Goal: Task Accomplishment & Management: Complete application form

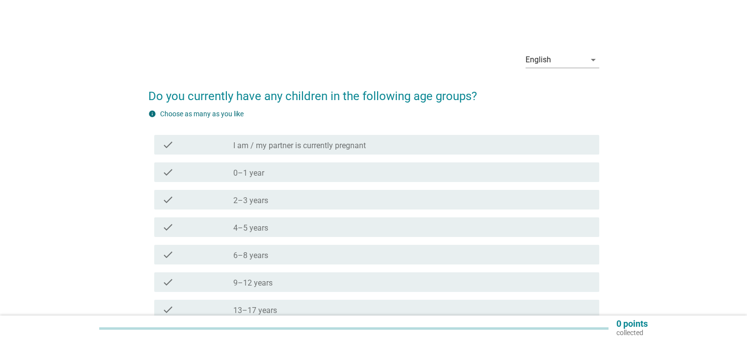
click at [223, 195] on div "check" at bounding box center [198, 200] width 72 height 12
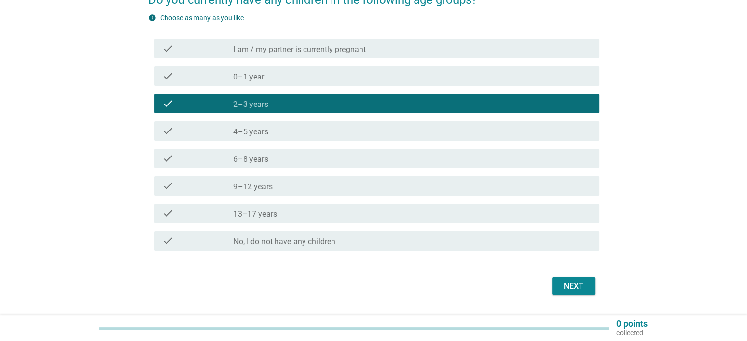
scroll to position [98, 0]
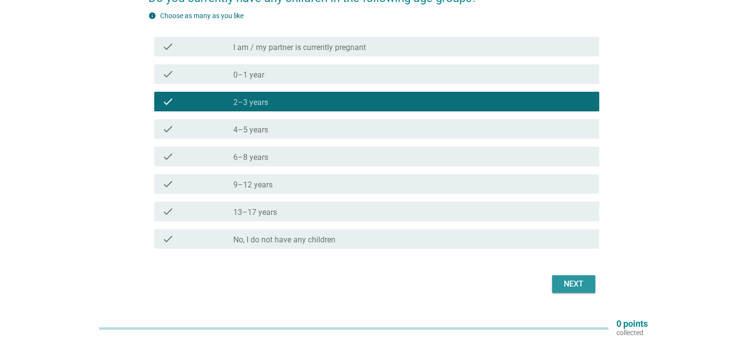
click at [584, 287] on div "Next" at bounding box center [573, 284] width 27 height 12
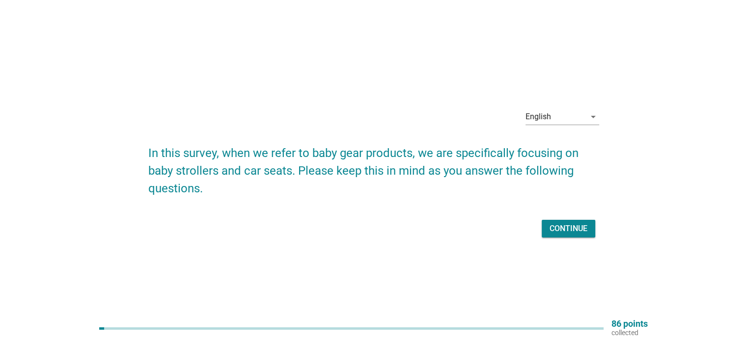
click at [556, 226] on div "Continue" at bounding box center [568, 229] width 38 height 12
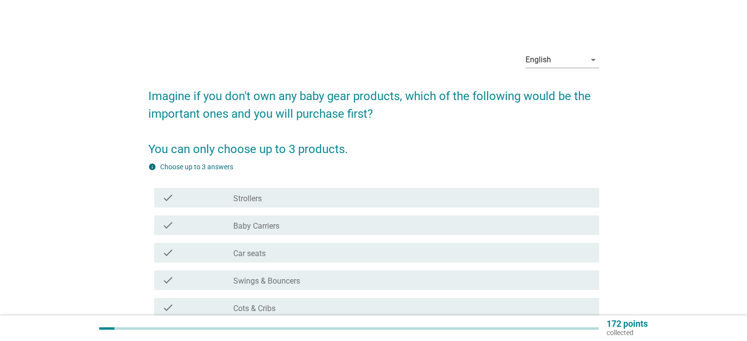
click at [431, 203] on div "check_box_outline_blank Strollers" at bounding box center [411, 198] width 357 height 12
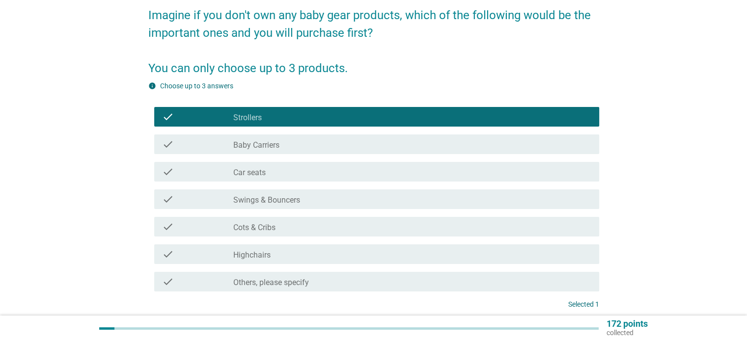
scroll to position [98, 0]
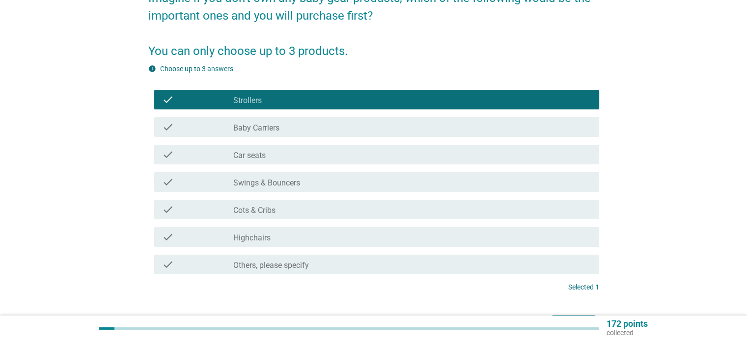
click at [398, 241] on div "check_box_outline_blank Highchairs" at bounding box center [411, 237] width 357 height 12
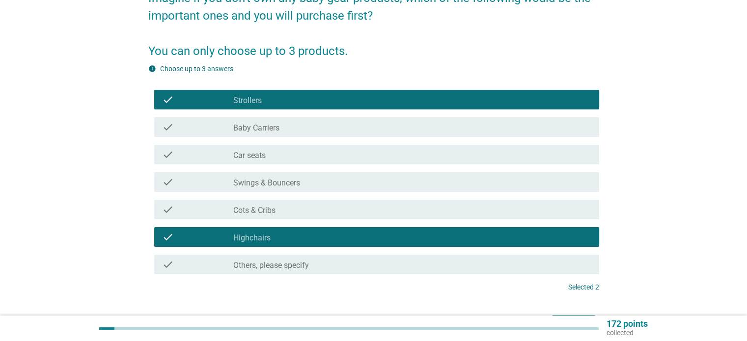
click at [359, 241] on div "check_box_outline_blank Highchairs" at bounding box center [411, 237] width 357 height 12
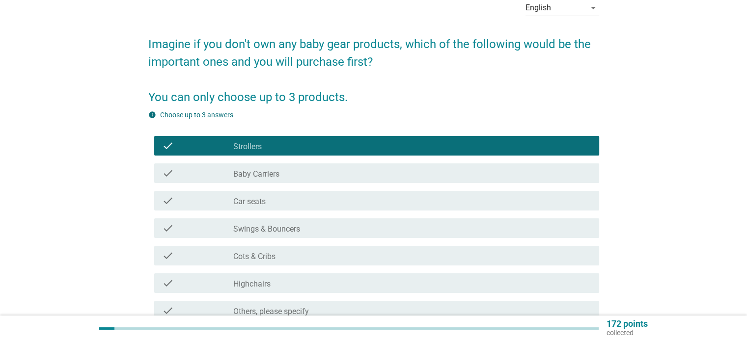
scroll to position [162, 0]
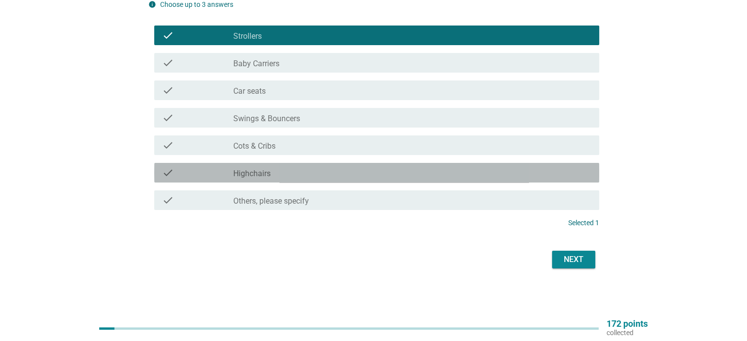
click at [278, 178] on div "check check_box_outline_blank Highchairs" at bounding box center [376, 173] width 445 height 20
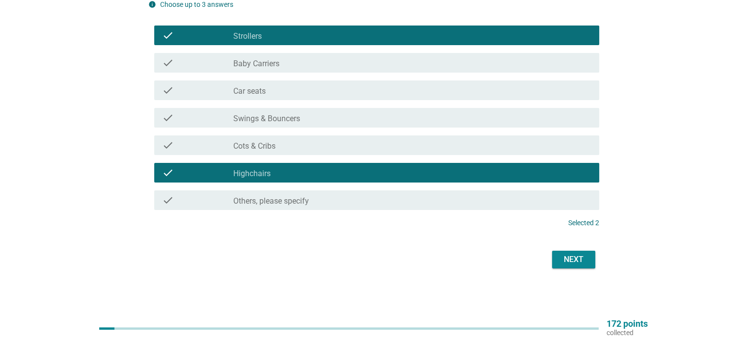
click at [276, 95] on div "check_box_outline_blank Car seats" at bounding box center [411, 90] width 357 height 12
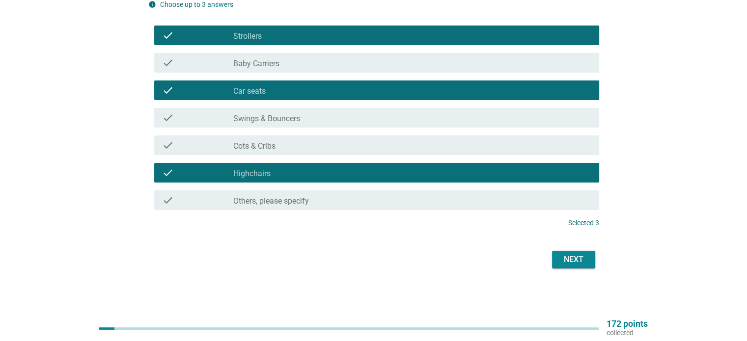
click at [291, 66] on div "check_box_outline_blank Baby Carriers" at bounding box center [411, 63] width 357 height 12
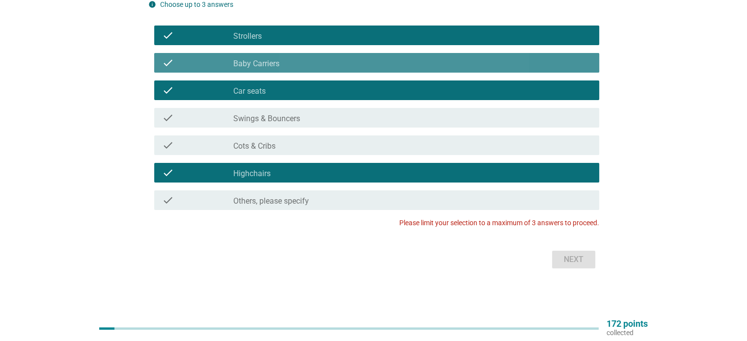
click at [324, 58] on div "check_box_outline_blank Baby Carriers" at bounding box center [411, 63] width 357 height 12
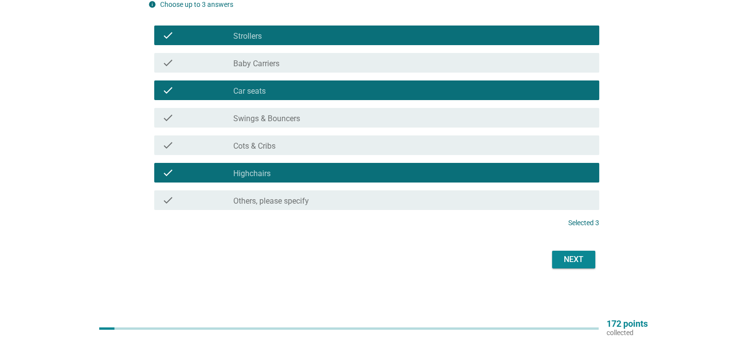
click at [571, 264] on div "Next" at bounding box center [573, 260] width 27 height 12
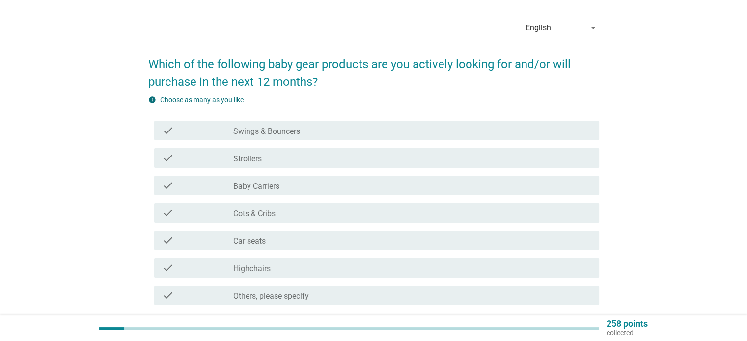
scroll to position [49, 0]
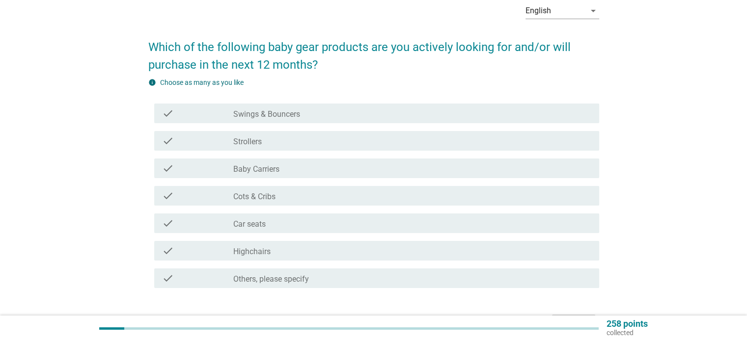
click at [350, 253] on div "check_box_outline_blank Highchairs" at bounding box center [411, 251] width 357 height 12
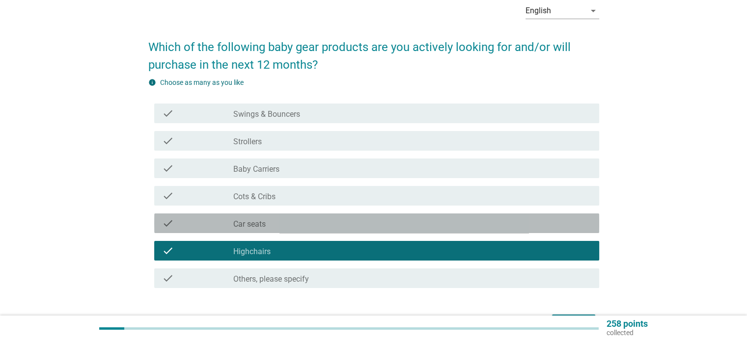
click at [356, 227] on div "check_box_outline_blank Car seats" at bounding box center [411, 223] width 357 height 12
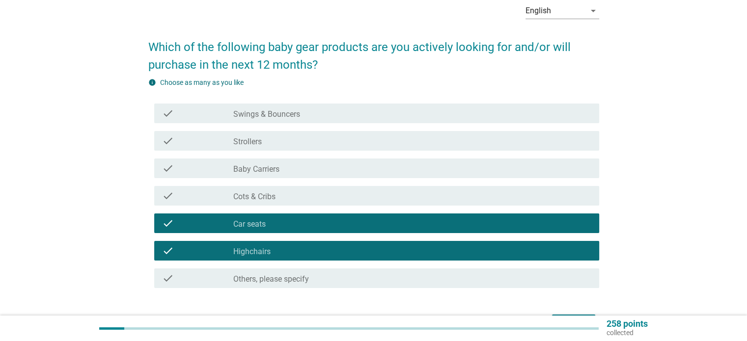
click at [363, 199] on div "check_box_outline_blank Cots & Cribs" at bounding box center [411, 196] width 357 height 12
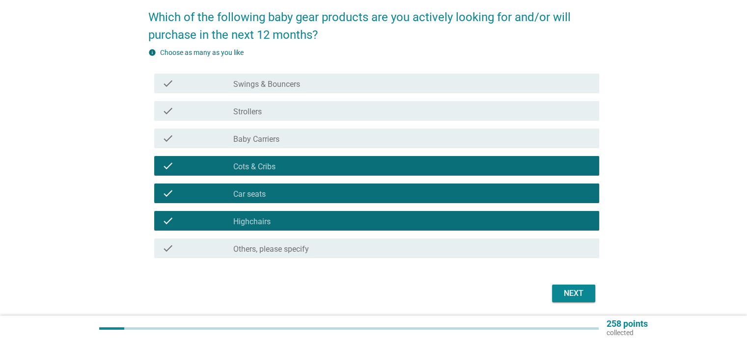
scroll to position [112, 0]
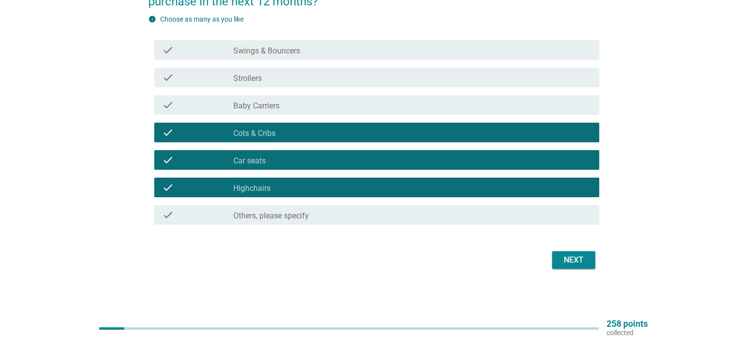
click at [566, 258] on div "Next" at bounding box center [573, 260] width 27 height 12
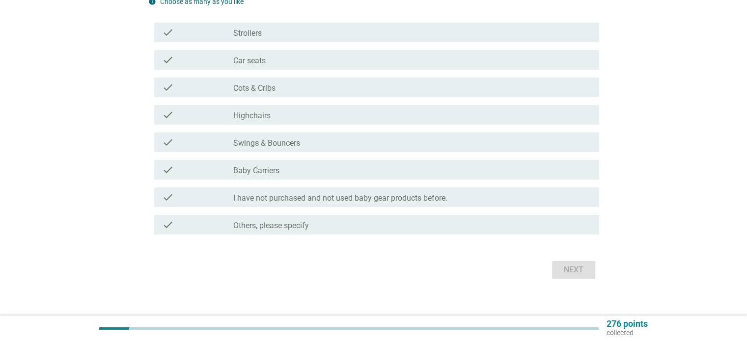
scroll to position [0, 0]
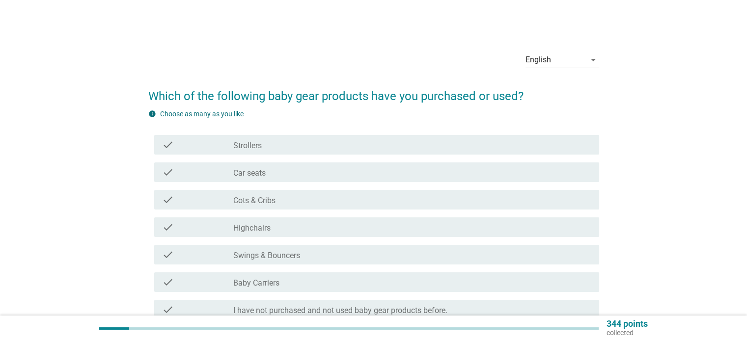
click at [269, 149] on div "check_box_outline_blank Strollers" at bounding box center [411, 145] width 357 height 12
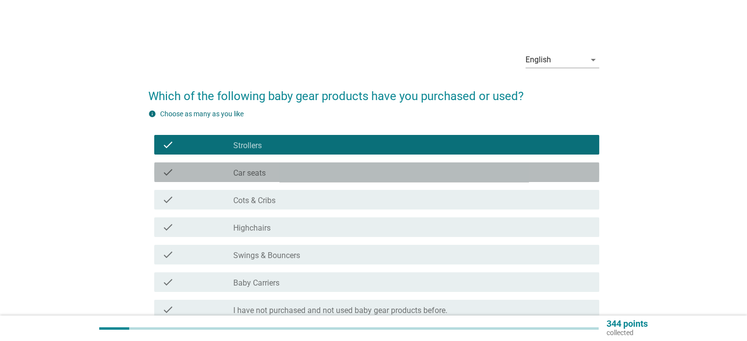
click at [269, 167] on div "check_box_outline_blank Car seats" at bounding box center [411, 172] width 357 height 12
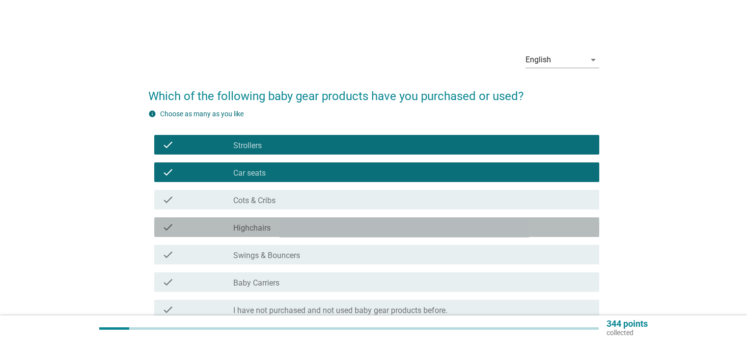
click at [269, 224] on label "Highchairs" at bounding box center [251, 228] width 37 height 10
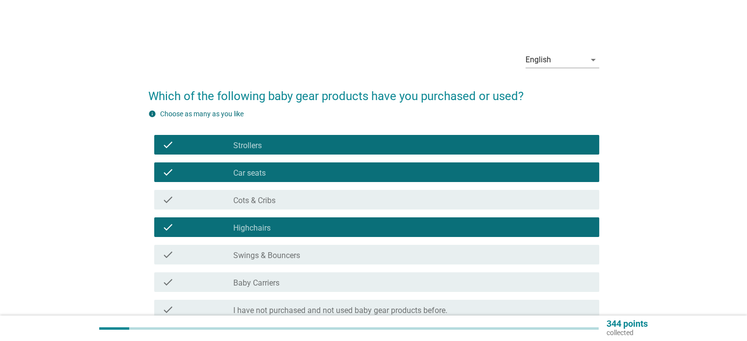
click at [283, 254] on label "Swings & Bouncers" at bounding box center [266, 256] width 67 height 10
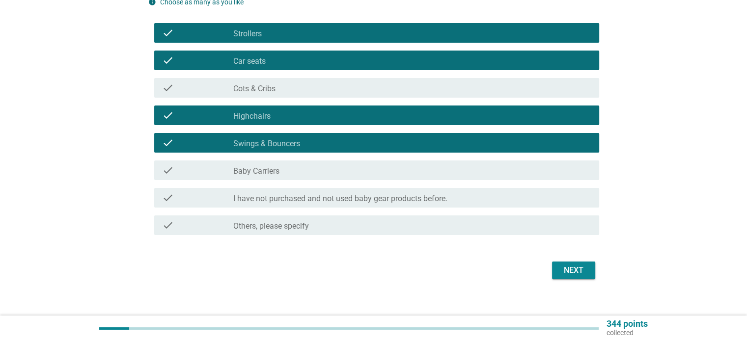
scroll to position [122, 0]
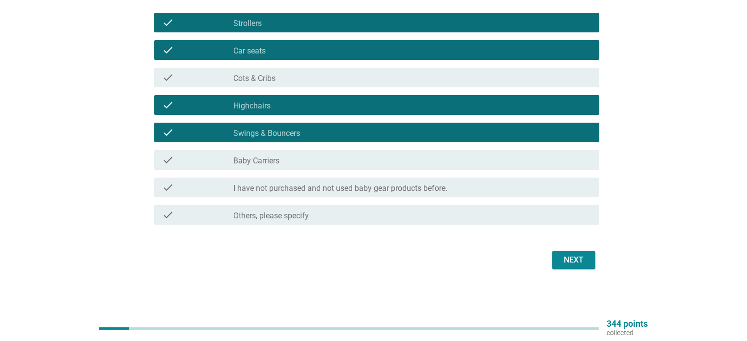
click at [581, 258] on div "Next" at bounding box center [573, 260] width 27 height 12
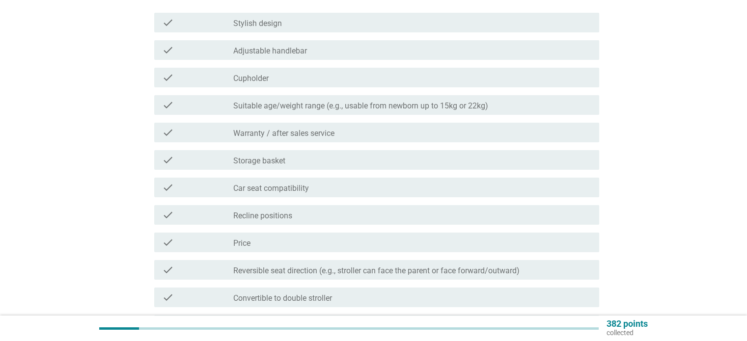
scroll to position [0, 0]
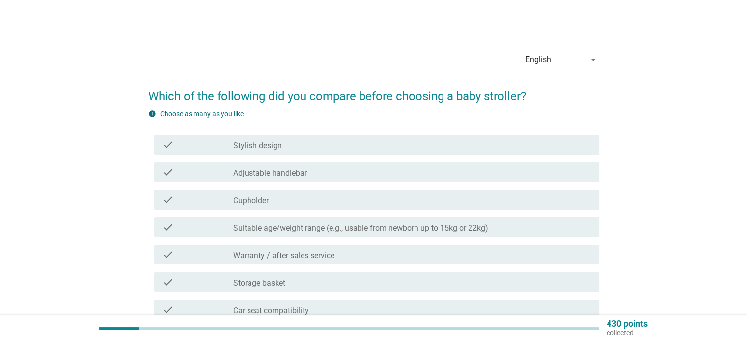
click at [276, 176] on label "Adjustable handlebar" at bounding box center [270, 173] width 74 height 10
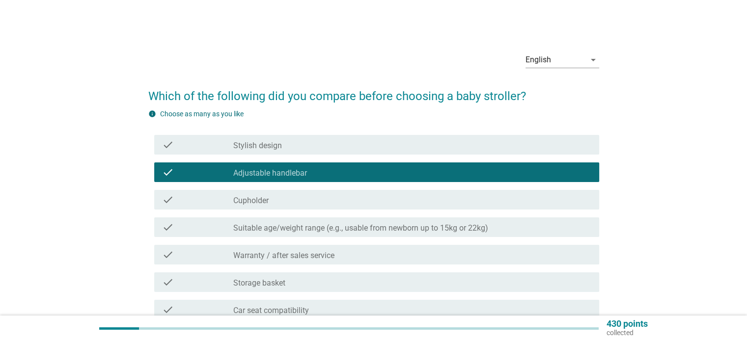
click at [285, 226] on label "Suitable age/weight range (e.g., usable from newborn up to 15kg or 22kg)" at bounding box center [360, 228] width 255 height 10
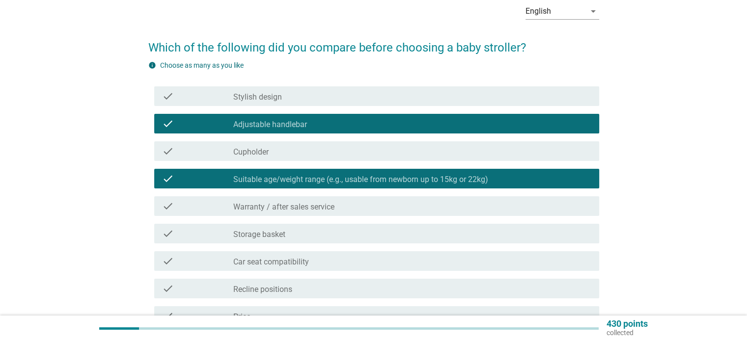
scroll to position [49, 0]
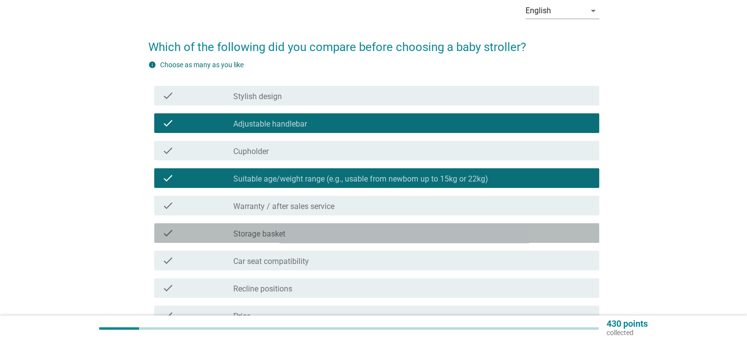
click at [295, 231] on div "check_box_outline_blank Storage basket" at bounding box center [411, 233] width 357 height 12
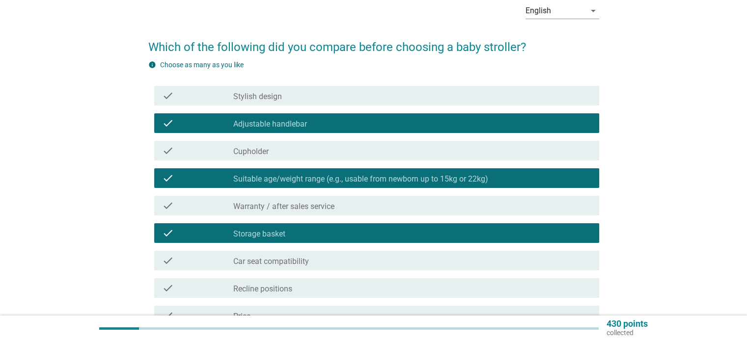
click at [292, 256] on div "check_box_outline_blank Car seat compatibility" at bounding box center [411, 261] width 357 height 12
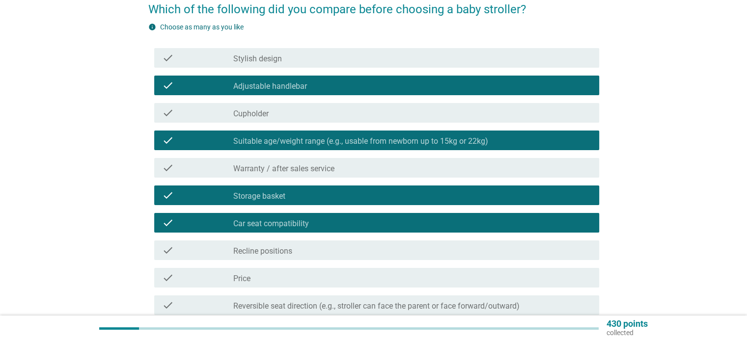
scroll to position [147, 0]
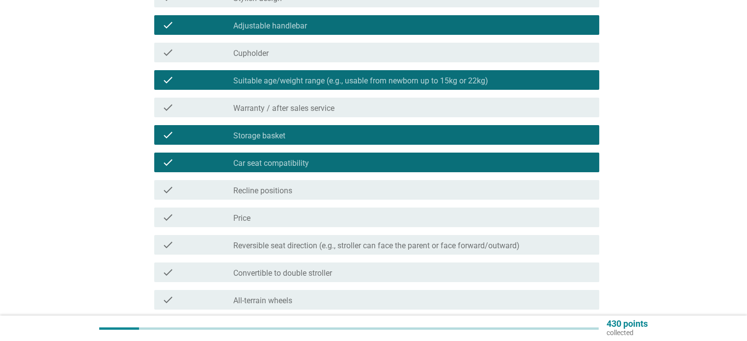
click at [284, 215] on div "check_box_outline_blank Price" at bounding box center [411, 218] width 357 height 12
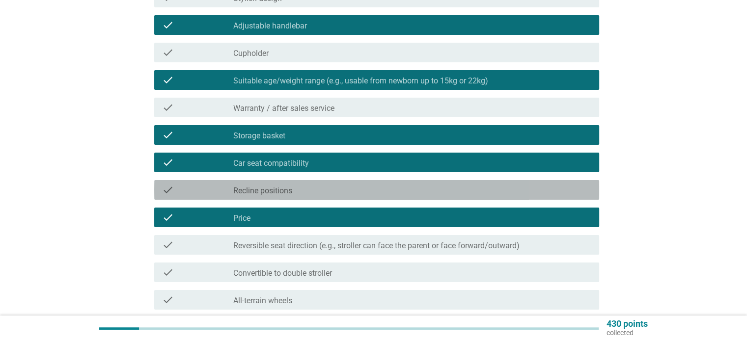
click at [292, 186] on div "check_box_outline_blank Recline positions" at bounding box center [411, 190] width 357 height 12
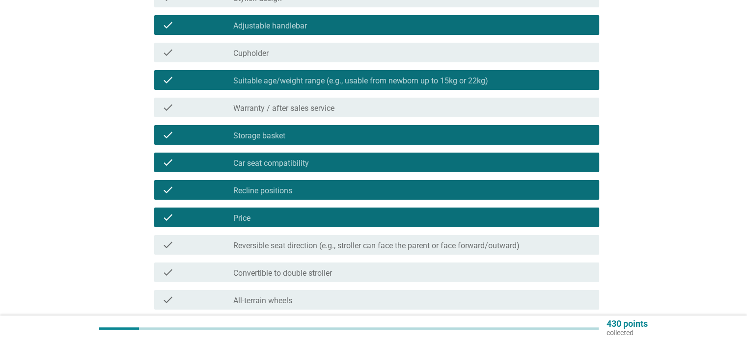
click at [294, 233] on div "check check_box_outline_blank Reversible seat direction (e.g., stroller can fac…" at bounding box center [373, 244] width 451 height 27
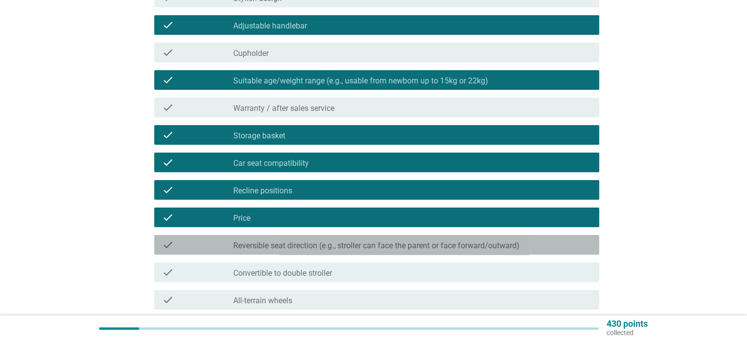
click at [294, 242] on label "Reversible seat direction (e.g., stroller can face the parent or face forward/o…" at bounding box center [376, 246] width 286 height 10
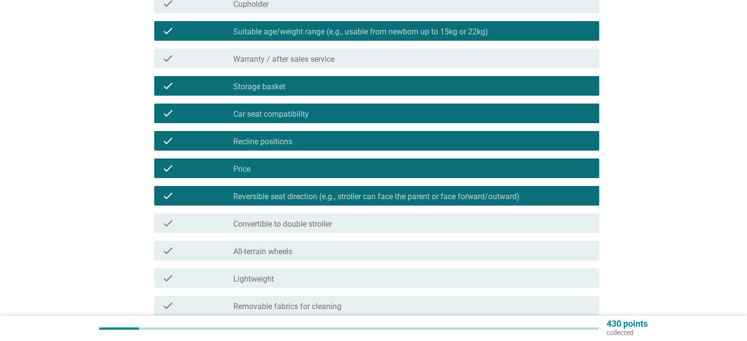
scroll to position [295, 0]
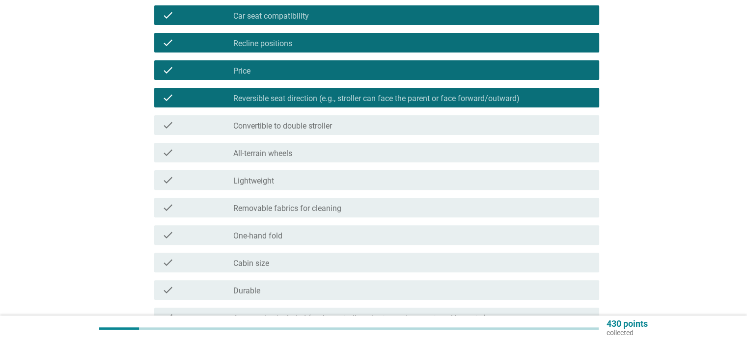
click at [282, 185] on div "check_box_outline_blank Lightweight" at bounding box center [411, 180] width 357 height 12
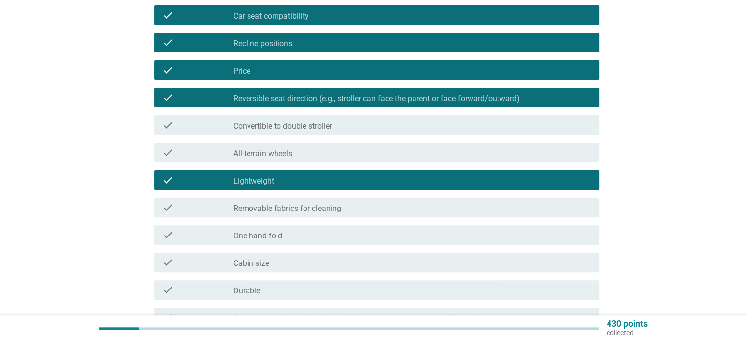
click at [281, 260] on div "check_box_outline_blank Cabin size" at bounding box center [411, 263] width 357 height 12
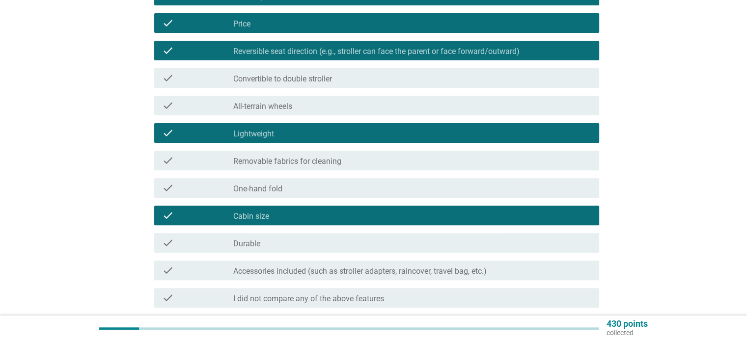
scroll to position [393, 0]
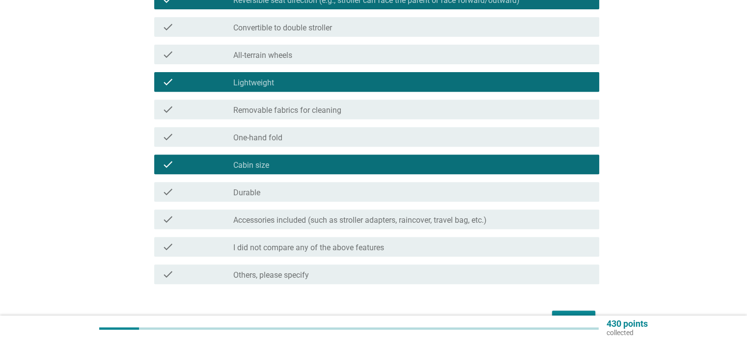
click at [293, 192] on div "check_box_outline_blank Durable" at bounding box center [411, 192] width 357 height 12
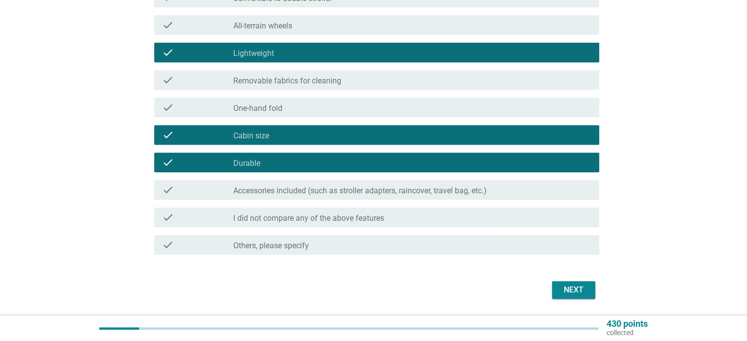
scroll to position [452, 0]
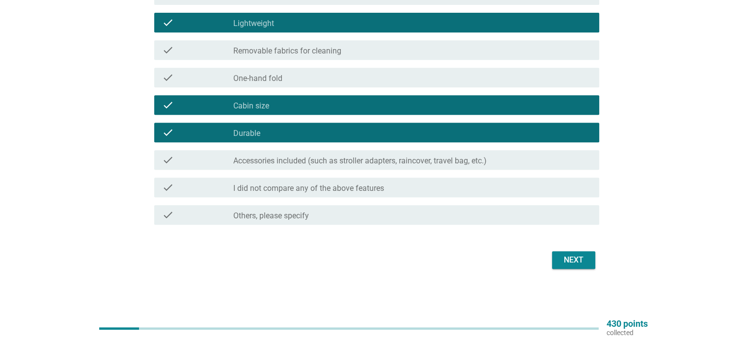
click at [565, 262] on div "Next" at bounding box center [573, 260] width 27 height 12
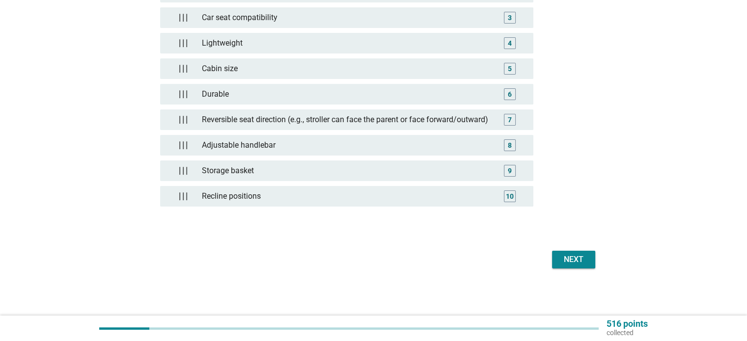
scroll to position [207, 0]
click at [583, 258] on div "Next" at bounding box center [573, 260] width 27 height 12
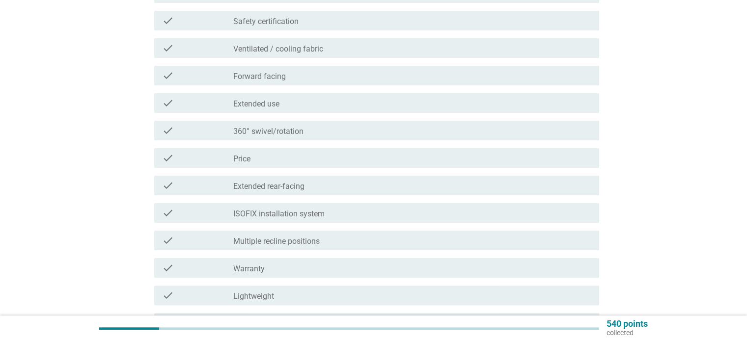
scroll to position [0, 0]
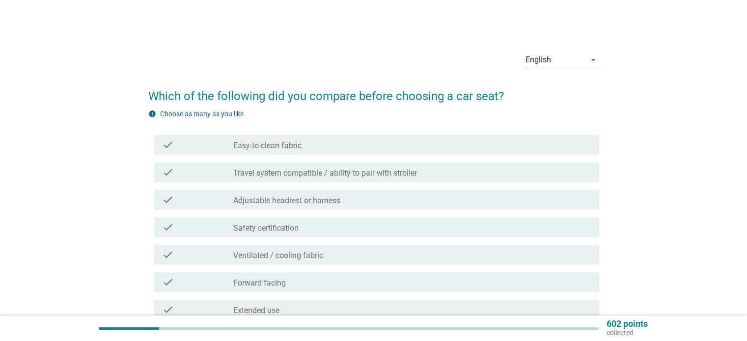
click at [305, 172] on label "Travel system compatible / ability to pair with stroller" at bounding box center [325, 173] width 184 height 10
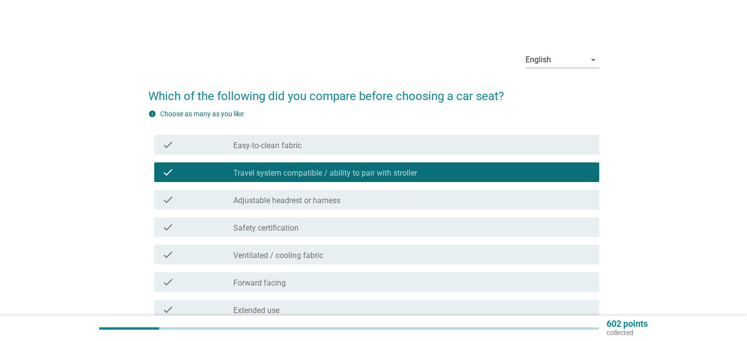
click at [304, 200] on label "Adjustable headrest or harness" at bounding box center [286, 201] width 107 height 10
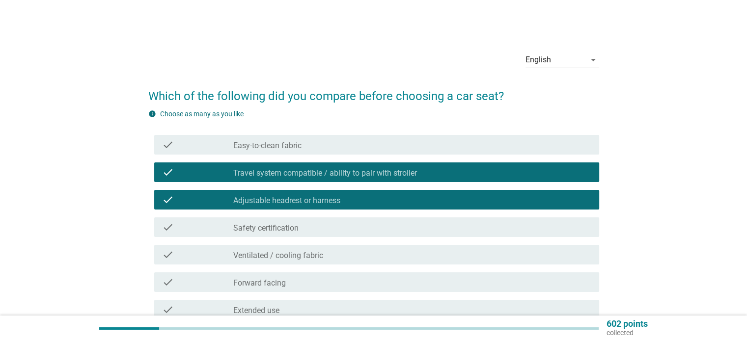
click at [303, 225] on div "check_box_outline_blank Safety certification" at bounding box center [411, 227] width 357 height 12
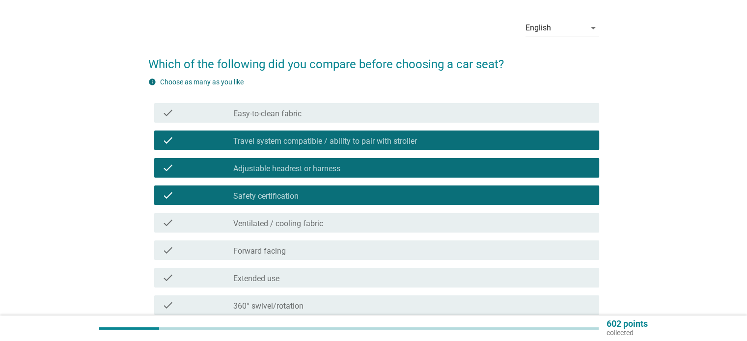
scroll to position [49, 0]
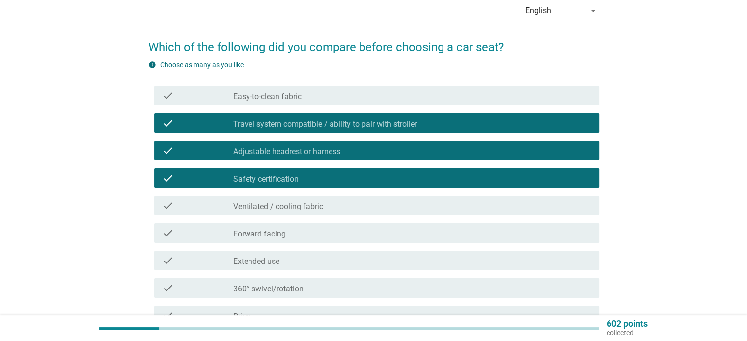
click at [315, 208] on label "Ventilated / cooling fabric" at bounding box center [278, 207] width 90 height 10
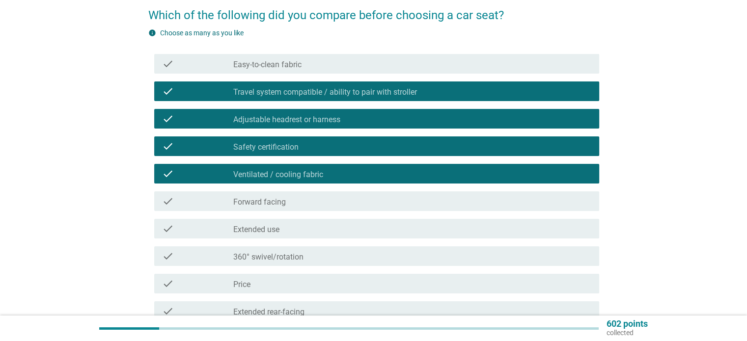
scroll to position [98, 0]
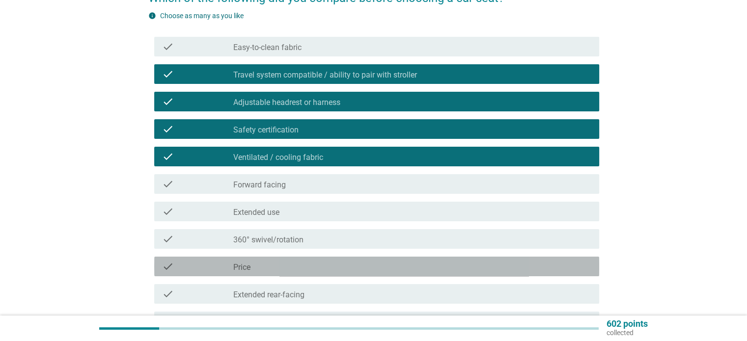
click at [299, 264] on div "check_box_outline_blank Price" at bounding box center [411, 267] width 357 height 12
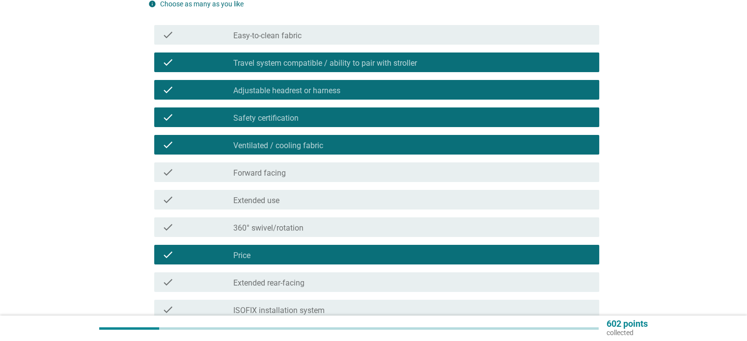
scroll to position [196, 0]
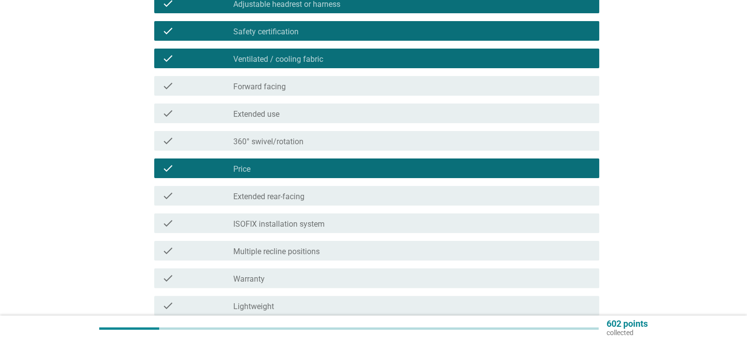
click at [326, 230] on div "check check_box_outline_blank ISOFIX installation system" at bounding box center [376, 224] width 445 height 20
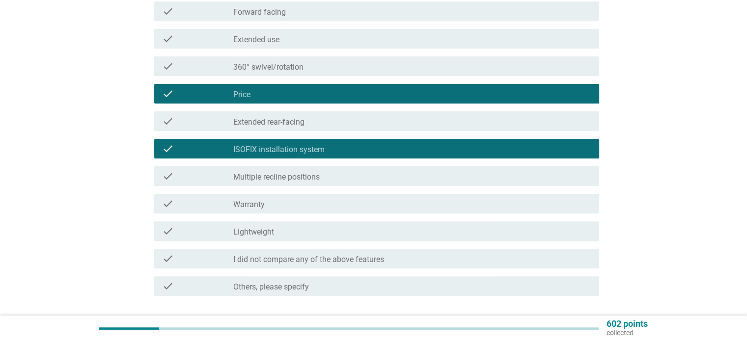
scroll to position [295, 0]
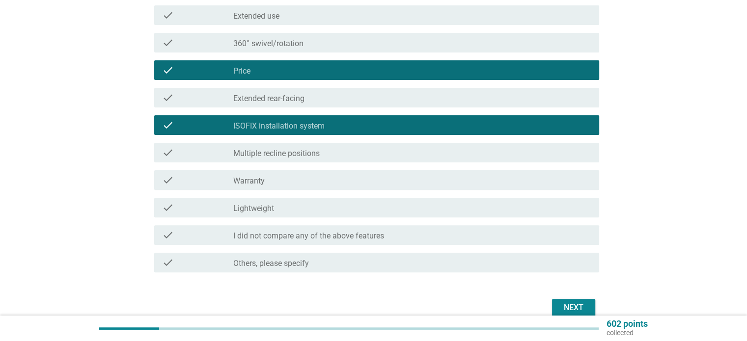
click at [323, 211] on div "check_box_outline_blank Lightweight" at bounding box center [411, 208] width 357 height 12
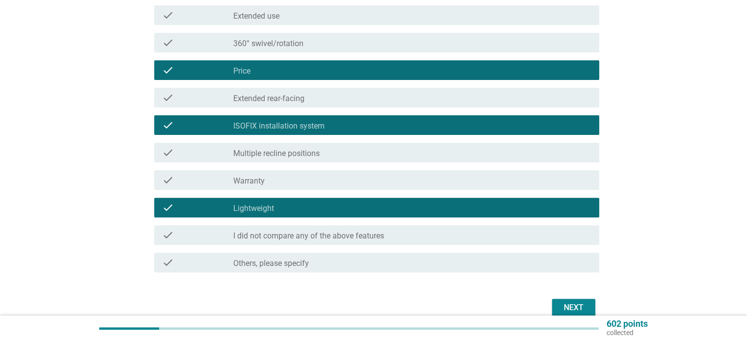
click at [322, 204] on div "check_box_outline_blank Lightweight" at bounding box center [411, 208] width 357 height 12
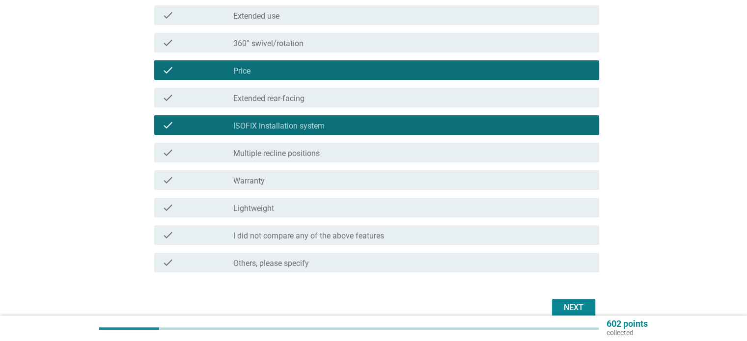
click at [589, 302] on button "Next" at bounding box center [573, 308] width 43 height 18
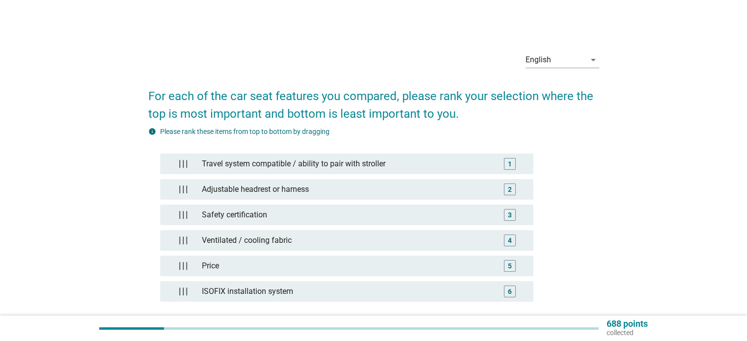
scroll to position [49, 0]
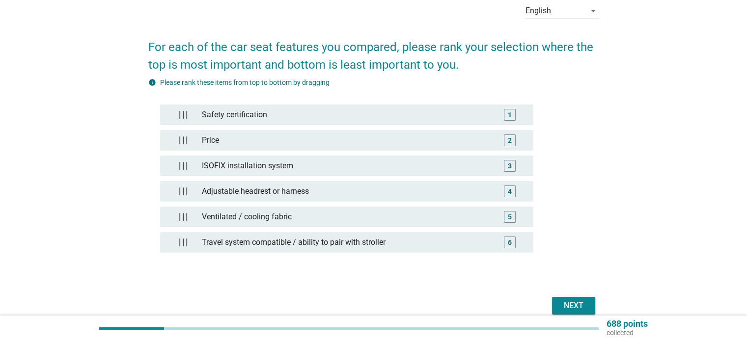
click at [575, 305] on div "Next" at bounding box center [573, 306] width 27 height 12
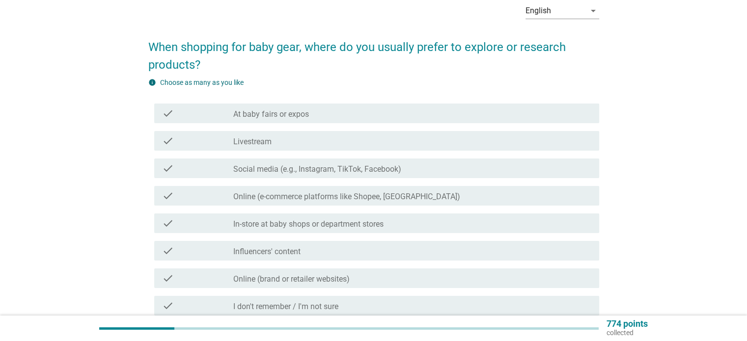
click at [273, 169] on label "Social media (e.g., Instagram, TikTok, Facebook)" at bounding box center [317, 169] width 168 height 10
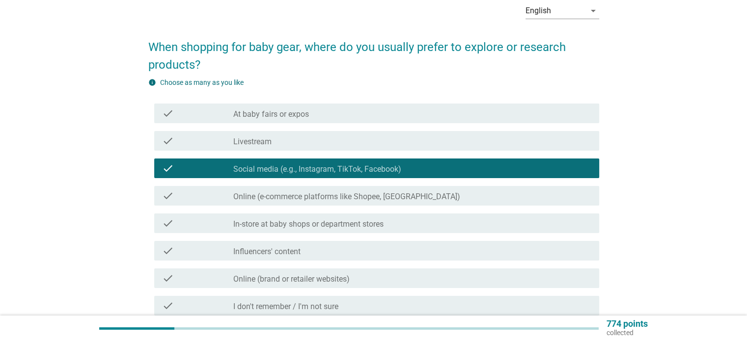
click at [277, 190] on div "check_box_outline_blank Online (e-commerce platforms like Shopee, Lazada)" at bounding box center [411, 196] width 357 height 12
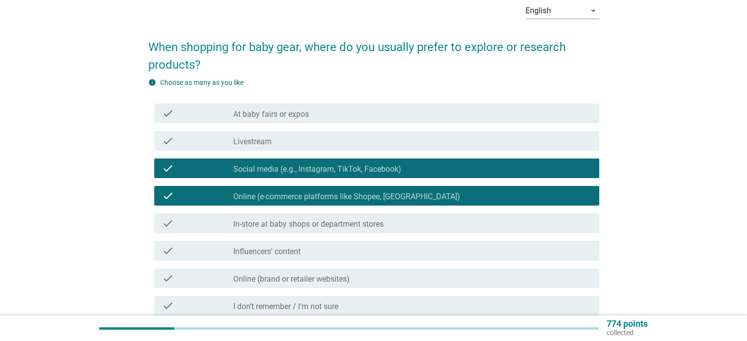
scroll to position [98, 0]
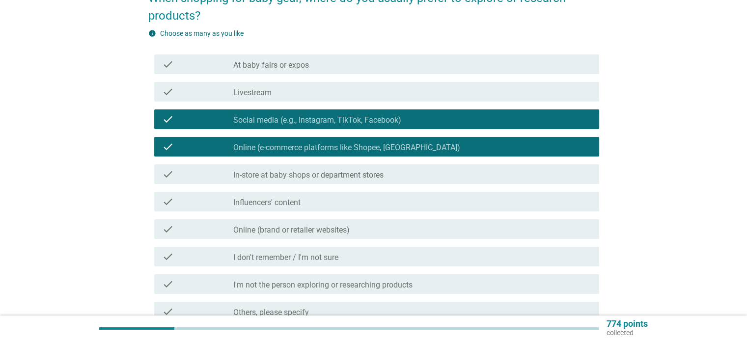
click at [279, 178] on label "In-store at baby shops or department stores" at bounding box center [308, 175] width 150 height 10
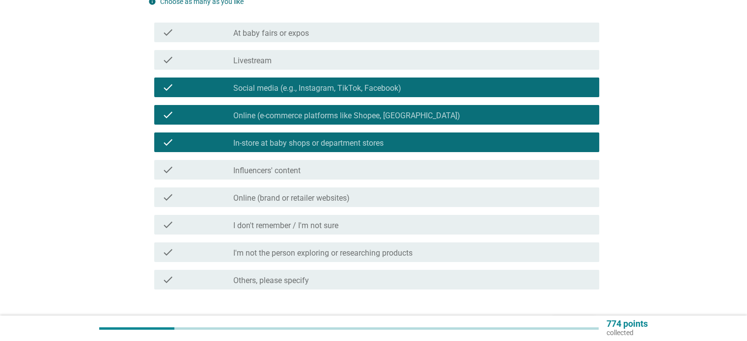
scroll to position [147, 0]
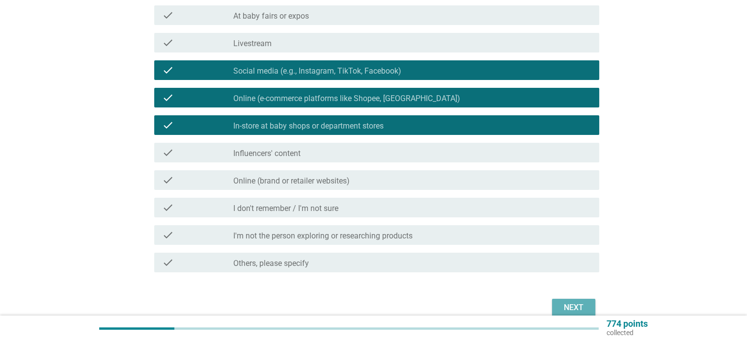
drag, startPoint x: 576, startPoint y: 299, endPoint x: 518, endPoint y: 290, distance: 58.6
click at [575, 299] on button "Next" at bounding box center [573, 308] width 43 height 18
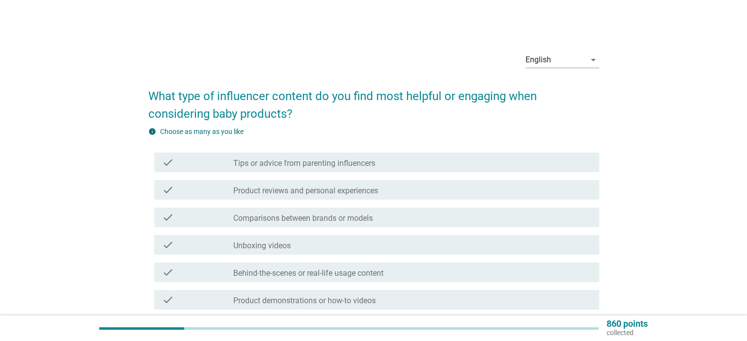
click at [322, 165] on label "Tips or advice from parenting influencers" at bounding box center [304, 164] width 142 height 10
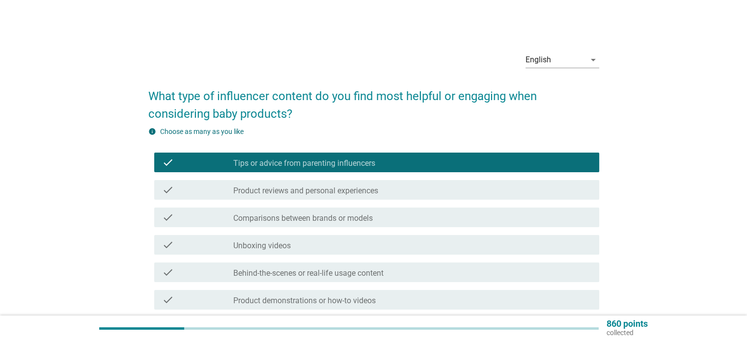
click at [311, 195] on label "Product reviews and personal experiences" at bounding box center [305, 191] width 145 height 10
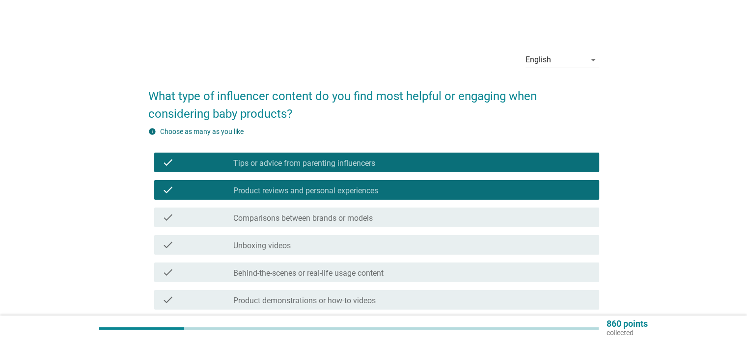
click at [306, 219] on label "Comparisons between brands or models" at bounding box center [302, 219] width 139 height 10
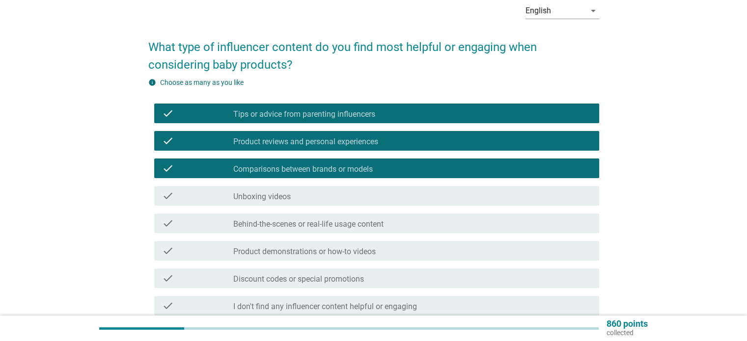
scroll to position [98, 0]
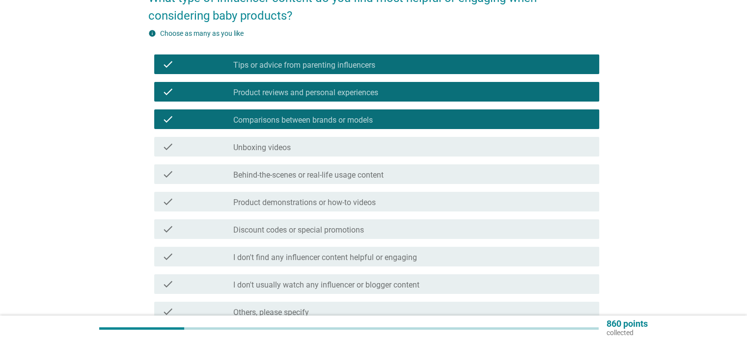
click at [331, 212] on div "check check_box_outline_blank Product demonstrations or how-to videos" at bounding box center [373, 201] width 451 height 27
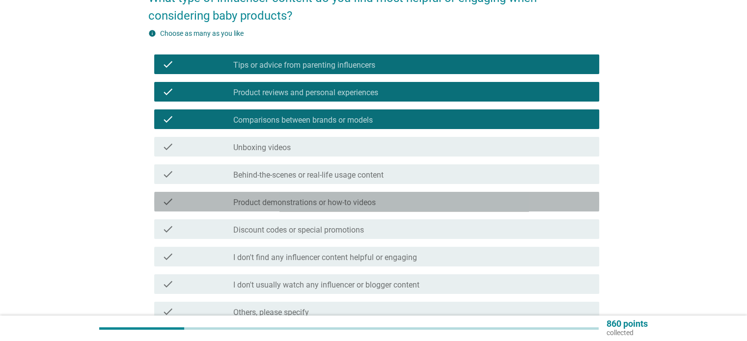
click at [332, 208] on div "check check_box_outline_blank Product demonstrations or how-to videos" at bounding box center [376, 202] width 445 height 20
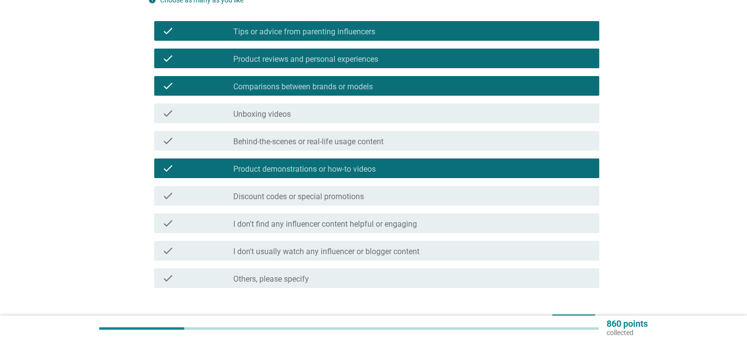
scroll to position [147, 0]
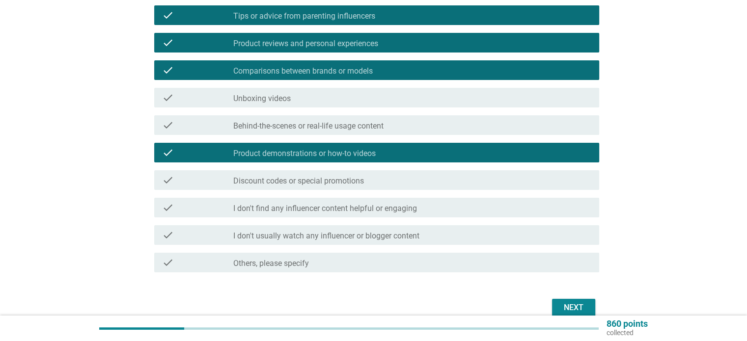
click at [331, 188] on div "check check_box_outline_blank Discount codes or special promotions" at bounding box center [376, 180] width 445 height 20
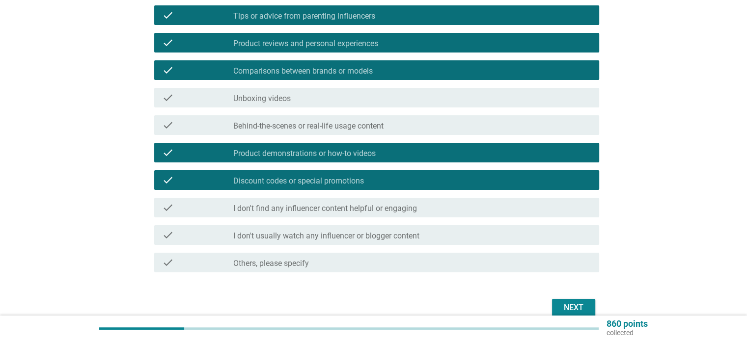
click at [532, 312] on div "Next" at bounding box center [373, 308] width 451 height 24
drag, startPoint x: 597, startPoint y: 309, endPoint x: 582, endPoint y: 306, distance: 15.4
click at [595, 309] on div "Next" at bounding box center [373, 308] width 451 height 24
drag, startPoint x: 570, startPoint y: 309, endPoint x: 520, endPoint y: 287, distance: 54.1
click at [569, 309] on div "Next" at bounding box center [573, 308] width 27 height 12
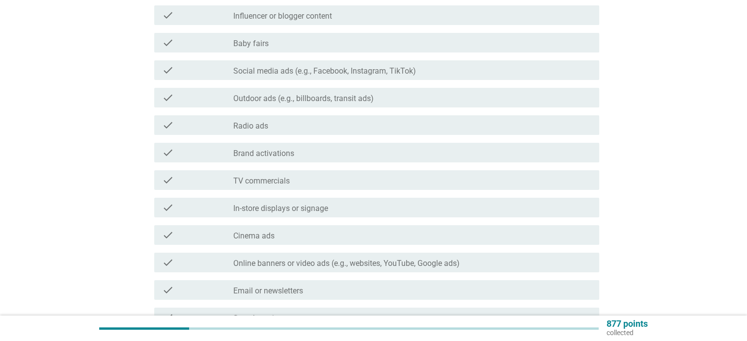
scroll to position [0, 0]
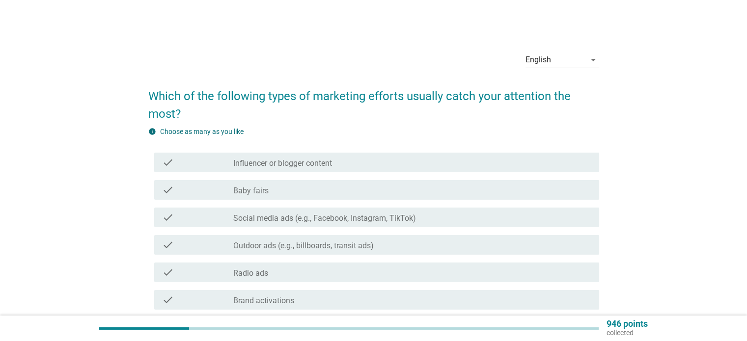
click at [290, 210] on div "check check_box_outline_blank Social media ads (e.g., Facebook, Instagram, TikT…" at bounding box center [376, 218] width 445 height 20
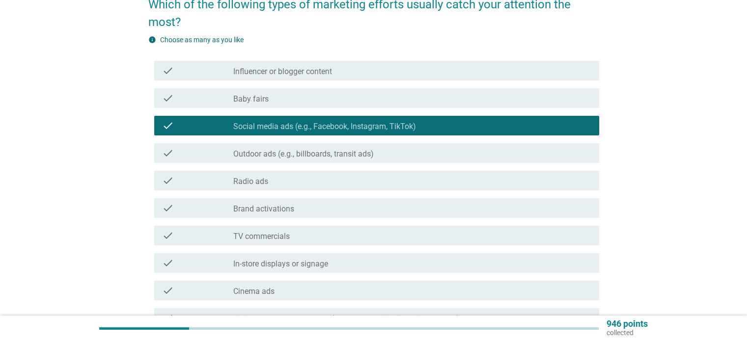
scroll to position [98, 0]
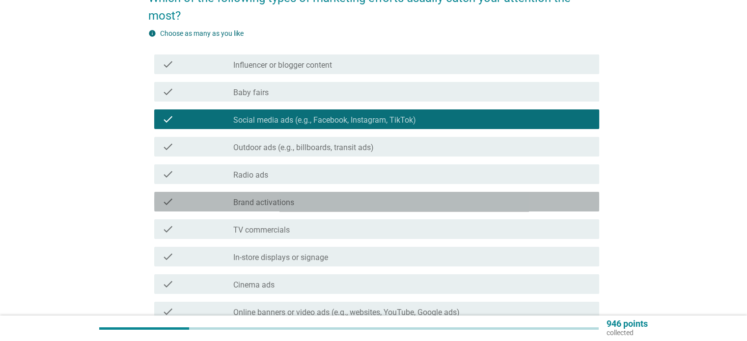
click at [300, 202] on div "check_box_outline_blank Brand activations" at bounding box center [411, 202] width 357 height 12
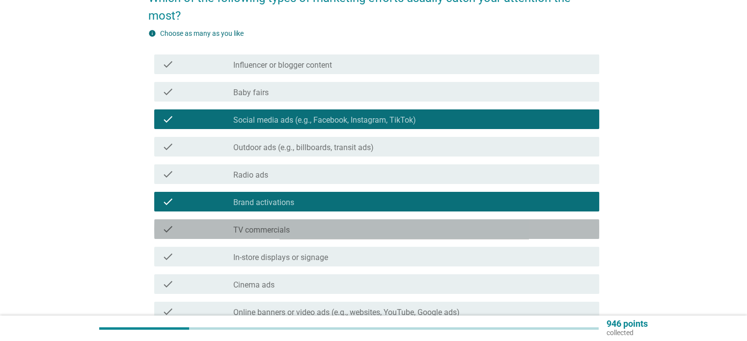
click at [300, 230] on div "check_box_outline_blank TV commercials" at bounding box center [411, 229] width 357 height 12
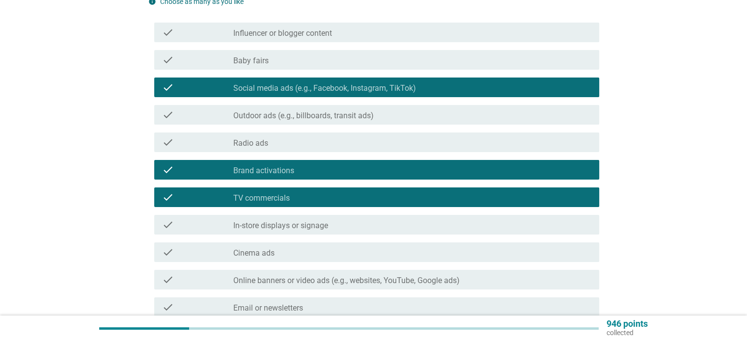
scroll to position [147, 0]
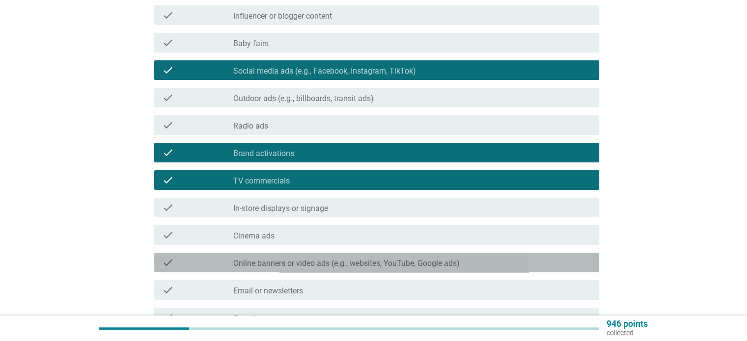
click at [320, 264] on label "Online banners or video ads (e.g., websites, YouTube, Google ads)" at bounding box center [346, 264] width 226 height 10
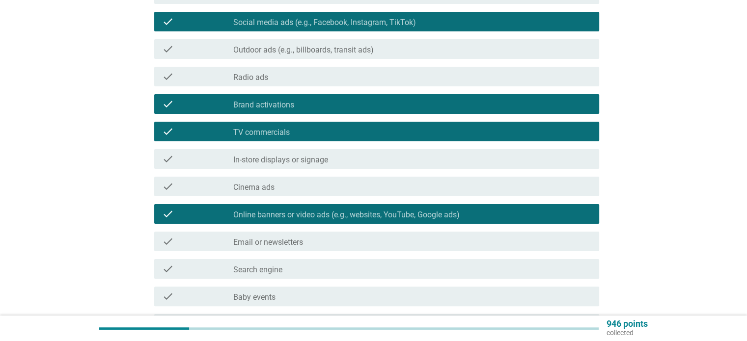
scroll to position [196, 0]
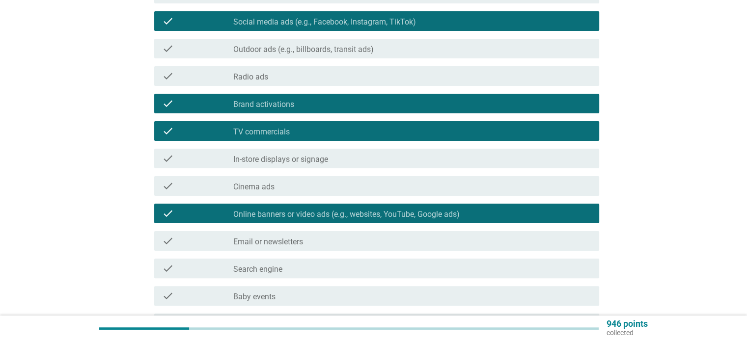
click at [396, 212] on label "Online banners or video ads (e.g., websites, YouTube, Google ads)" at bounding box center [346, 215] width 226 height 10
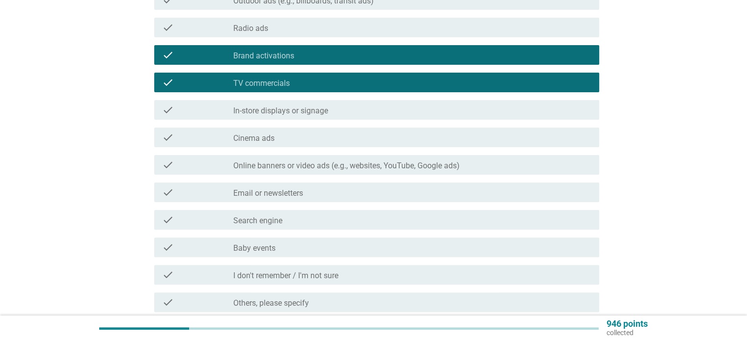
scroll to position [245, 0]
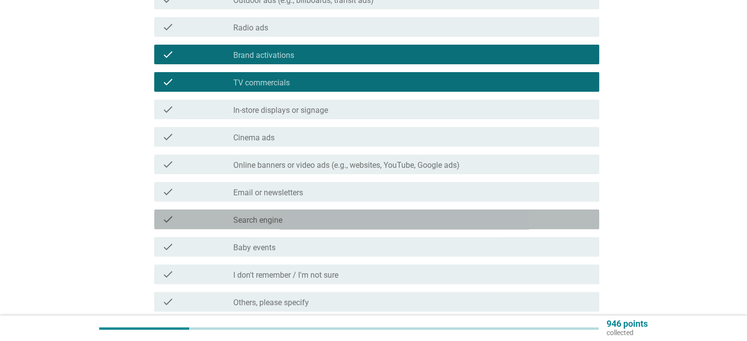
click at [300, 220] on div "check_box_outline_blank Search engine" at bounding box center [411, 220] width 357 height 12
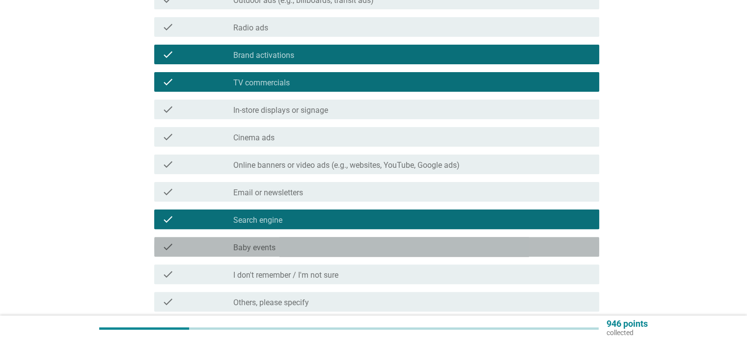
drag, startPoint x: 302, startPoint y: 239, endPoint x: 305, endPoint y: 245, distance: 7.0
click at [302, 239] on div "check check_box_outline_blank Baby events" at bounding box center [376, 247] width 445 height 20
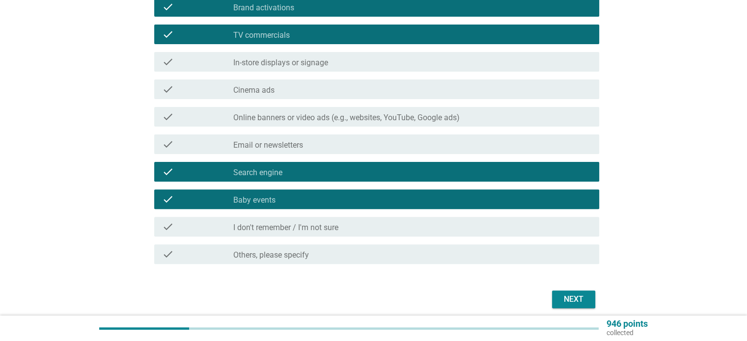
scroll to position [332, 0]
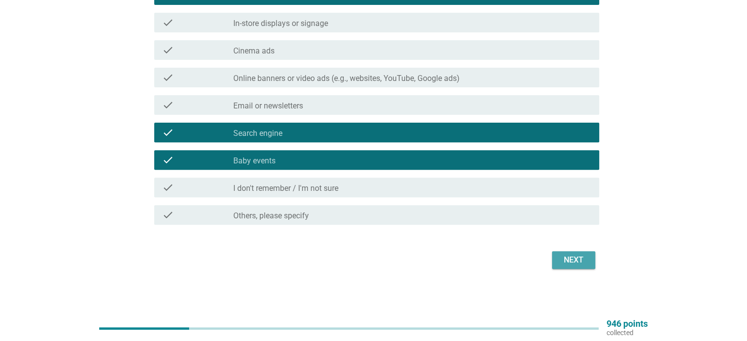
click at [586, 264] on div "Next" at bounding box center [573, 260] width 27 height 12
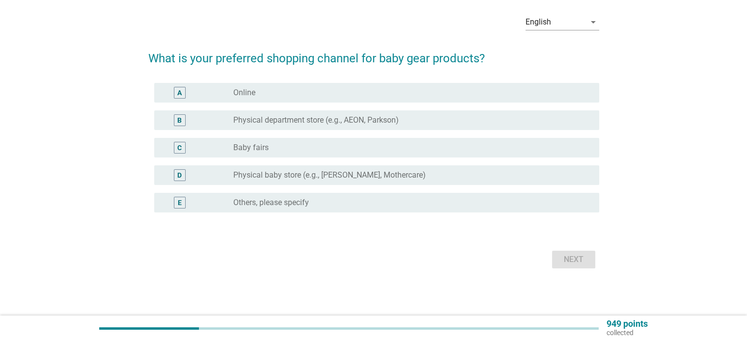
scroll to position [0, 0]
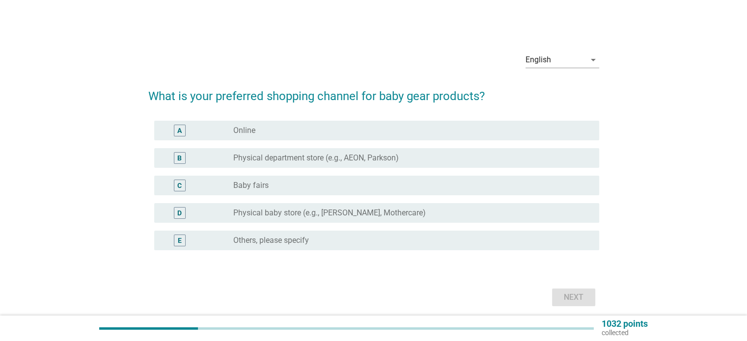
click at [279, 133] on div "radio_button_unchecked Online" at bounding box center [408, 131] width 350 height 10
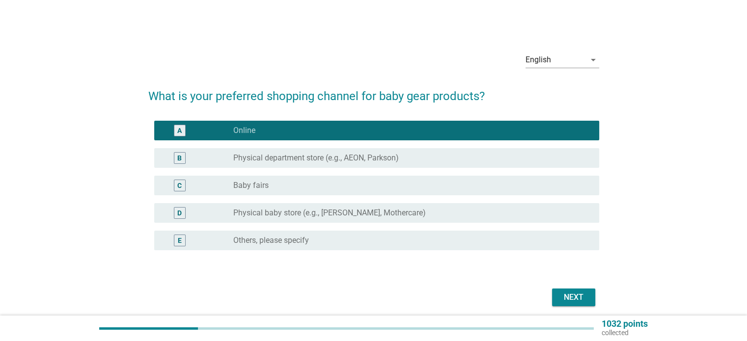
click at [273, 159] on label "Physical department store (e.g., AEON, Parkson)" at bounding box center [315, 158] width 165 height 10
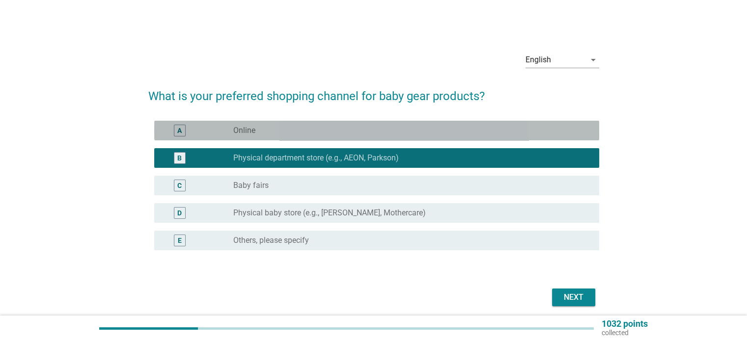
click at [276, 127] on div "radio_button_unchecked Online" at bounding box center [408, 131] width 350 height 10
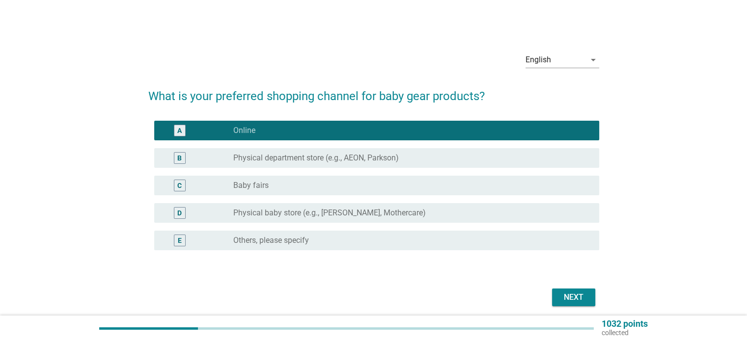
click at [562, 294] on div "Next" at bounding box center [573, 298] width 27 height 12
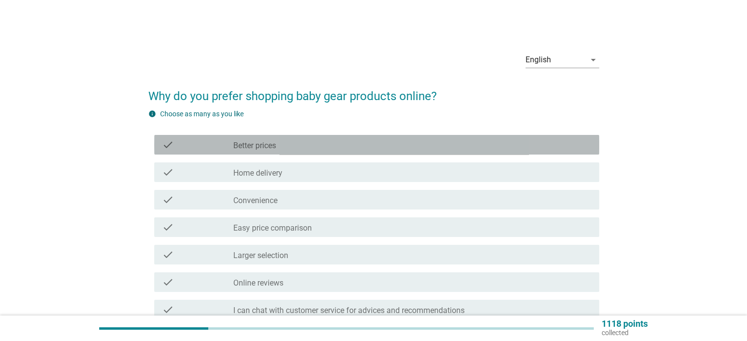
click at [296, 147] on div "check_box_outline_blank Better prices" at bounding box center [411, 145] width 357 height 12
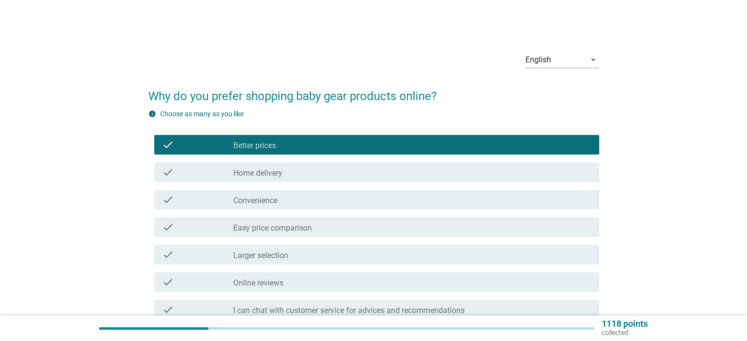
click at [385, 169] on div "check_box_outline_blank Home delivery" at bounding box center [411, 172] width 357 height 12
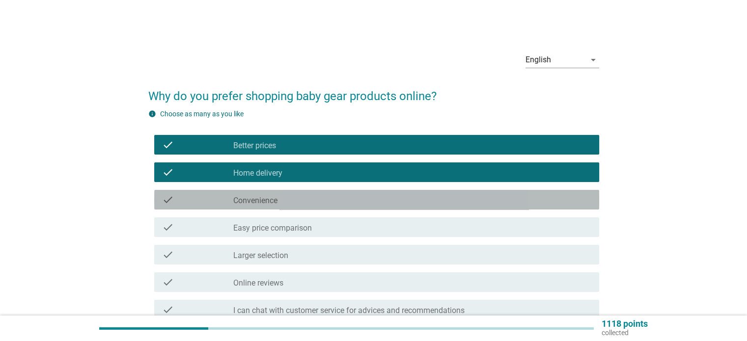
click at [369, 205] on div "check_box_outline_blank Convenience" at bounding box center [411, 200] width 357 height 12
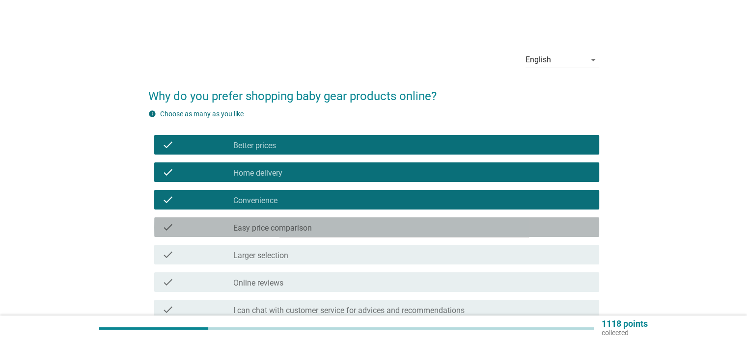
click at [427, 230] on div "check_box_outline_blank Easy price comparison" at bounding box center [411, 227] width 357 height 12
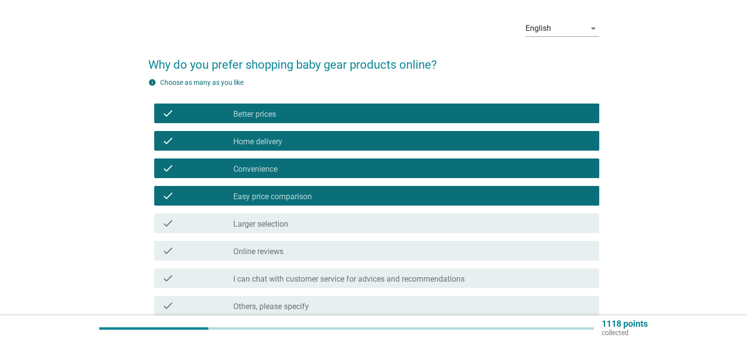
scroll to position [49, 0]
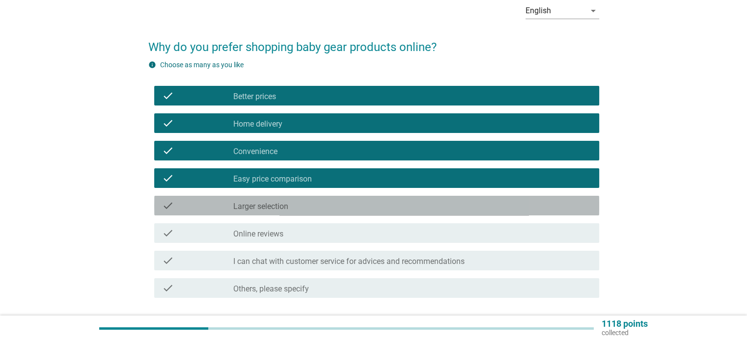
click at [445, 197] on div "check check_box_outline_blank Larger selection" at bounding box center [376, 206] width 445 height 20
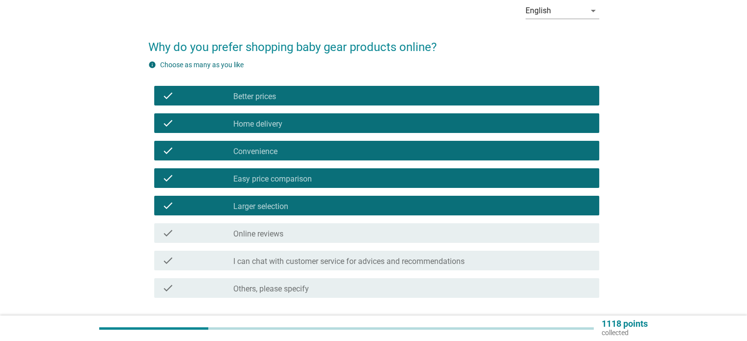
click at [446, 237] on div "check_box_outline_blank Online reviews" at bounding box center [411, 233] width 357 height 12
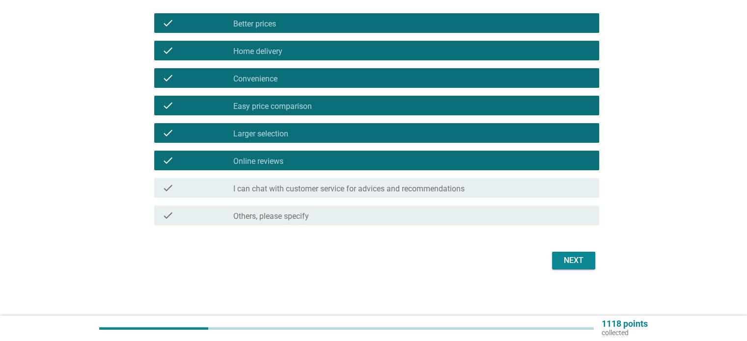
scroll to position [122, 0]
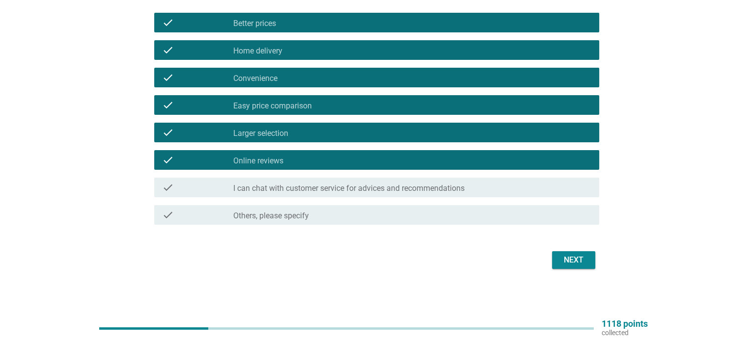
click at [587, 270] on div "Next" at bounding box center [373, 260] width 451 height 24
click at [581, 257] on div "Next" at bounding box center [573, 260] width 27 height 12
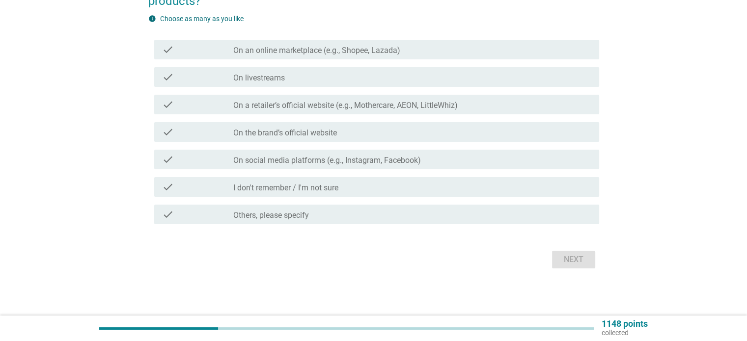
scroll to position [0, 0]
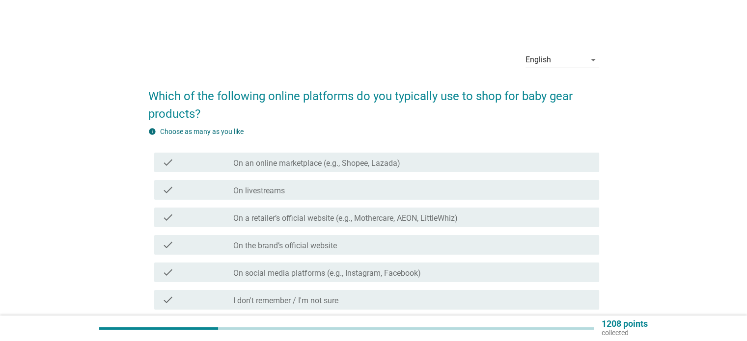
click at [337, 163] on label "On an online marketplace (e.g., Shopee, Lazada)" at bounding box center [316, 164] width 167 height 10
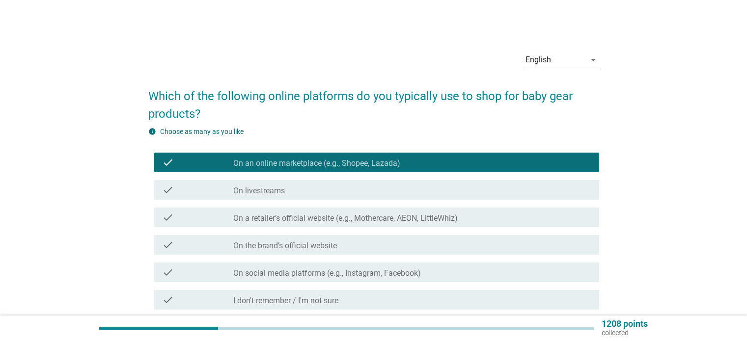
click at [330, 197] on div "check check_box_outline_blank On livestreams" at bounding box center [376, 190] width 445 height 20
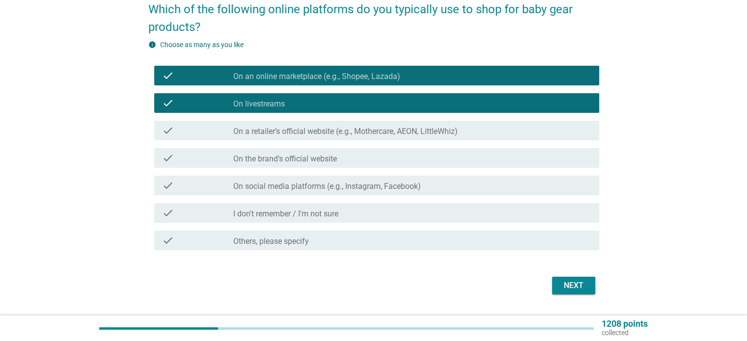
scroll to position [98, 0]
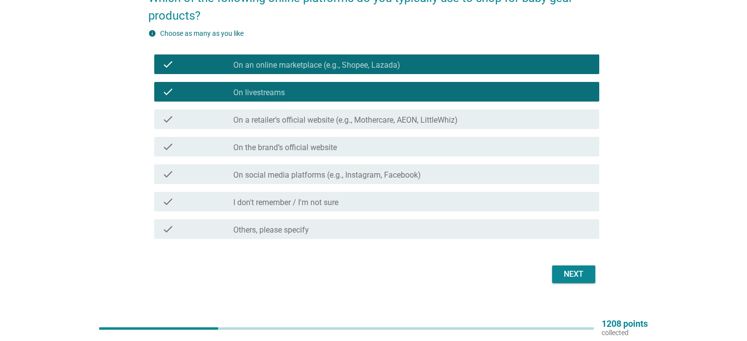
click at [574, 264] on div "Next" at bounding box center [373, 275] width 451 height 24
click at [579, 277] on div "Next" at bounding box center [573, 275] width 27 height 12
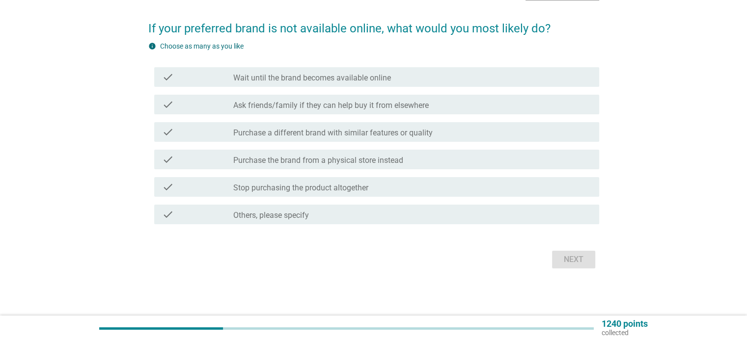
scroll to position [0, 0]
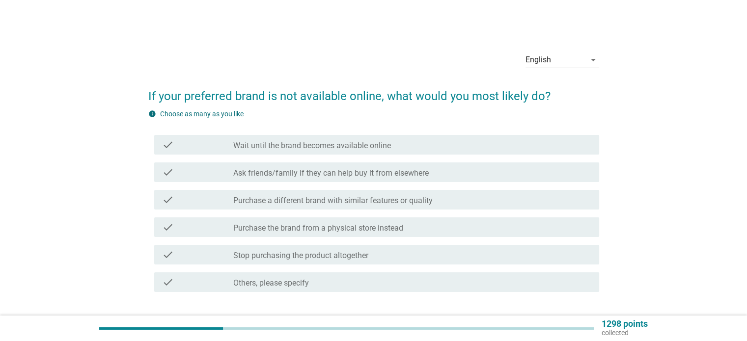
click at [418, 202] on label "Purchase a different brand with similar features or quality" at bounding box center [332, 201] width 199 height 10
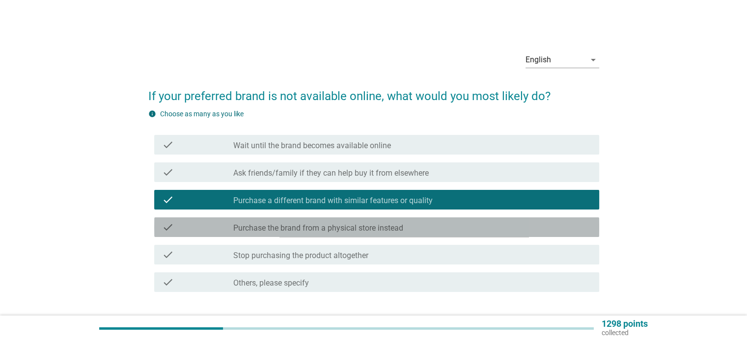
click at [325, 234] on div "check check_box_outline_blank Purchase the brand from a physical store instead" at bounding box center [376, 227] width 445 height 20
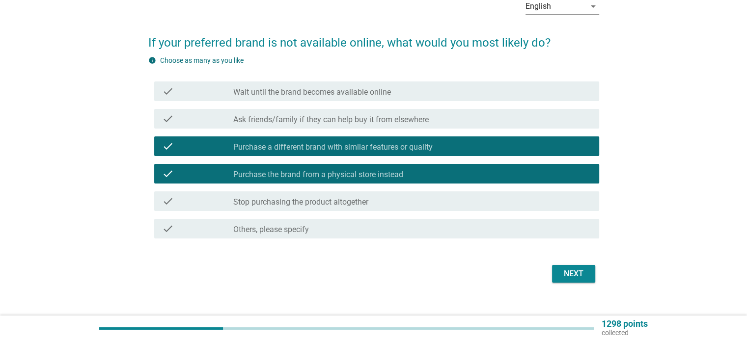
scroll to position [67, 0]
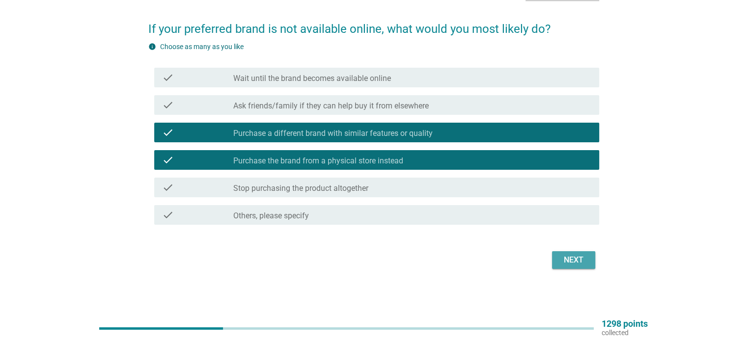
click at [561, 258] on div "Next" at bounding box center [573, 260] width 27 height 12
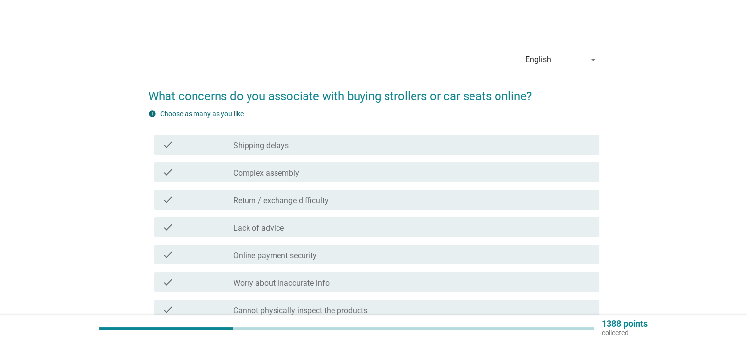
click at [269, 143] on label "Shipping delays" at bounding box center [260, 146] width 55 height 10
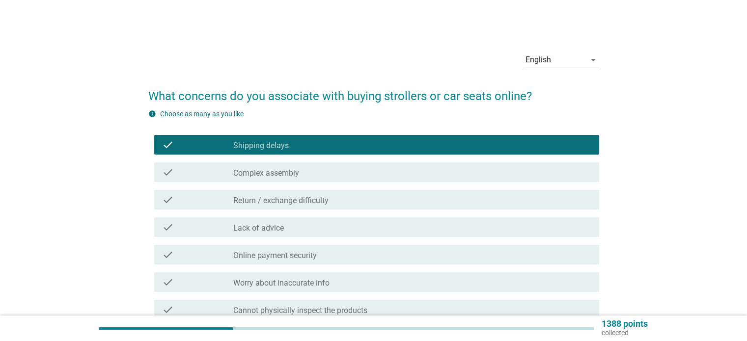
click at [248, 178] on div "check check_box_outline_blank Complex assembly" at bounding box center [376, 172] width 445 height 20
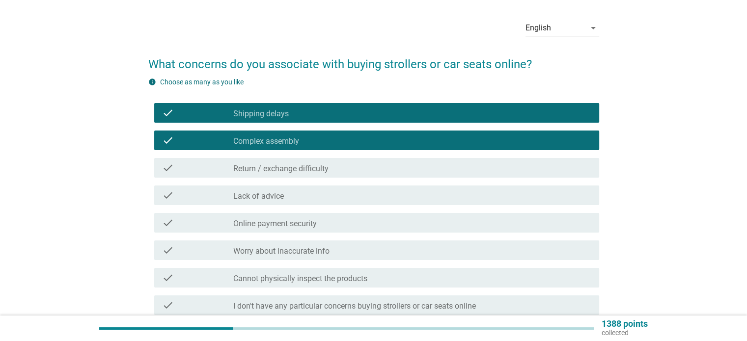
scroll to position [49, 0]
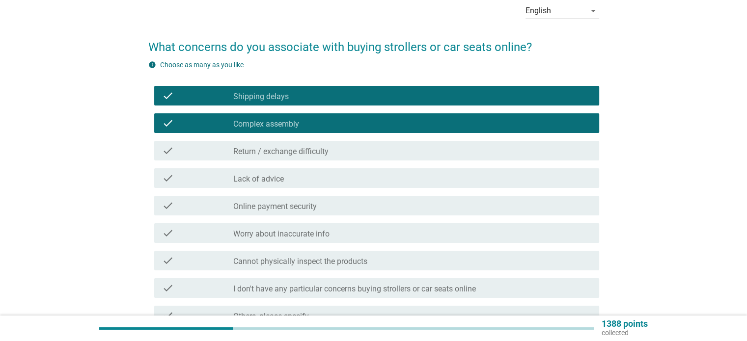
click at [259, 180] on label "Lack of advice" at bounding box center [258, 179] width 51 height 10
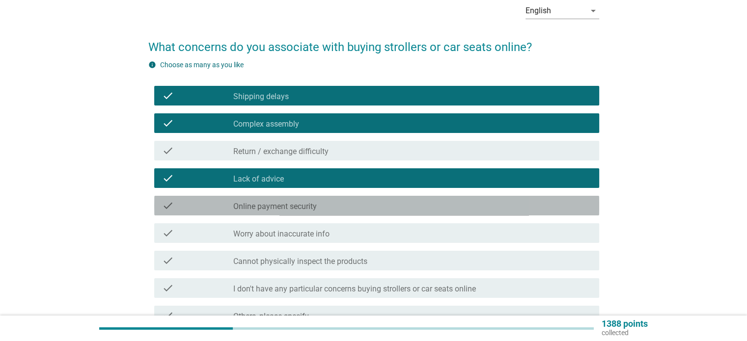
click at [283, 204] on label "Online payment security" at bounding box center [274, 207] width 83 height 10
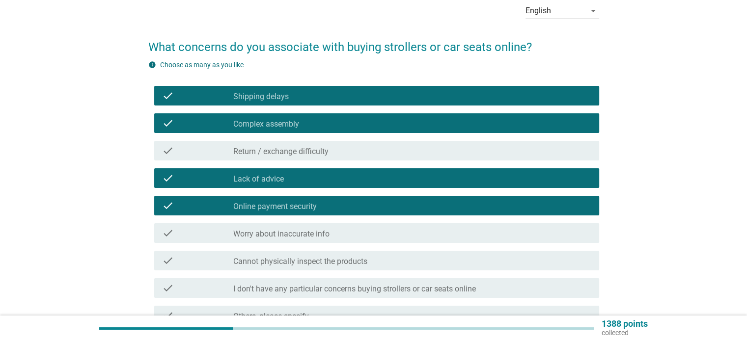
click at [283, 205] on label "Online payment security" at bounding box center [274, 207] width 83 height 10
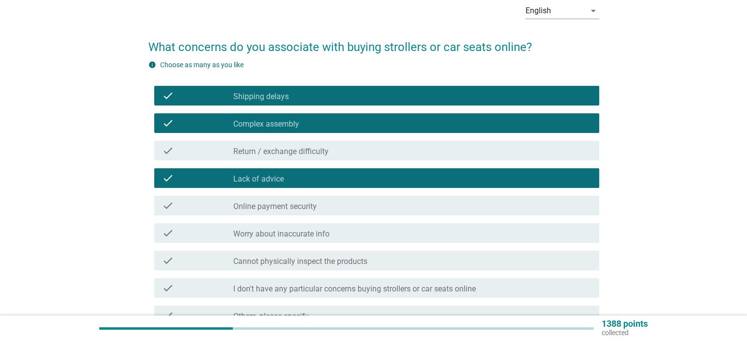
scroll to position [98, 0]
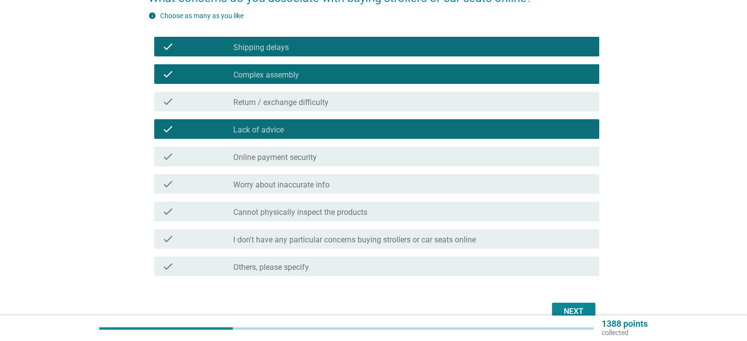
click at [316, 216] on label "Cannot physically inspect the products" at bounding box center [300, 213] width 134 height 10
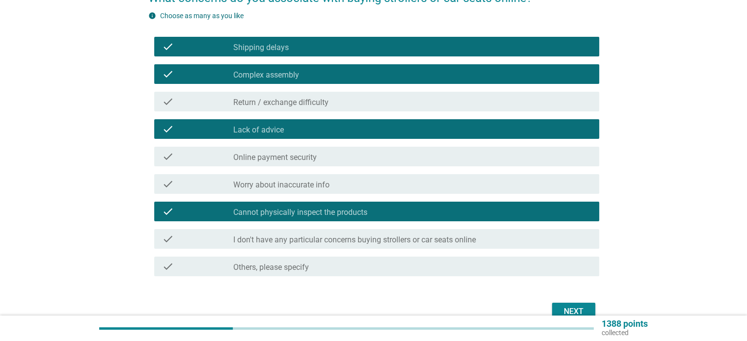
click at [452, 212] on div "check_box Cannot physically inspect the products" at bounding box center [411, 212] width 357 height 12
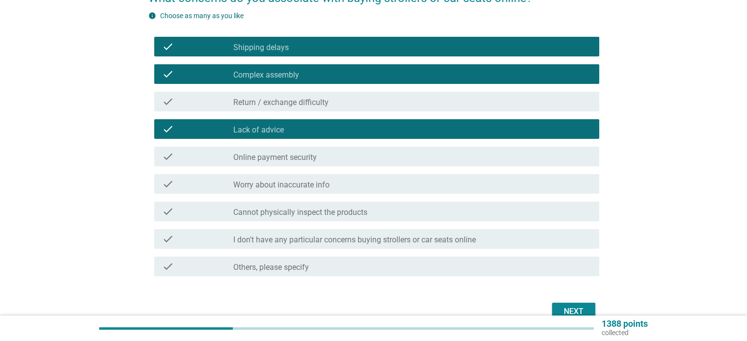
drag, startPoint x: 489, startPoint y: 215, endPoint x: 495, endPoint y: 221, distance: 8.3
click at [489, 215] on div "check_box Cannot physically inspect the products" at bounding box center [411, 212] width 357 height 12
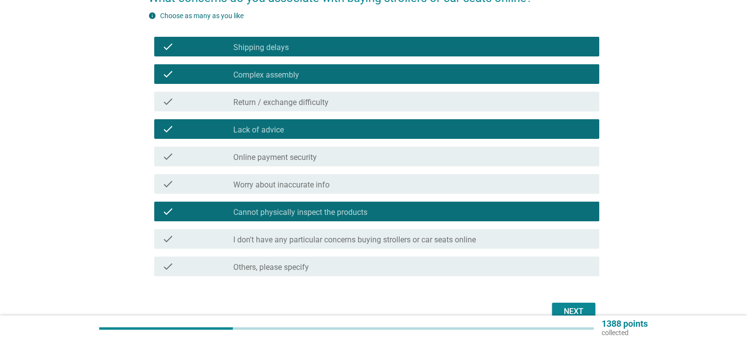
click at [563, 308] on div "Next" at bounding box center [573, 312] width 27 height 12
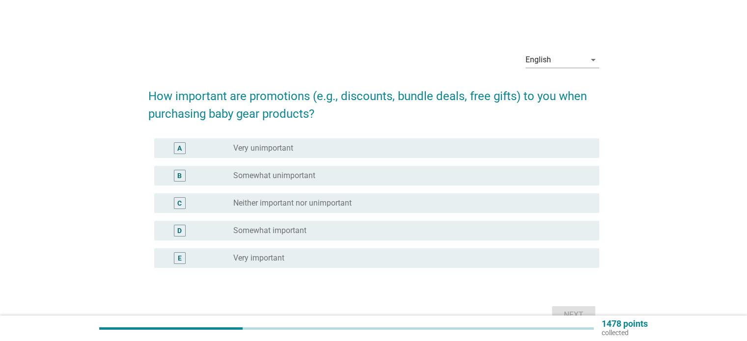
click at [239, 176] on label "Somewhat unimportant" at bounding box center [274, 176] width 82 height 10
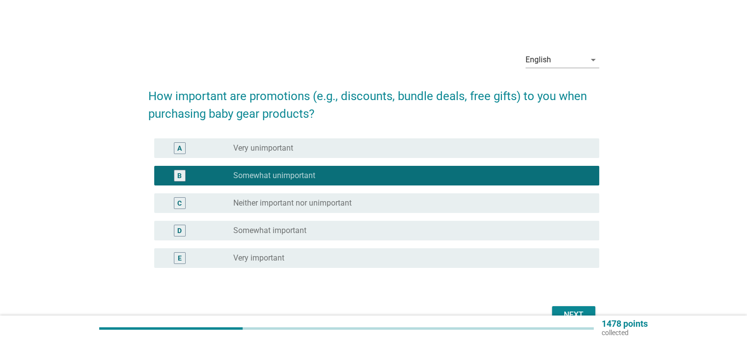
click at [366, 151] on div "radio_button_unchecked Very unimportant" at bounding box center [408, 148] width 350 height 10
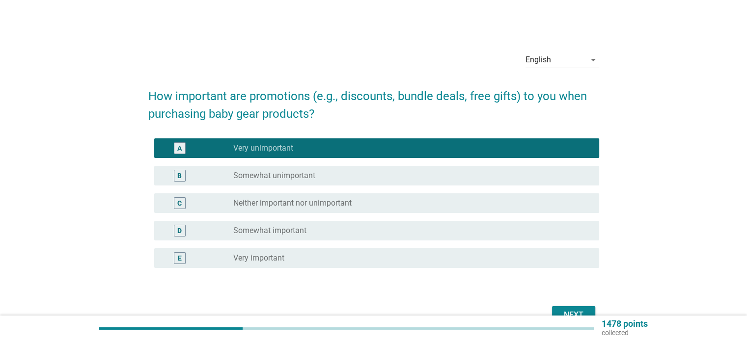
click at [273, 258] on label "Very important" at bounding box center [258, 258] width 51 height 10
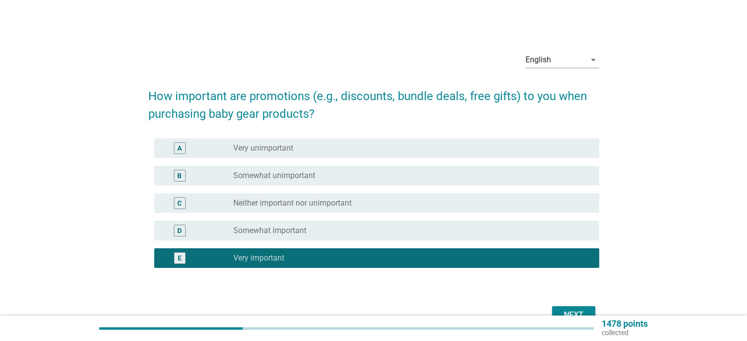
click at [557, 306] on div "Next" at bounding box center [373, 315] width 451 height 24
click at [561, 308] on button "Next" at bounding box center [573, 315] width 43 height 18
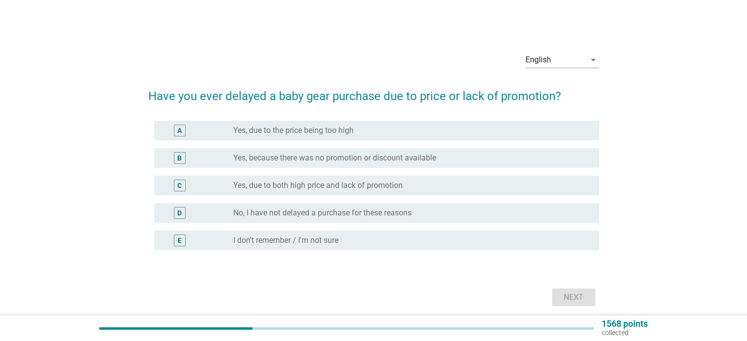
click at [299, 190] on label "Yes, due to both high price and lack of promotion" at bounding box center [317, 186] width 169 height 10
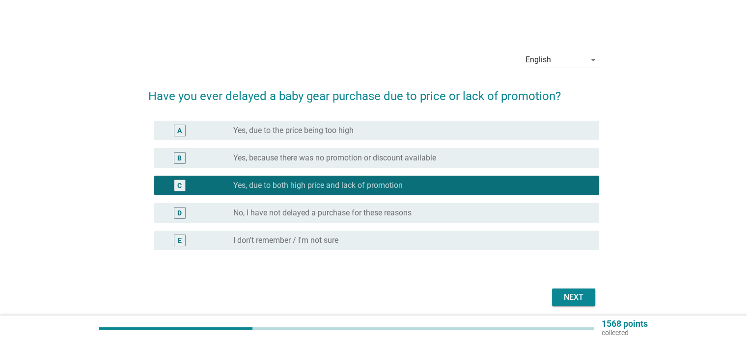
click at [582, 296] on div "Next" at bounding box center [573, 298] width 27 height 12
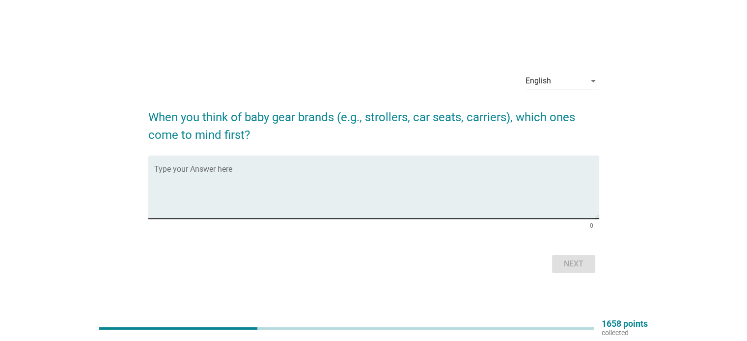
click at [317, 166] on div "Type your Answer here" at bounding box center [376, 187] width 445 height 63
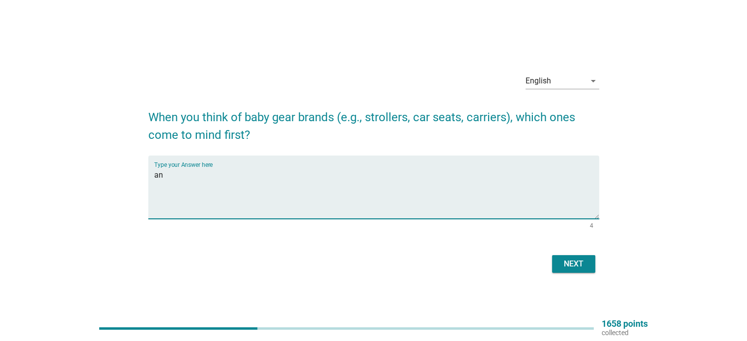
type textarea "a"
type textarea "koopers, crolla, mamakiddies, [GEOGRAPHIC_DATA],"
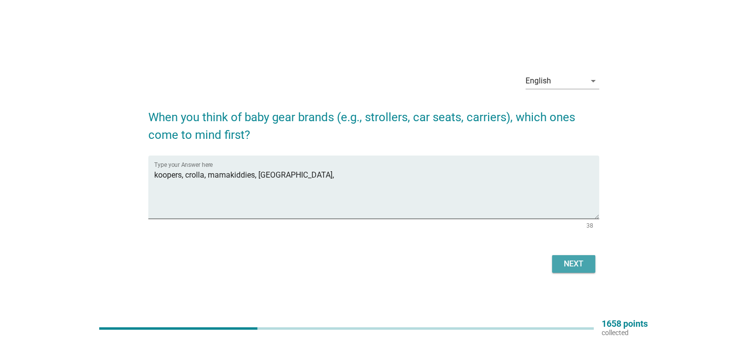
click at [569, 263] on div "Next" at bounding box center [573, 264] width 27 height 12
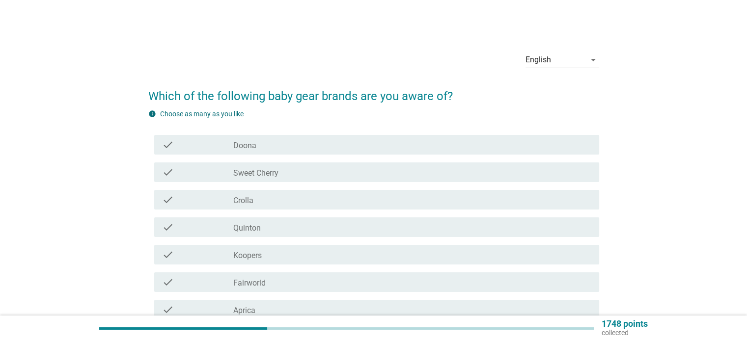
click at [288, 149] on div "check_box_outline_blank Doona" at bounding box center [411, 145] width 357 height 12
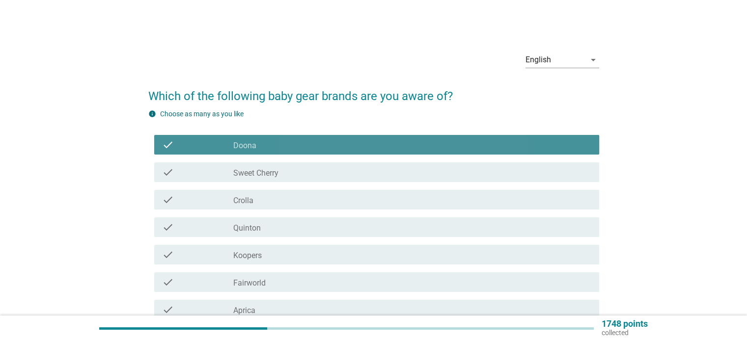
click at [286, 172] on div "check_box_outline_blank Sweet Cherry" at bounding box center [411, 172] width 357 height 12
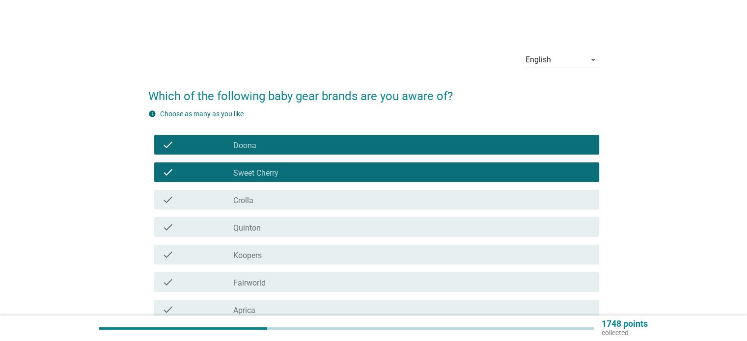
click at [281, 211] on div "check check_box_outline_blank Crolla" at bounding box center [373, 199] width 451 height 27
click at [284, 229] on div "check_box_outline_blank [PERSON_NAME]" at bounding box center [411, 227] width 357 height 12
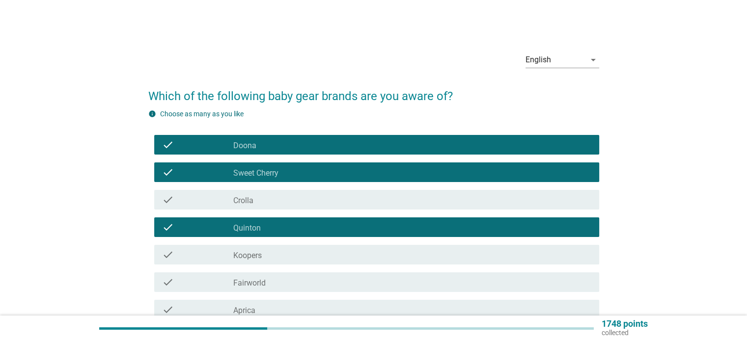
click at [274, 210] on div "check check_box_outline_blank Crolla" at bounding box center [373, 199] width 451 height 27
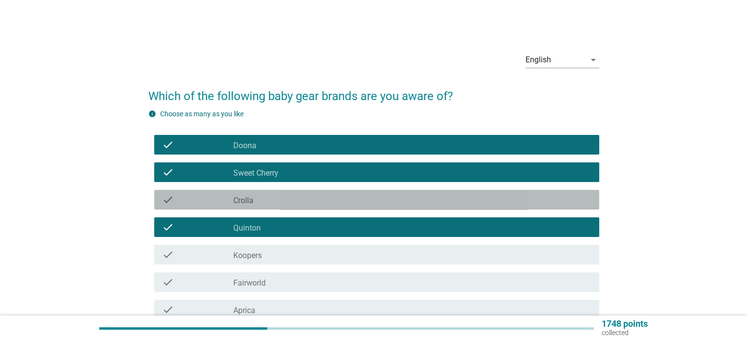
click at [281, 206] on div "check check_box_outline_blank Crolla" at bounding box center [376, 200] width 445 height 20
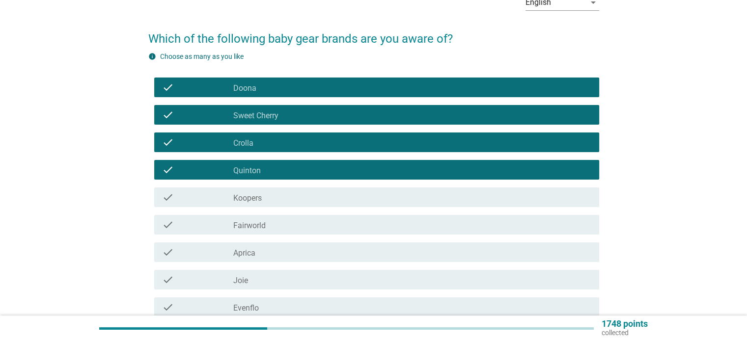
scroll to position [98, 0]
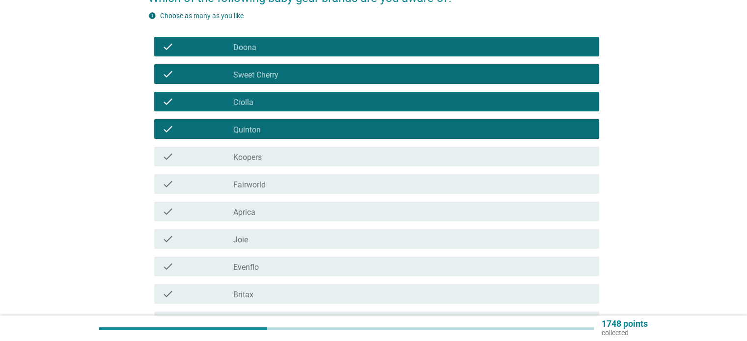
click at [260, 164] on div "check check_box_outline_blank Koopers" at bounding box center [376, 157] width 445 height 20
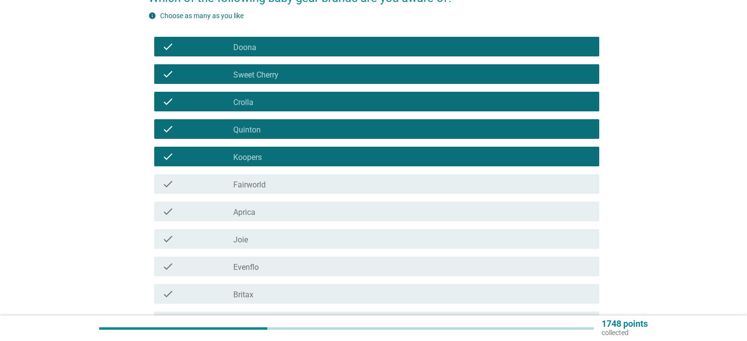
click at [258, 186] on label "Fairworld" at bounding box center [249, 185] width 32 height 10
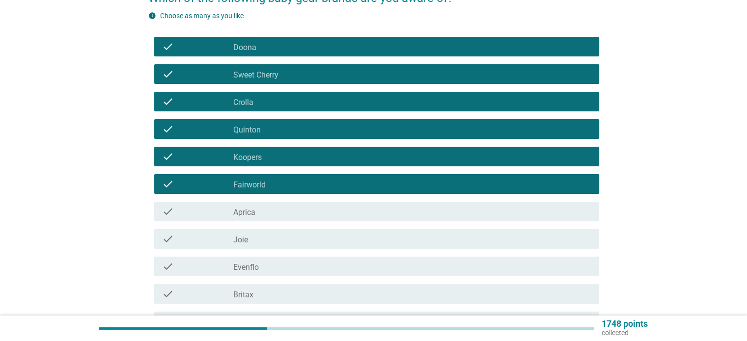
click at [255, 239] on div "check_box_outline_blank Joie" at bounding box center [411, 239] width 357 height 12
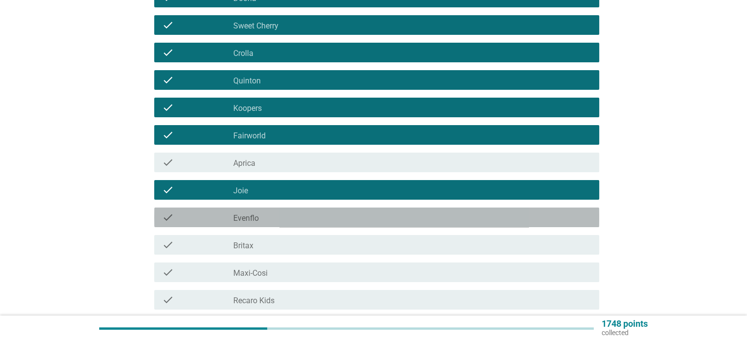
drag, startPoint x: 263, startPoint y: 219, endPoint x: 259, endPoint y: 233, distance: 14.4
click at [263, 219] on div "check_box_outline_blank Evenflo" at bounding box center [411, 218] width 357 height 12
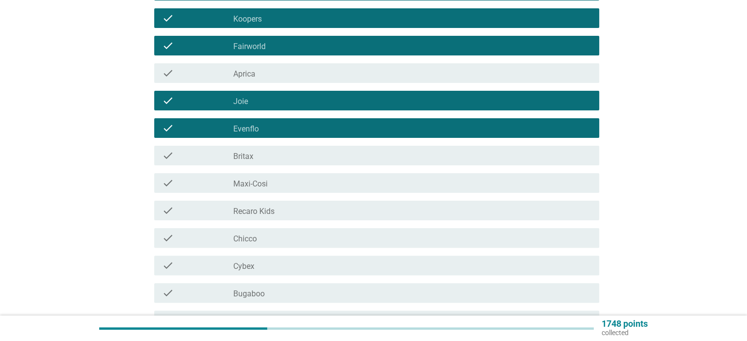
scroll to position [245, 0]
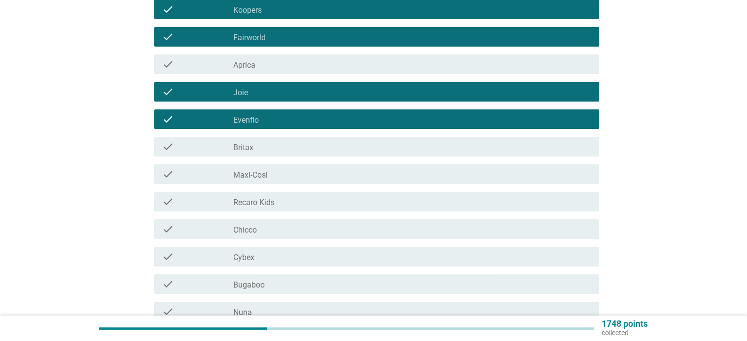
click at [277, 202] on div "check_box_outline_blank Recaro Kids" at bounding box center [411, 202] width 357 height 12
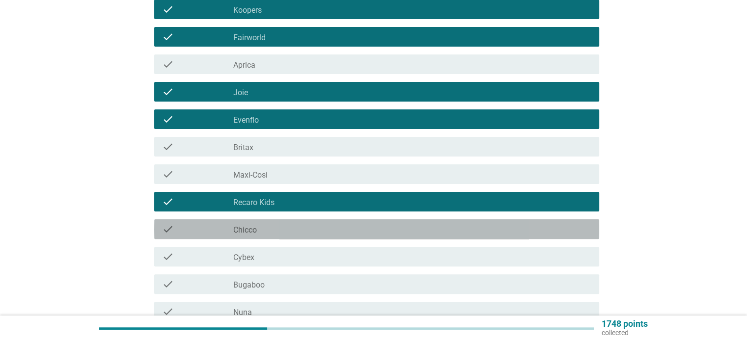
click at [275, 233] on div "check_box_outline_blank Chicco" at bounding box center [411, 229] width 357 height 12
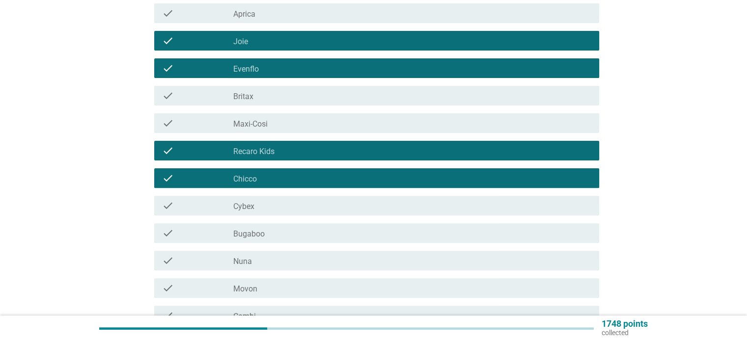
scroll to position [344, 0]
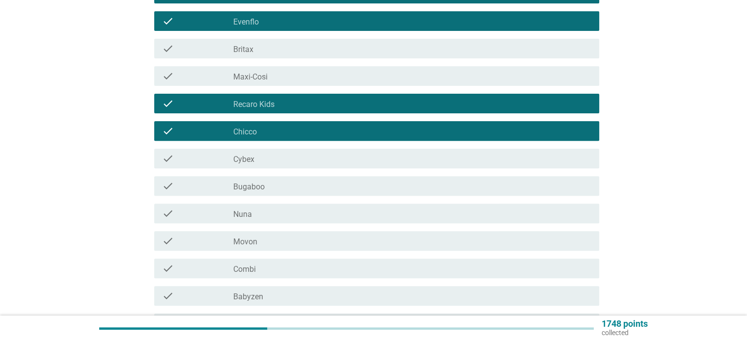
click at [286, 215] on div "check_box_outline_blank Nuna" at bounding box center [411, 214] width 357 height 12
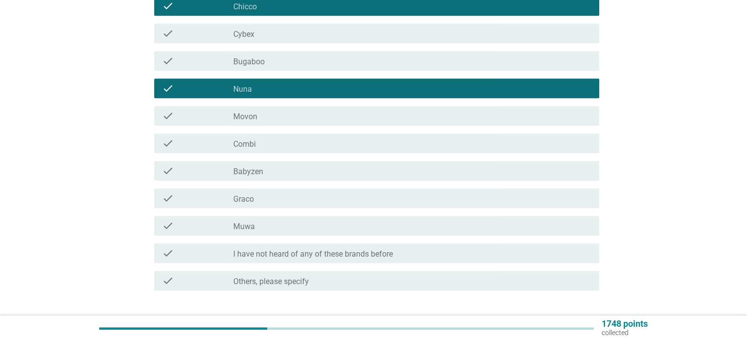
scroll to position [491, 0]
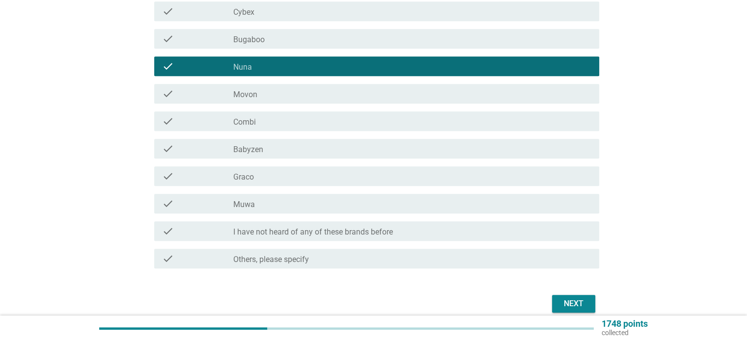
click at [582, 308] on div "Next" at bounding box center [573, 304] width 27 height 12
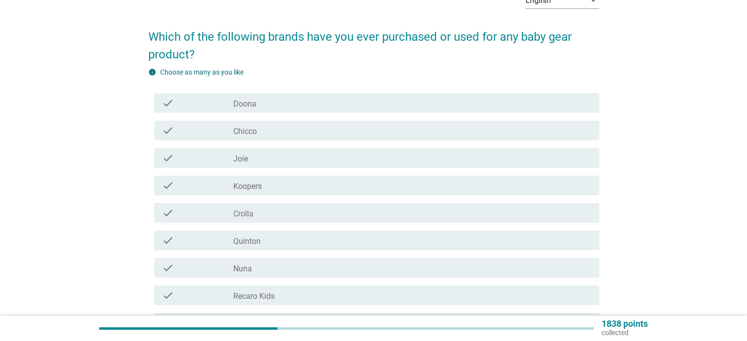
scroll to position [250, 0]
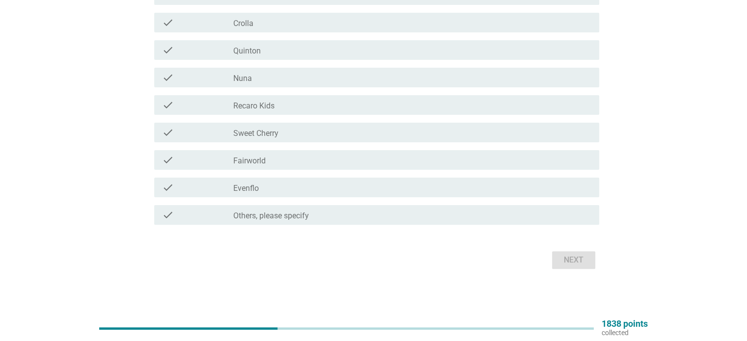
click at [577, 263] on div "Next" at bounding box center [373, 260] width 451 height 24
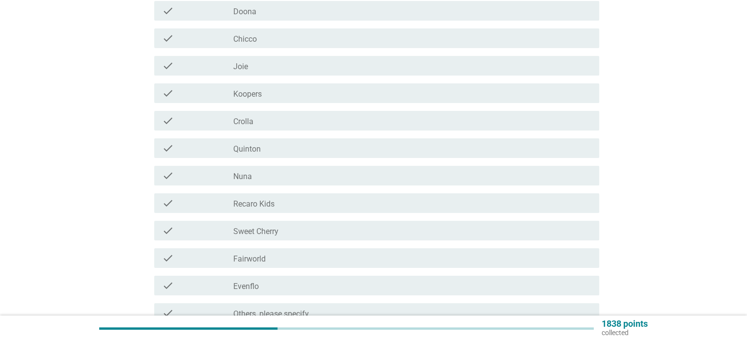
scroll to position [201, 0]
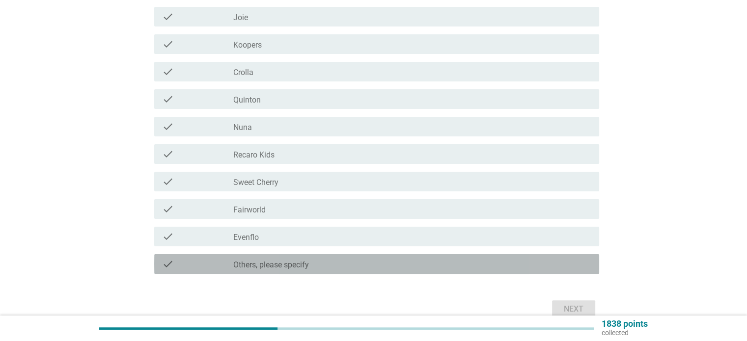
click at [296, 264] on label "Others, please specify" at bounding box center [271, 265] width 76 height 10
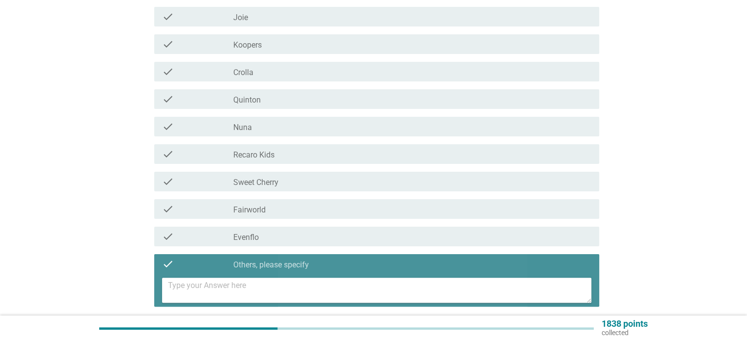
click at [283, 270] on div "check check_box_outline_blank Others, please specify" at bounding box center [376, 264] width 445 height 20
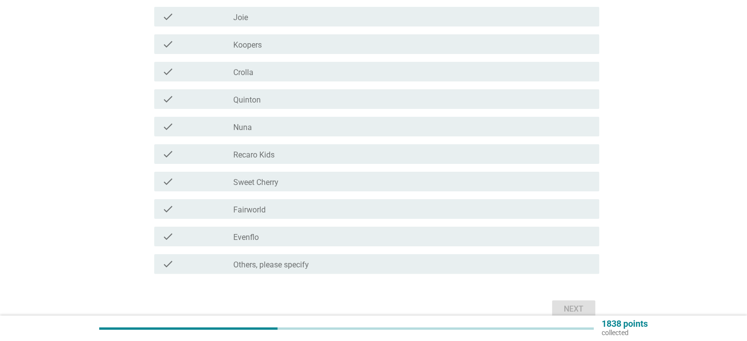
click at [279, 269] on label "Others, please specify" at bounding box center [271, 265] width 76 height 10
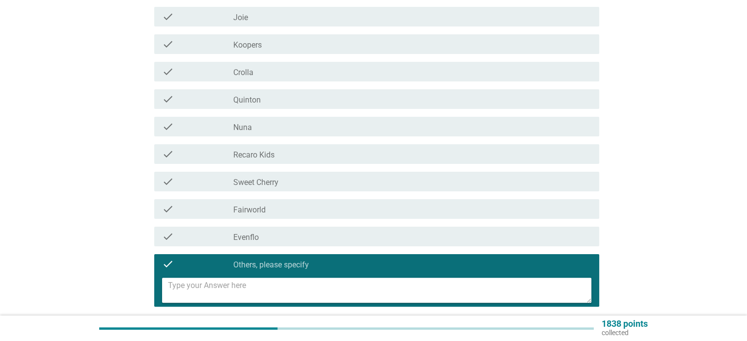
click at [246, 285] on textarea at bounding box center [379, 290] width 423 height 25
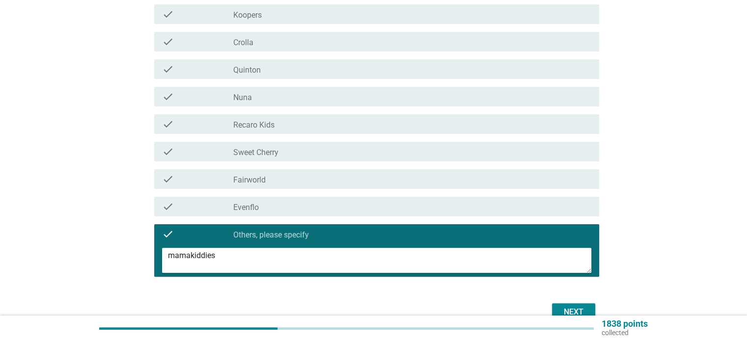
scroll to position [283, 0]
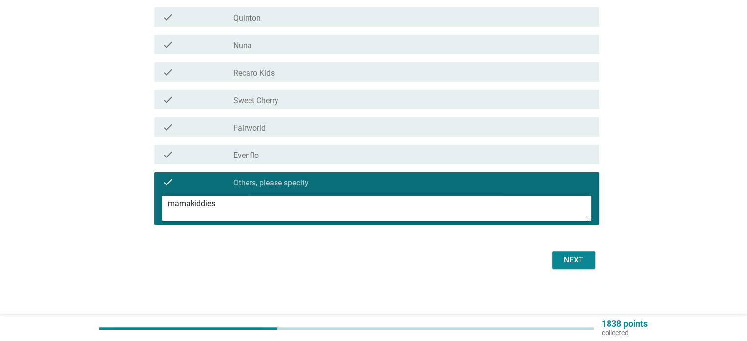
type textarea "mamakiddies"
click at [554, 262] on button "Next" at bounding box center [573, 260] width 43 height 18
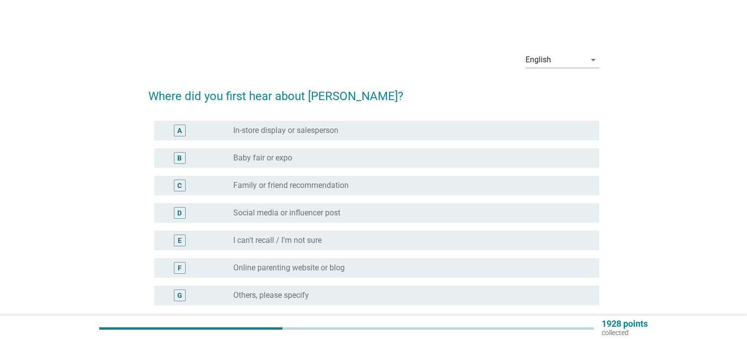
scroll to position [1, 0]
click at [312, 125] on label "In-store display or salesperson" at bounding box center [285, 129] width 105 height 10
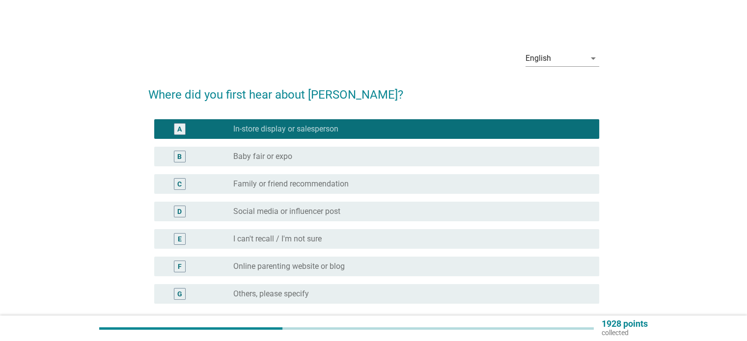
click at [311, 126] on label "In-store display or salesperson" at bounding box center [285, 129] width 105 height 10
click at [309, 190] on div "C radio_button_unchecked Family or friend recommendation" at bounding box center [376, 184] width 445 height 20
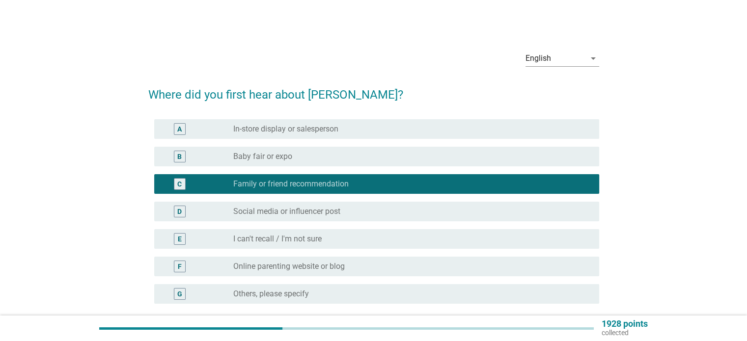
click at [327, 212] on label "Social media or influencer post" at bounding box center [286, 212] width 107 height 10
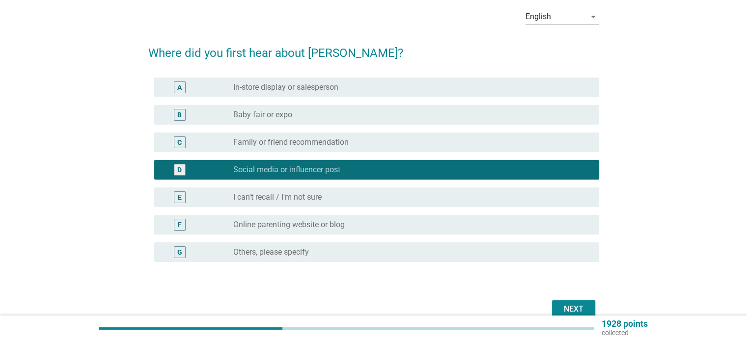
scroll to position [92, 0]
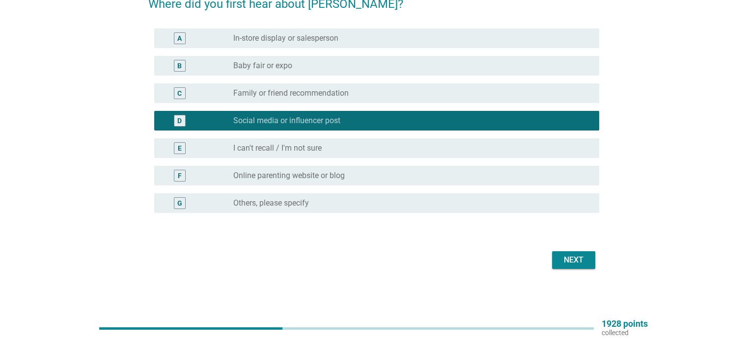
click at [308, 87] on div "radio_button_unchecked Family or friend recommendation" at bounding box center [411, 93] width 357 height 12
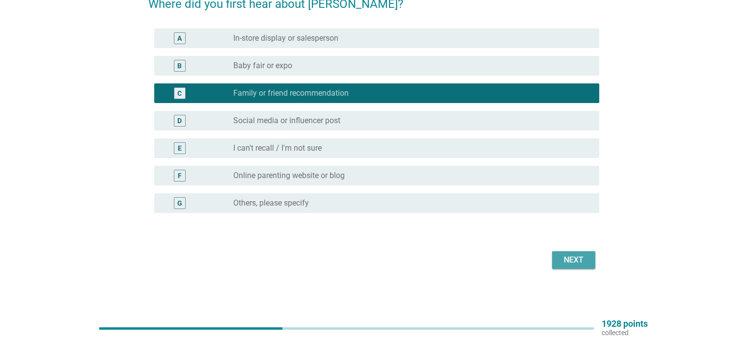
click at [579, 262] on div "Next" at bounding box center [573, 260] width 27 height 12
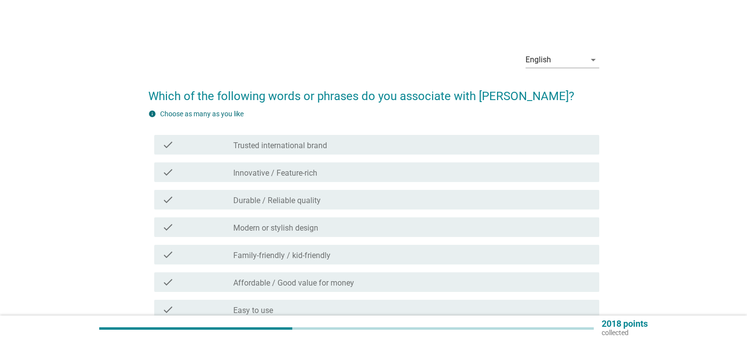
click at [330, 147] on div "check_box_outline_blank Trusted international brand" at bounding box center [411, 145] width 357 height 12
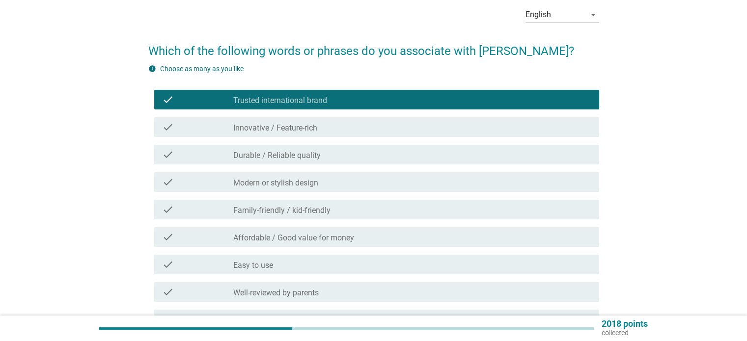
scroll to position [98, 0]
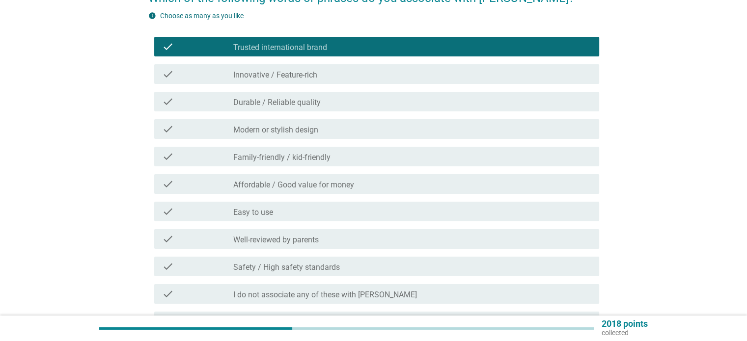
click at [306, 133] on label "Modern or stylish design" at bounding box center [275, 130] width 85 height 10
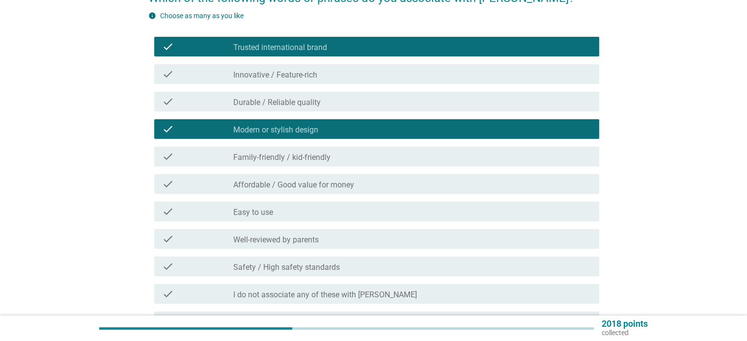
click at [318, 159] on label "Family-friendly / kid-friendly" at bounding box center [281, 158] width 97 height 10
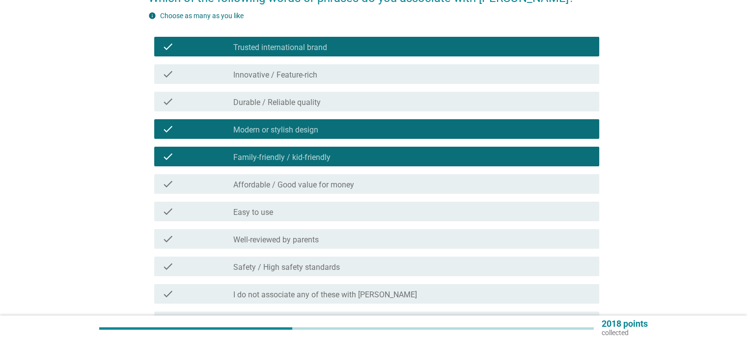
click at [344, 236] on div "check_box_outline_blank Well-reviewed by parents" at bounding box center [411, 239] width 357 height 12
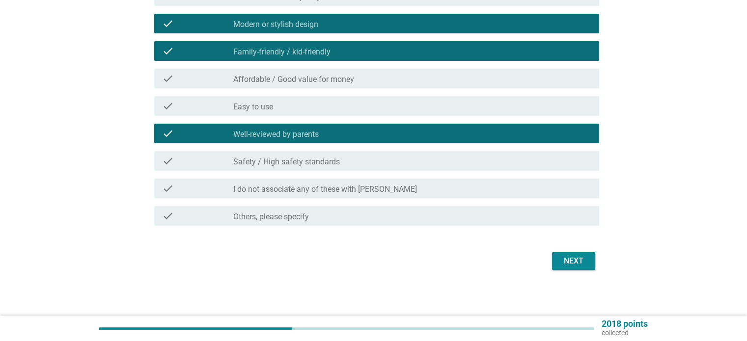
scroll to position [205, 0]
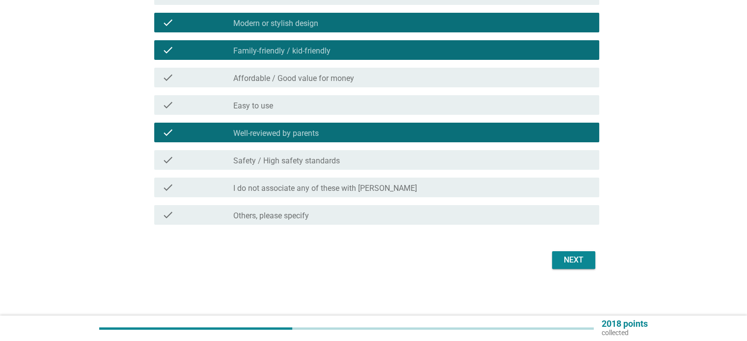
click at [552, 260] on button "Next" at bounding box center [573, 260] width 43 height 18
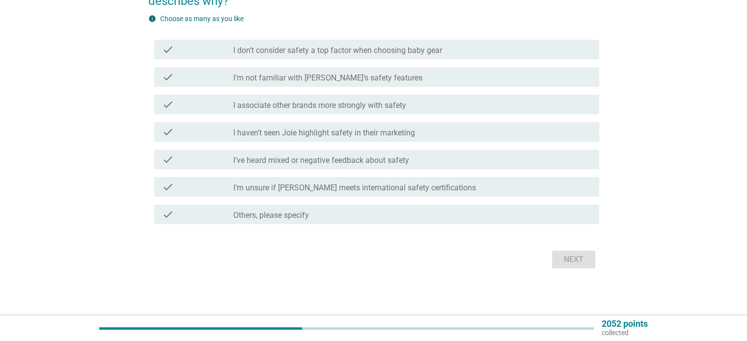
scroll to position [0, 0]
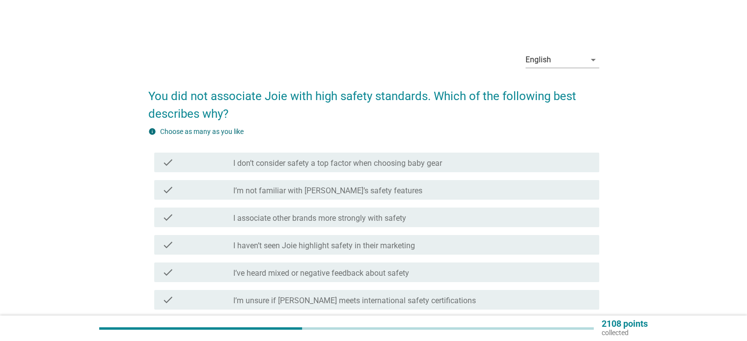
click at [356, 194] on label "I’m not familiar with [PERSON_NAME]’s safety features" at bounding box center [327, 191] width 189 height 10
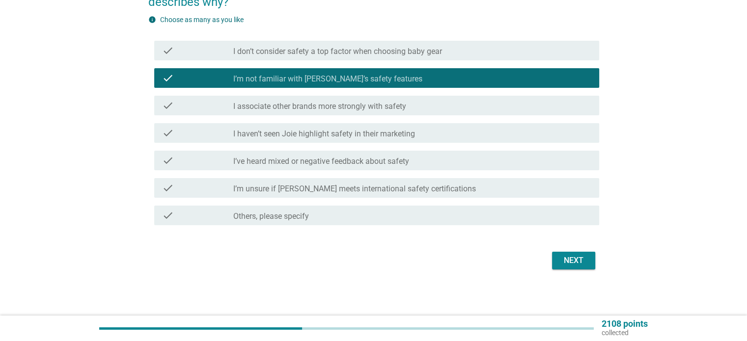
scroll to position [112, 0]
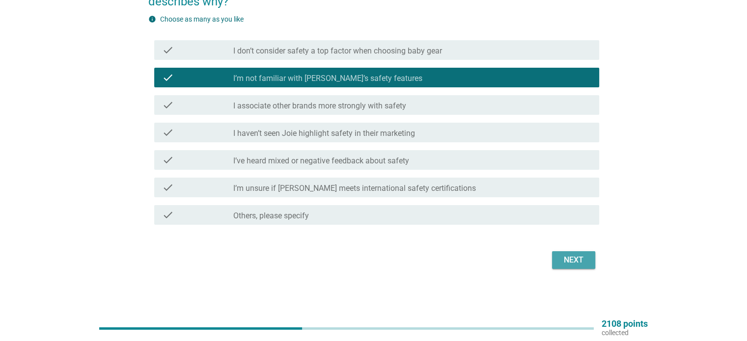
click at [570, 251] on button "Next" at bounding box center [573, 260] width 43 height 18
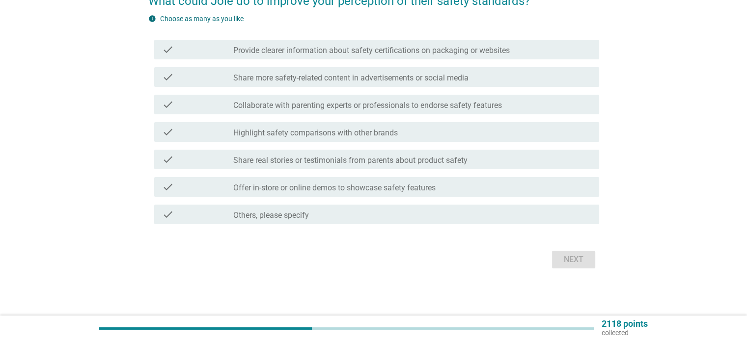
scroll to position [0, 0]
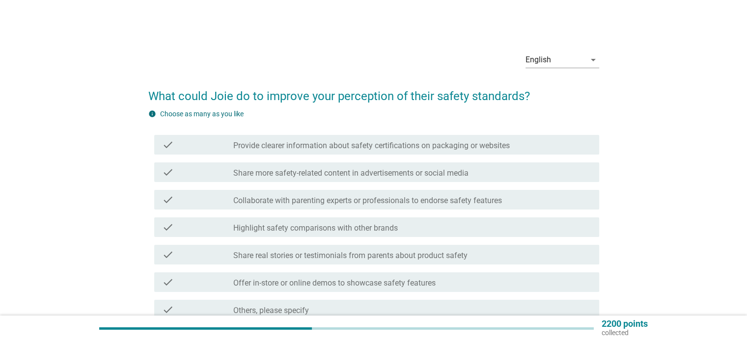
click at [390, 142] on label "Provide clearer information about safety certifications on packaging or websites" at bounding box center [371, 146] width 276 height 10
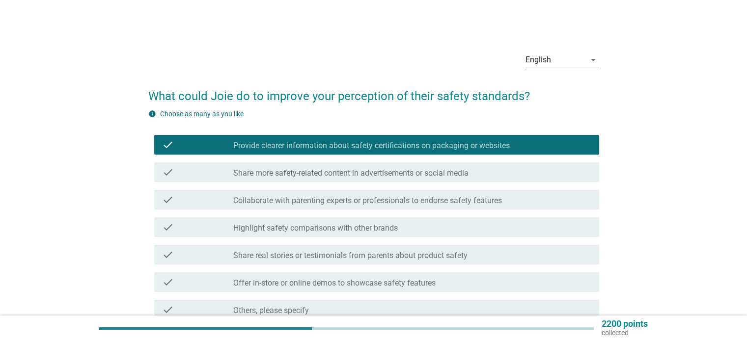
click at [377, 163] on div "check check_box_outline_blank Share more safety-related content in advertisemen…" at bounding box center [373, 172] width 451 height 27
click at [374, 174] on label "Share more safety-related content in advertisements or social media" at bounding box center [350, 173] width 235 height 10
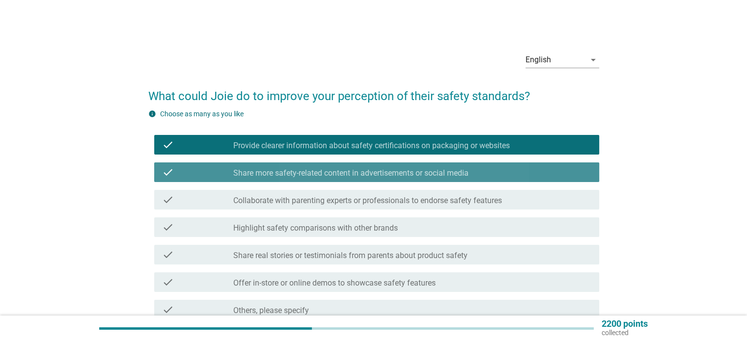
click at [371, 203] on label "Collaborate with parenting experts or professionals to endorse safety features" at bounding box center [367, 201] width 269 height 10
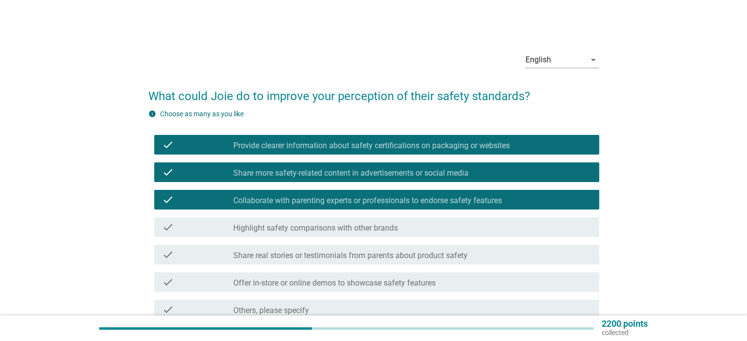
click at [365, 227] on label "Highlight safety comparisons with other brands" at bounding box center [315, 228] width 164 height 10
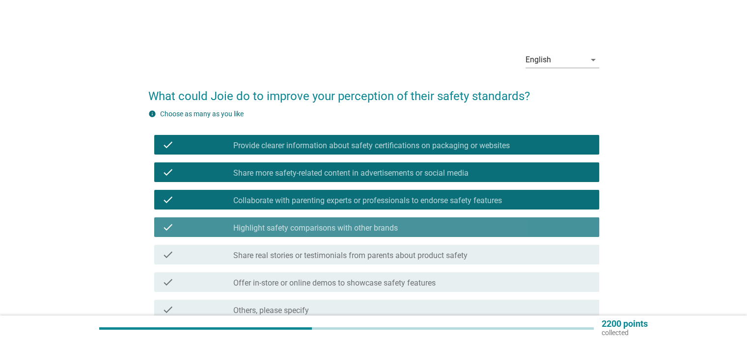
click at [367, 248] on div "check check_box_outline_blank Share real stories or testimonials from parents a…" at bounding box center [376, 255] width 445 height 20
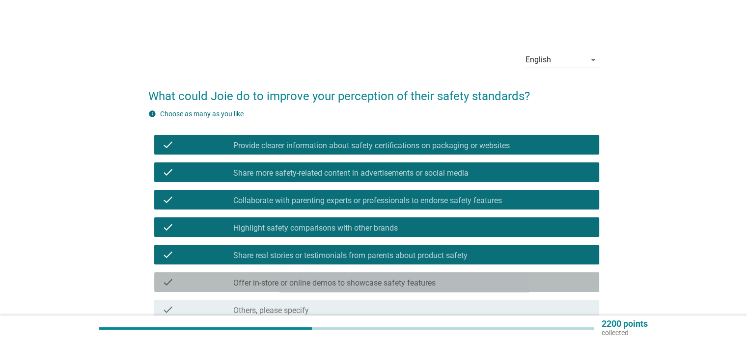
click at [364, 273] on div "check check_box_outline_blank Offer in-store or online demos to showcase safety…" at bounding box center [376, 282] width 445 height 20
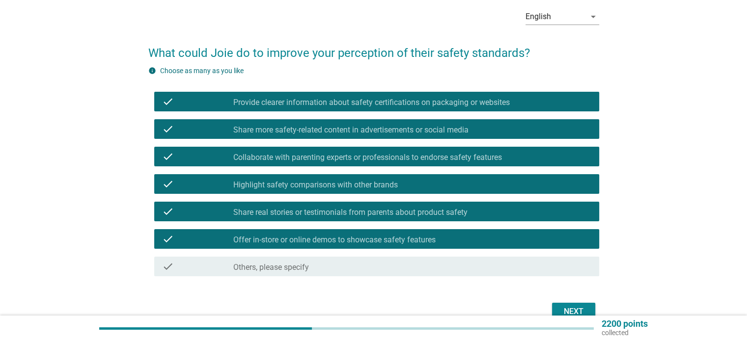
scroll to position [95, 0]
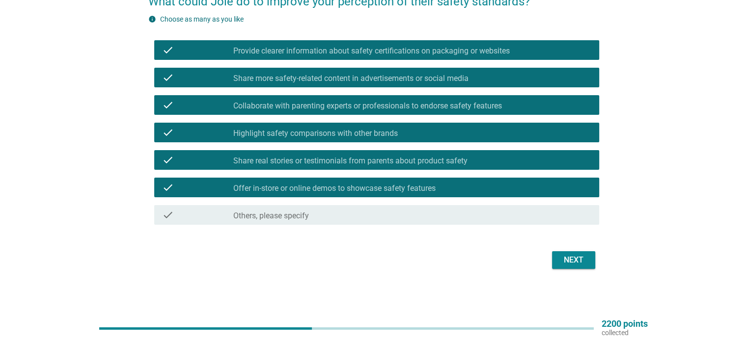
drag, startPoint x: 319, startPoint y: 184, endPoint x: 432, endPoint y: 231, distance: 122.5
click at [319, 184] on label "Offer in-store or online demos to showcase safety features" at bounding box center [334, 189] width 202 height 10
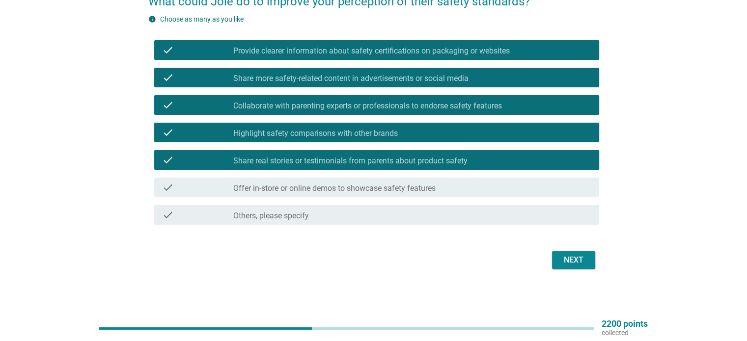
click at [567, 261] on div "Next" at bounding box center [573, 260] width 27 height 12
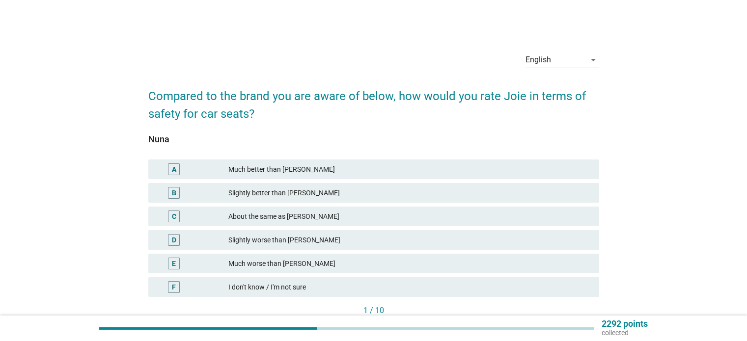
scroll to position [0, 0]
click at [285, 221] on div "About the same as [PERSON_NAME]" at bounding box center [409, 216] width 362 height 12
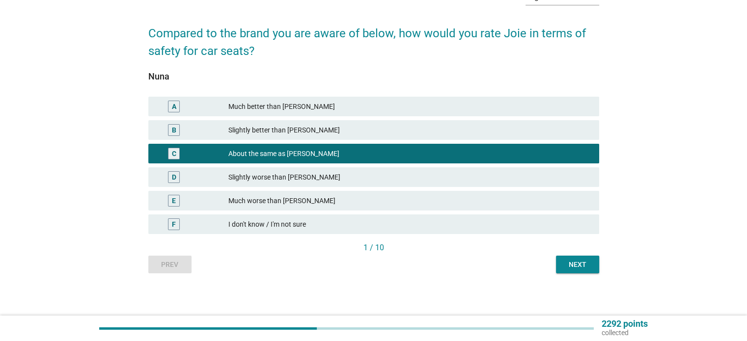
scroll to position [65, 0]
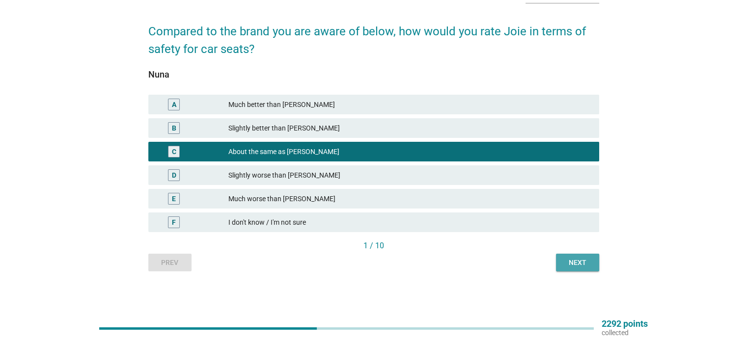
click at [587, 261] on div "Next" at bounding box center [577, 263] width 27 height 10
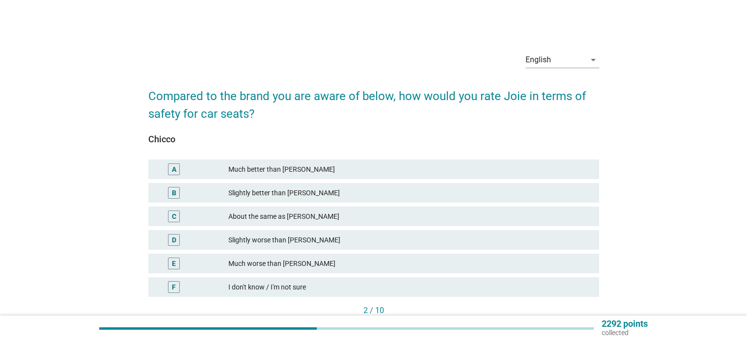
click at [281, 217] on div "About the same as [PERSON_NAME]" at bounding box center [409, 217] width 362 height 12
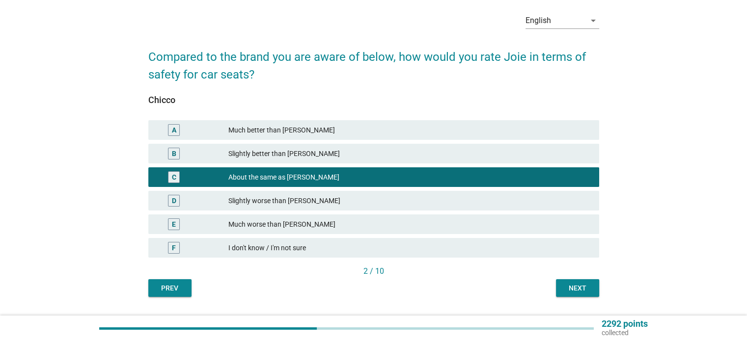
scroll to position [65, 0]
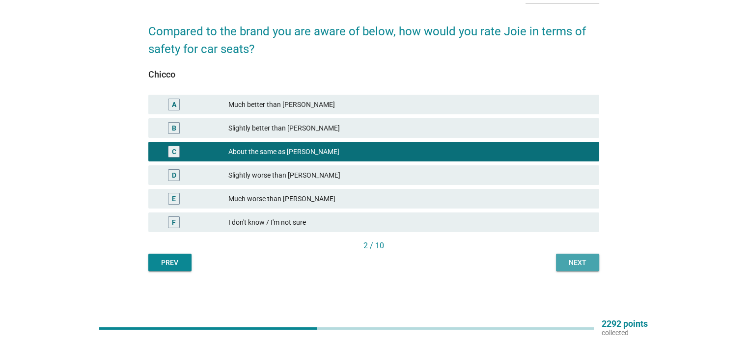
click at [577, 269] on button "Next" at bounding box center [577, 263] width 43 height 18
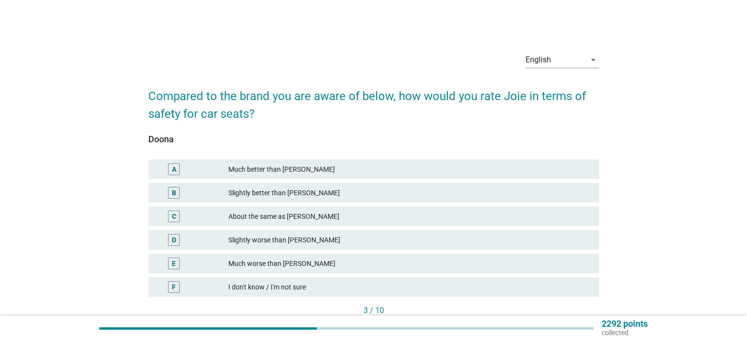
click at [294, 225] on div "C About the same as [PERSON_NAME]" at bounding box center [373, 217] width 451 height 20
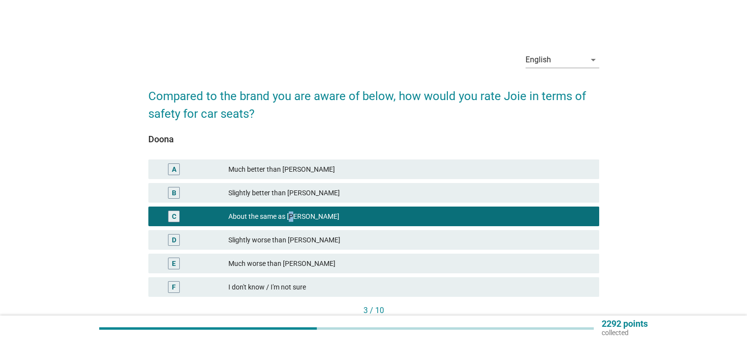
scroll to position [65, 0]
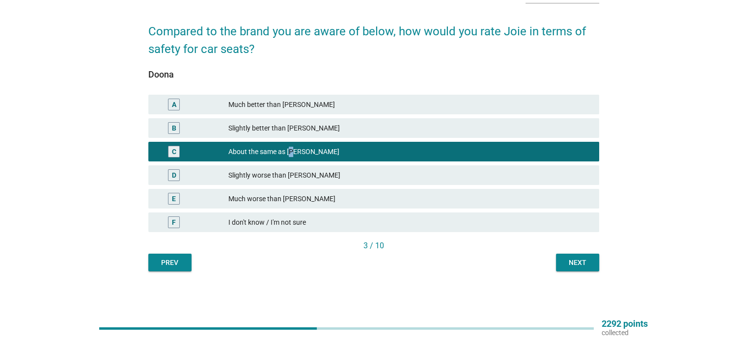
click at [577, 270] on button "Next" at bounding box center [577, 263] width 43 height 18
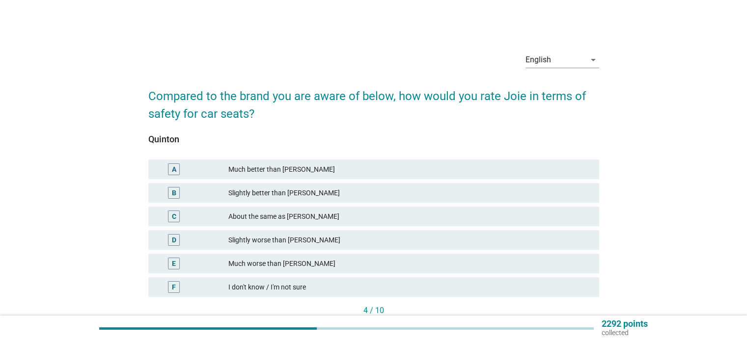
click at [287, 169] on div "Much better than [PERSON_NAME]" at bounding box center [409, 169] width 362 height 12
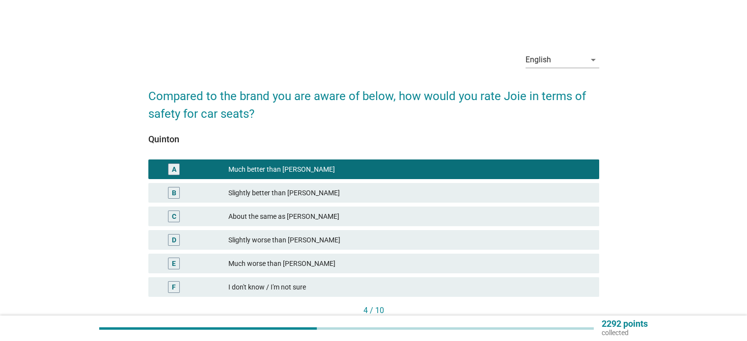
click at [263, 213] on div "About the same as [PERSON_NAME]" at bounding box center [409, 217] width 362 height 12
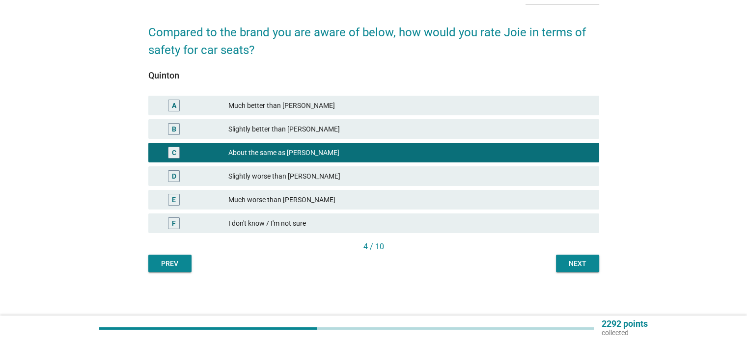
scroll to position [65, 0]
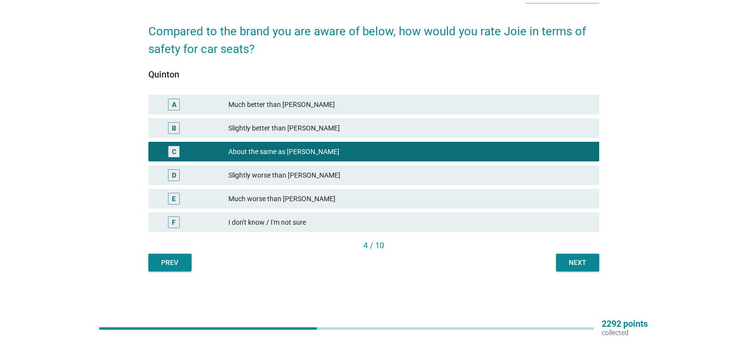
click at [579, 263] on div "Next" at bounding box center [577, 263] width 27 height 10
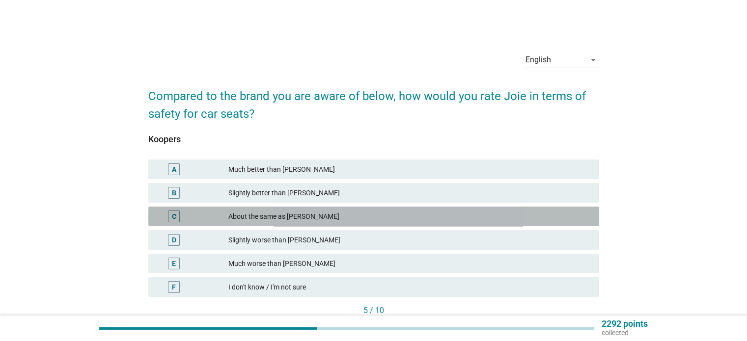
click at [487, 225] on div "C About the same as [PERSON_NAME]" at bounding box center [373, 217] width 451 height 20
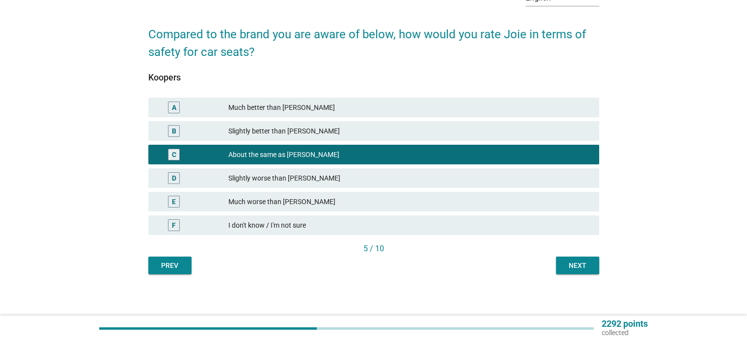
scroll to position [65, 0]
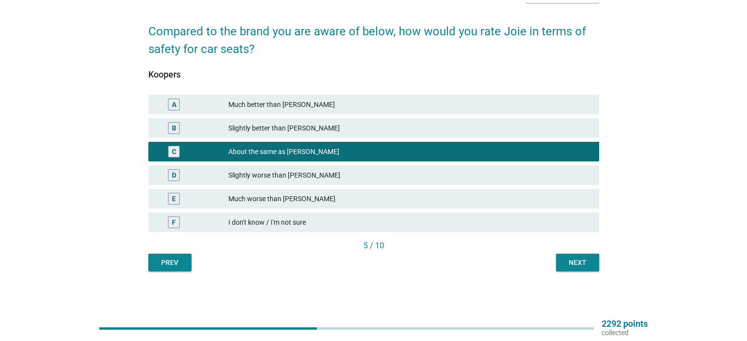
click at [587, 265] on div "Next" at bounding box center [577, 263] width 27 height 10
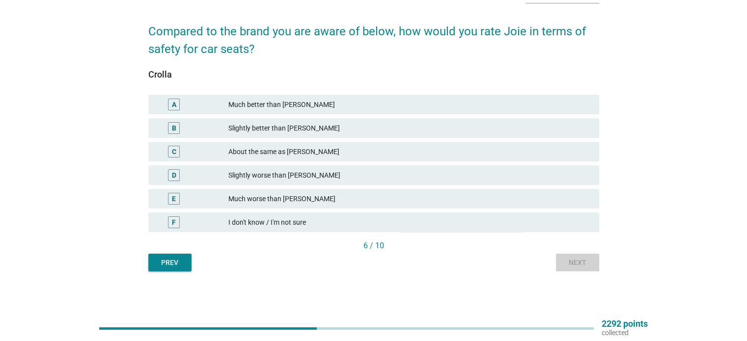
scroll to position [0, 0]
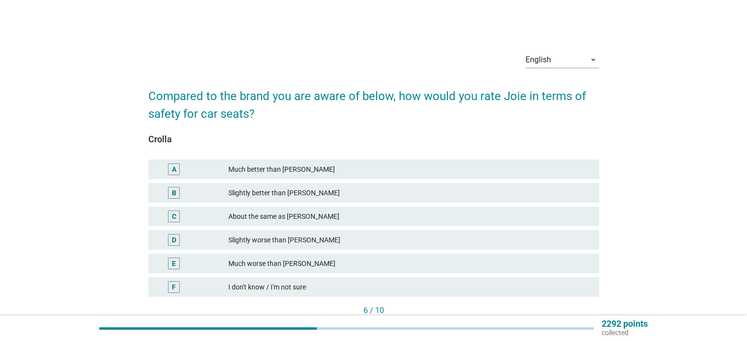
click at [312, 206] on div "C About the same as [PERSON_NAME]" at bounding box center [373, 217] width 455 height 24
click at [286, 188] on div "Slightly better than [PERSON_NAME]" at bounding box center [409, 193] width 362 height 12
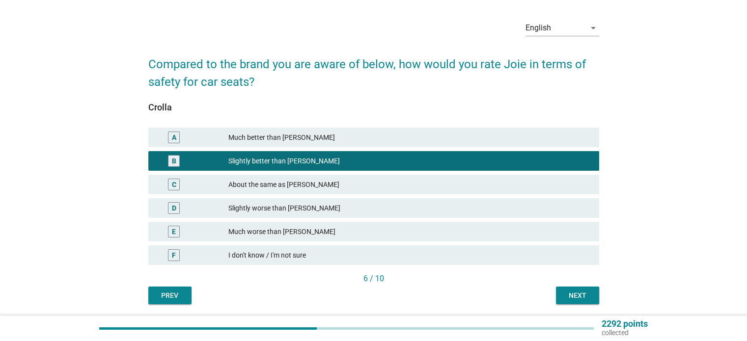
scroll to position [49, 0]
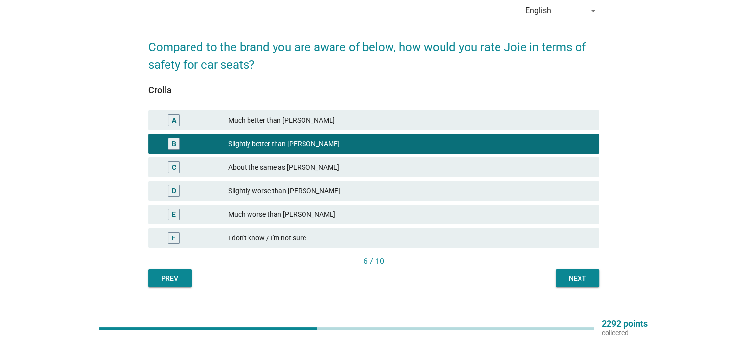
click at [600, 275] on div "English arrow_drop_down Compared to the brand you are aware of below, how would…" at bounding box center [373, 141] width 466 height 308
click at [585, 278] on div "Next" at bounding box center [577, 278] width 27 height 10
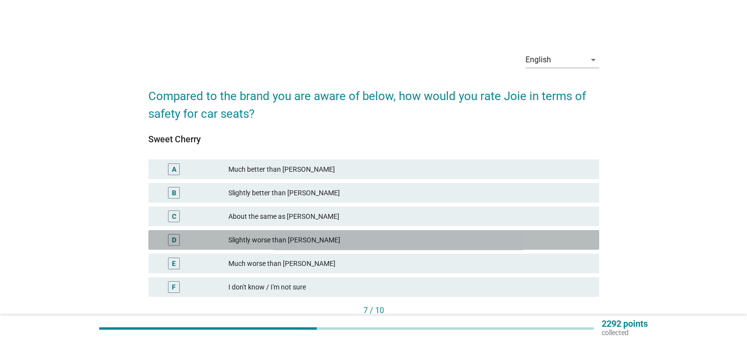
click at [337, 233] on div "D Slightly worse than [PERSON_NAME]" at bounding box center [373, 240] width 451 height 20
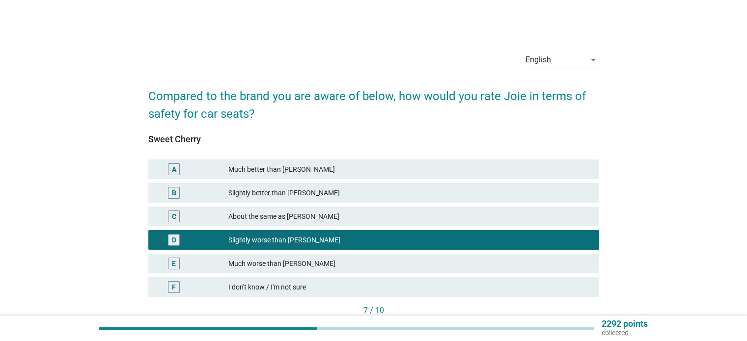
click at [235, 222] on div "C About the same as [PERSON_NAME]" at bounding box center [373, 217] width 451 height 20
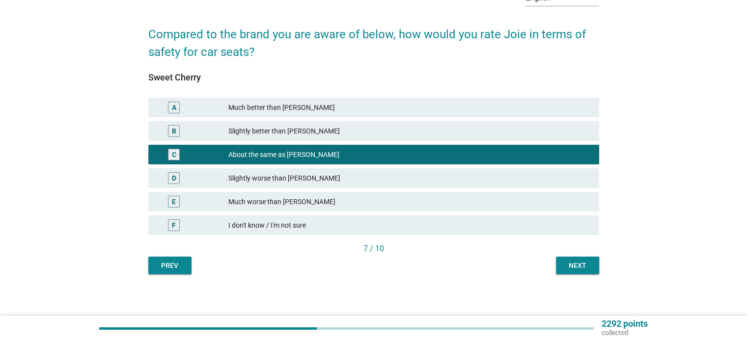
scroll to position [65, 0]
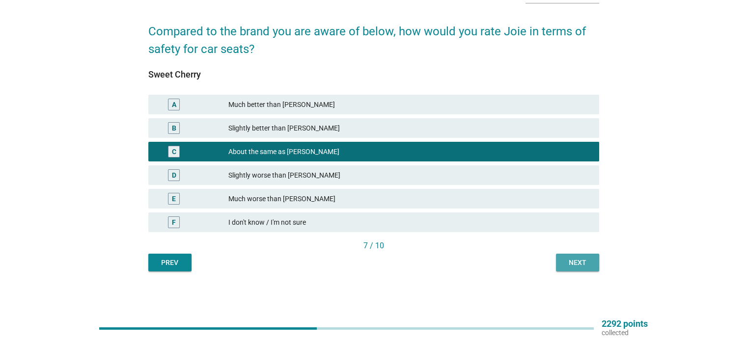
click at [581, 262] on div "Next" at bounding box center [577, 263] width 27 height 10
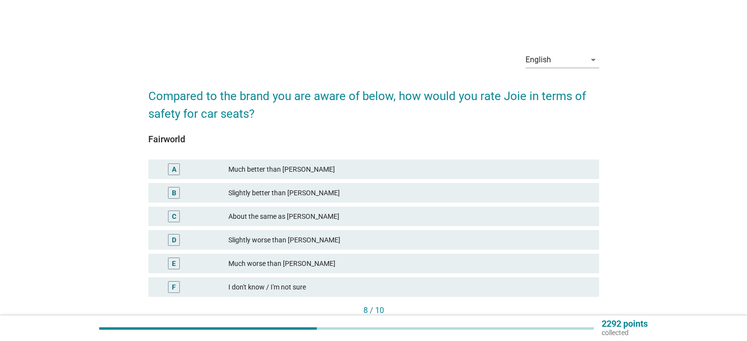
click at [255, 215] on div "About the same as [PERSON_NAME]" at bounding box center [409, 217] width 362 height 12
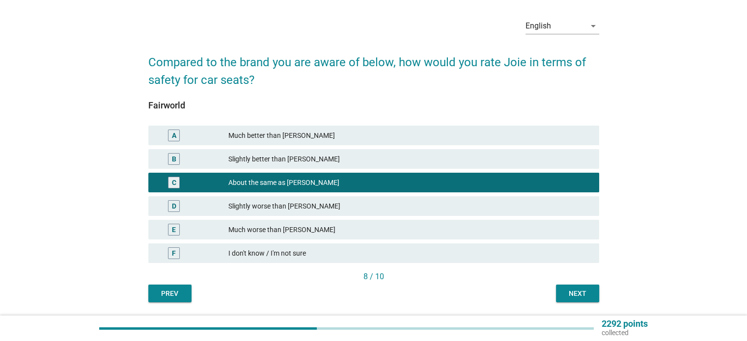
scroll to position [65, 0]
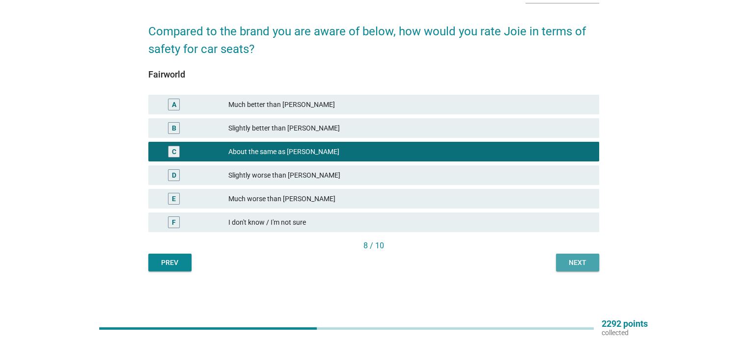
click at [577, 261] on div "Next" at bounding box center [577, 263] width 27 height 10
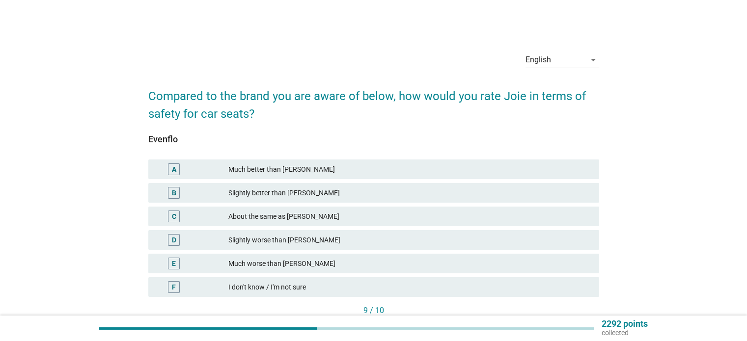
click at [268, 218] on div "About the same as [PERSON_NAME]" at bounding box center [409, 217] width 362 height 12
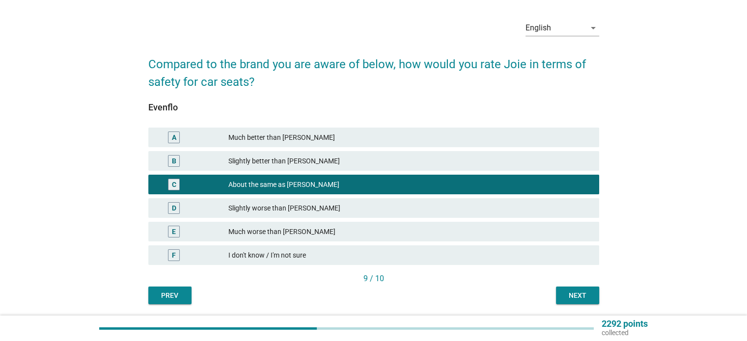
scroll to position [65, 0]
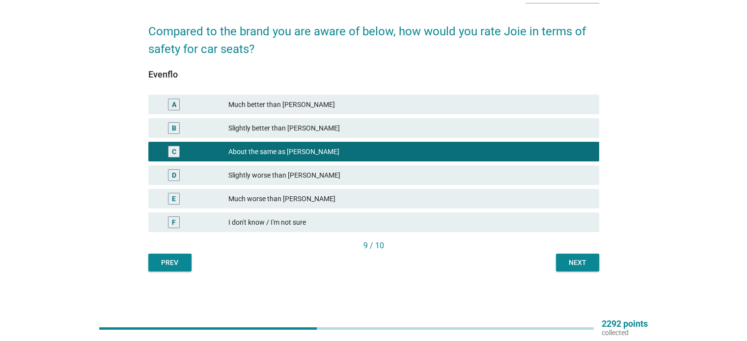
click at [597, 269] on button "Next" at bounding box center [577, 263] width 43 height 18
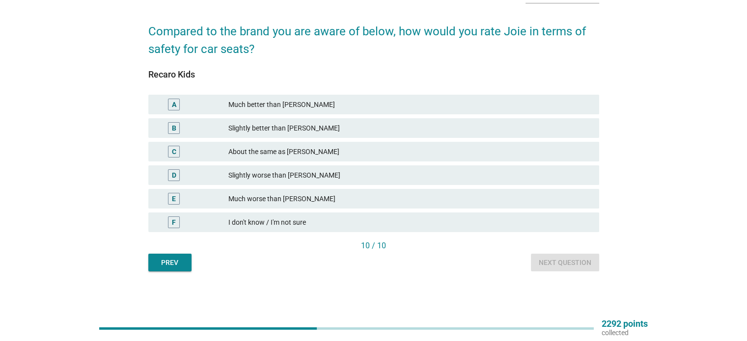
click at [334, 152] on div "About the same as [PERSON_NAME]" at bounding box center [409, 152] width 362 height 12
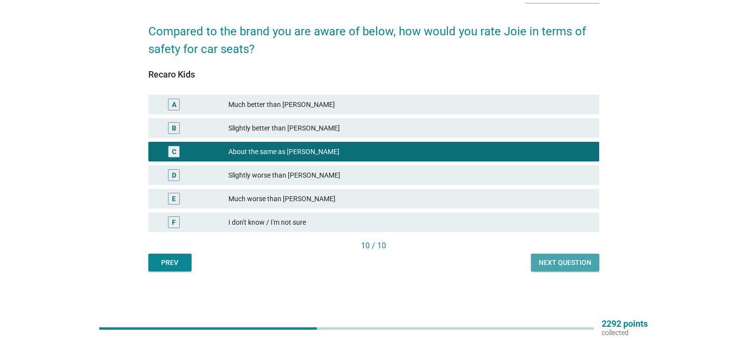
click at [545, 256] on button "Next question" at bounding box center [565, 263] width 68 height 18
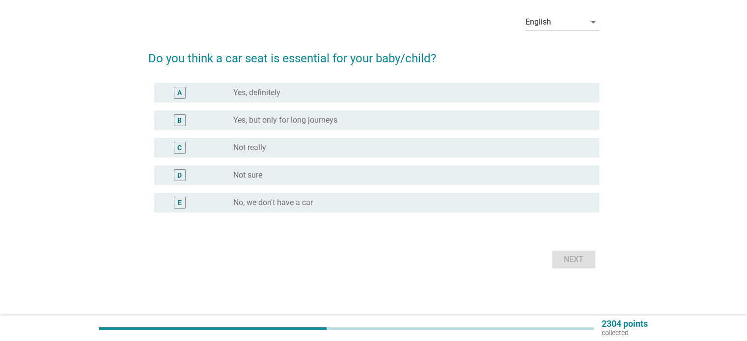
scroll to position [0, 0]
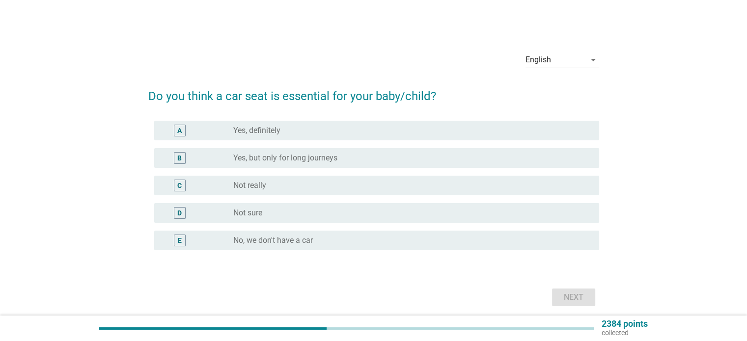
click at [259, 160] on label "Yes, but only for long journeys" at bounding box center [285, 158] width 104 height 10
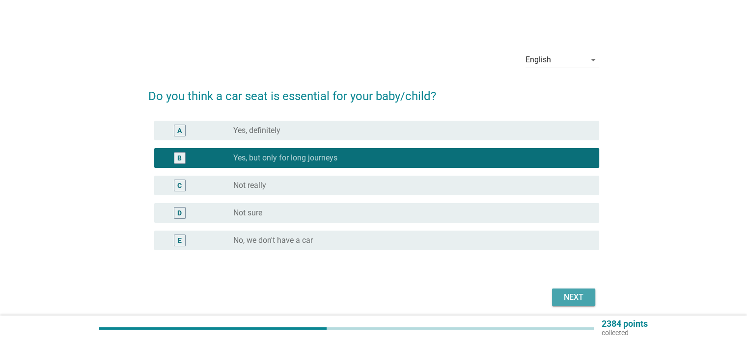
click at [565, 294] on div "Next" at bounding box center [573, 298] width 27 height 12
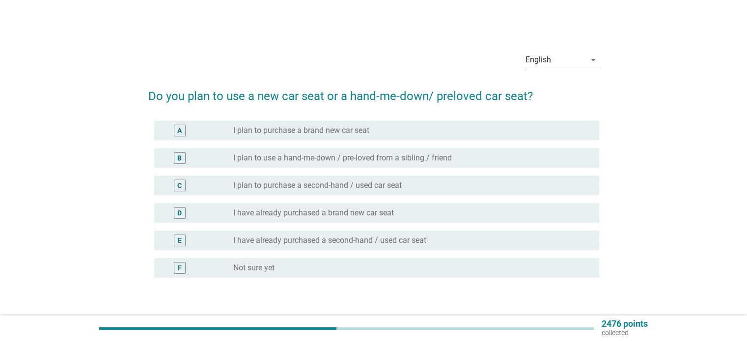
click at [281, 158] on label "I plan to use a hand-me-down / pre-loved from a sibling / friend" at bounding box center [342, 158] width 218 height 10
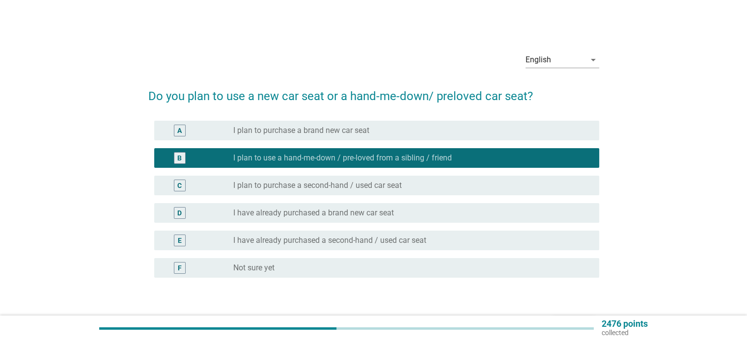
click at [292, 133] on label "I plan to purchase a brand new car seat" at bounding box center [301, 131] width 136 height 10
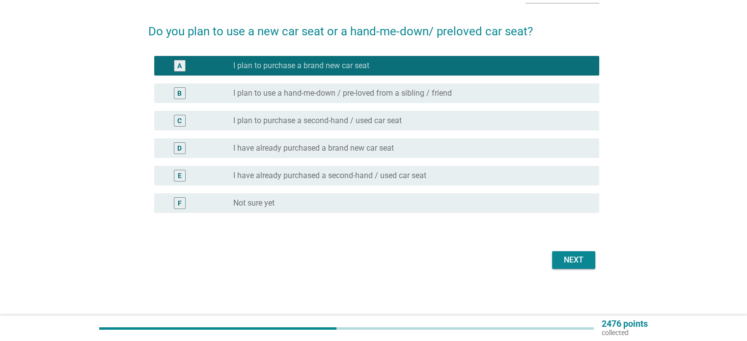
scroll to position [65, 0]
click at [573, 267] on button "Next" at bounding box center [573, 260] width 43 height 18
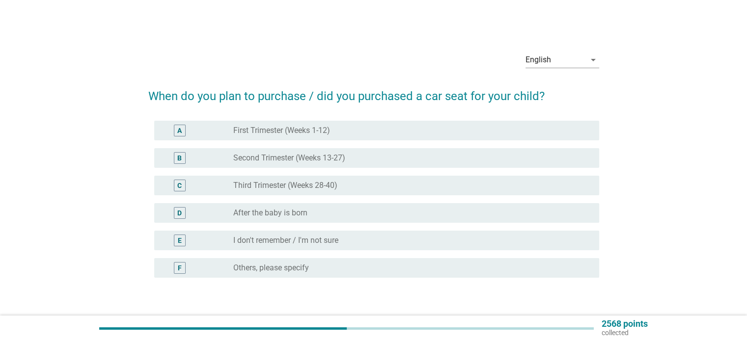
click at [276, 185] on label "Third Trimester (Weeks 28-40)" at bounding box center [285, 186] width 104 height 10
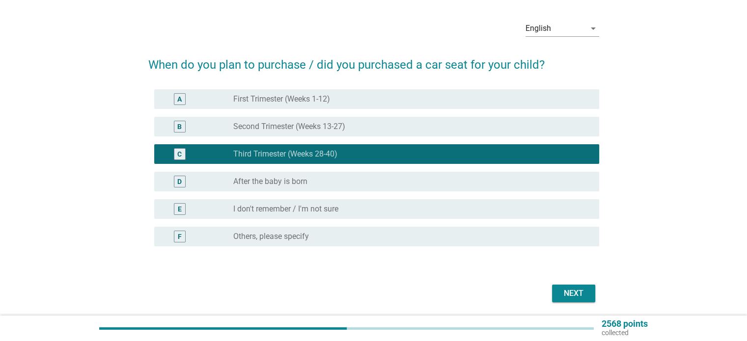
scroll to position [65, 0]
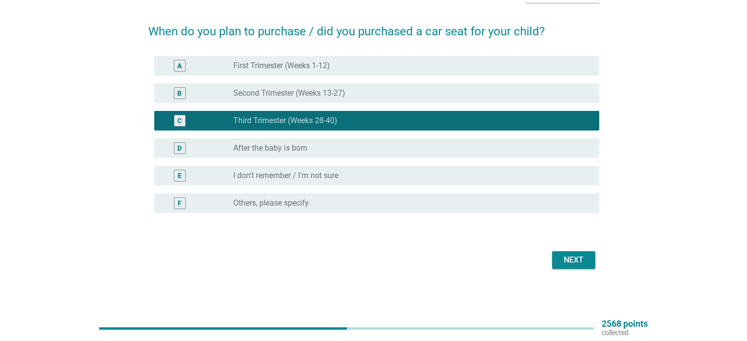
click at [578, 268] on button "Next" at bounding box center [573, 260] width 43 height 18
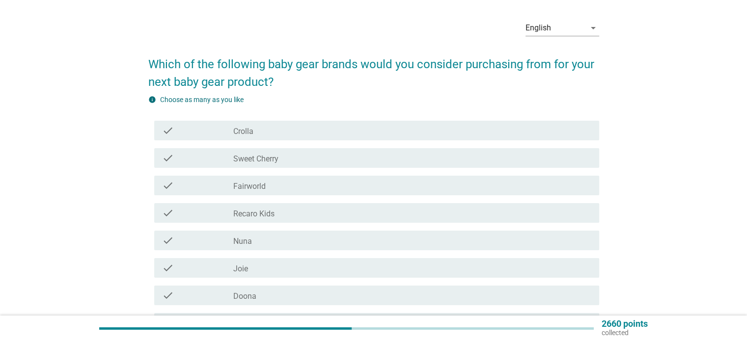
scroll to position [49, 0]
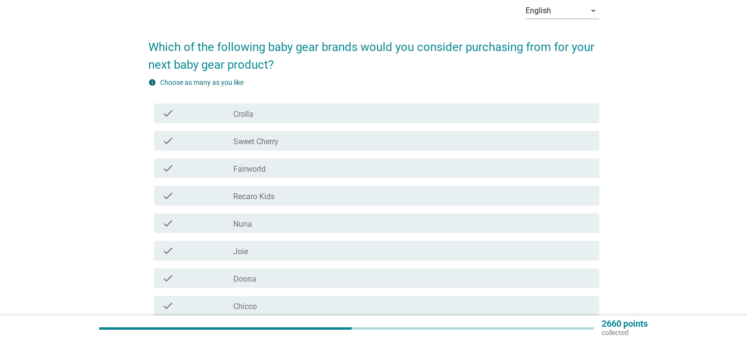
click at [287, 113] on div "check_box_outline_blank Crolla" at bounding box center [411, 114] width 357 height 12
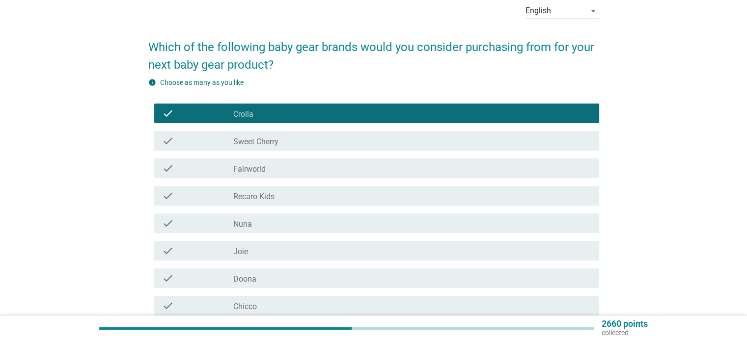
click at [287, 253] on div "check_box_outline_blank Joie" at bounding box center [411, 251] width 357 height 12
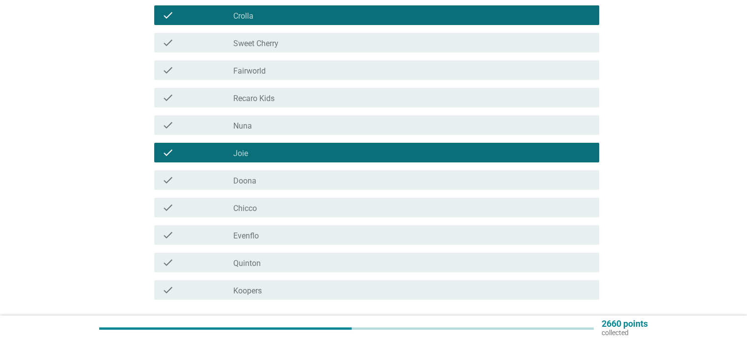
scroll to position [196, 0]
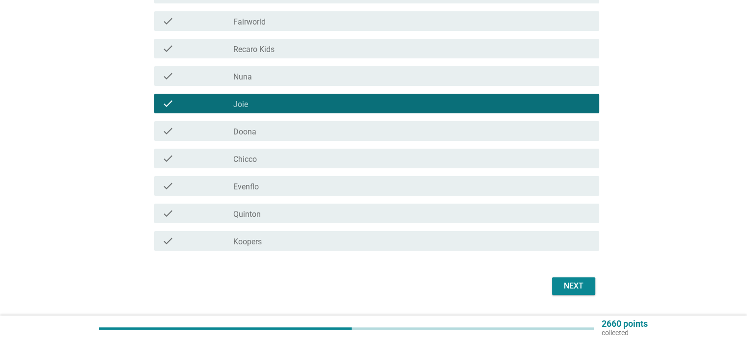
click at [322, 245] on div "check_box_outline_blank Koopers" at bounding box center [411, 241] width 357 height 12
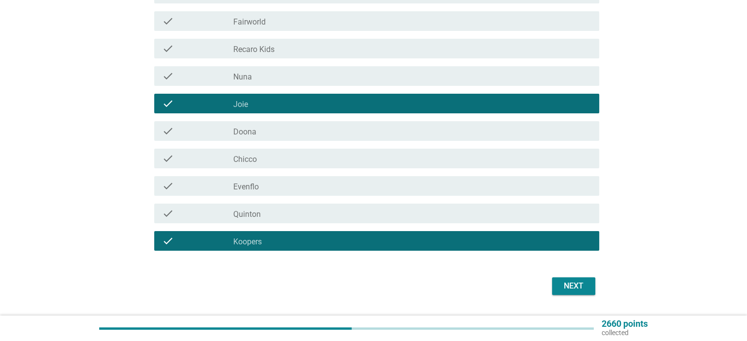
click at [330, 227] on div "check check_box_outline_blank Koopers" at bounding box center [373, 240] width 451 height 27
click at [339, 218] on div "check_box_outline_blank [PERSON_NAME]" at bounding box center [411, 214] width 357 height 12
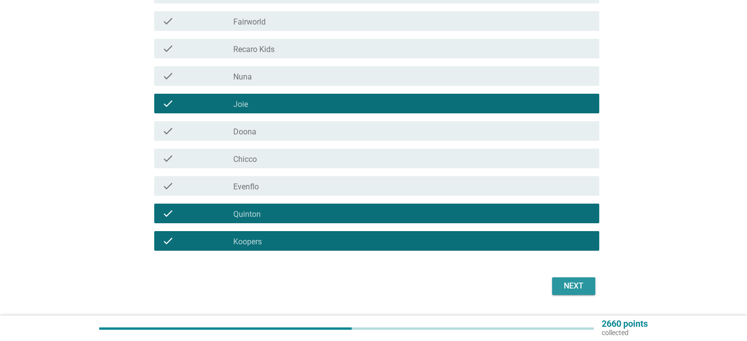
drag, startPoint x: 571, startPoint y: 281, endPoint x: 501, endPoint y: 268, distance: 71.3
click at [570, 281] on div "Next" at bounding box center [573, 286] width 27 height 12
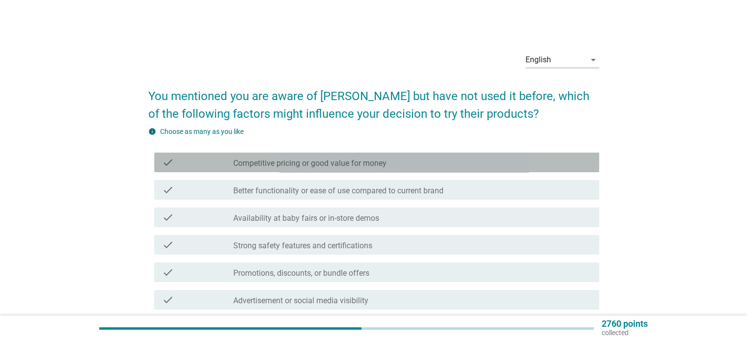
click at [298, 166] on label "Competitive pricing or good value for money" at bounding box center [309, 164] width 153 height 10
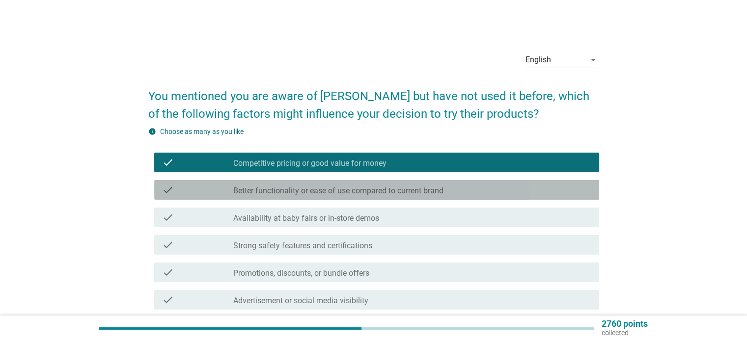
click at [301, 197] on div "check check_box_outline_blank Better functionality or ease of use compared to c…" at bounding box center [376, 190] width 445 height 20
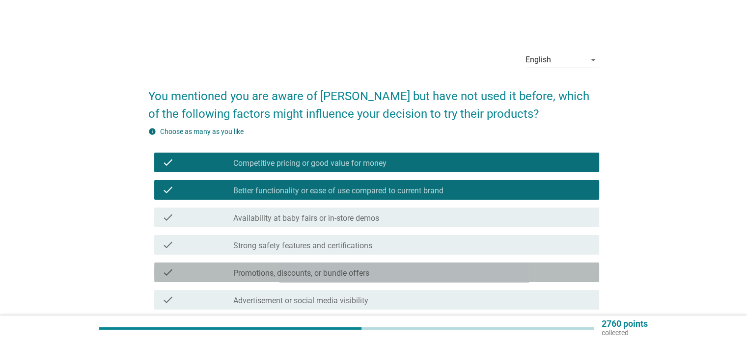
drag, startPoint x: 320, startPoint y: 275, endPoint x: 414, endPoint y: 275, distance: 94.2
click at [320, 275] on label "Promotions, discounts, or bundle offers" at bounding box center [301, 274] width 136 height 10
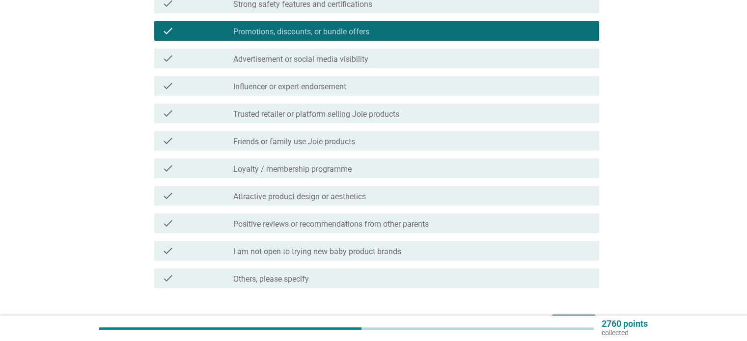
scroll to position [295, 0]
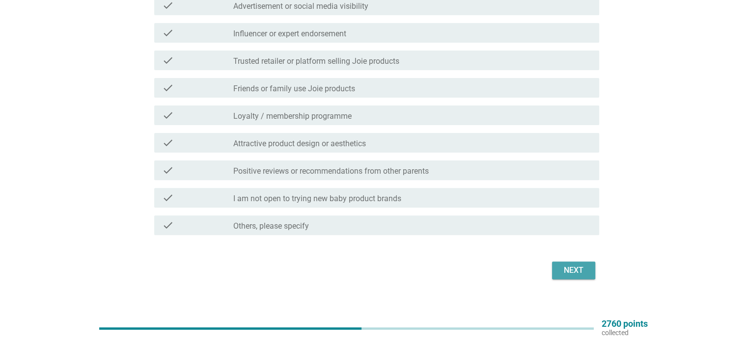
click at [580, 267] on div "Next" at bounding box center [573, 271] width 27 height 12
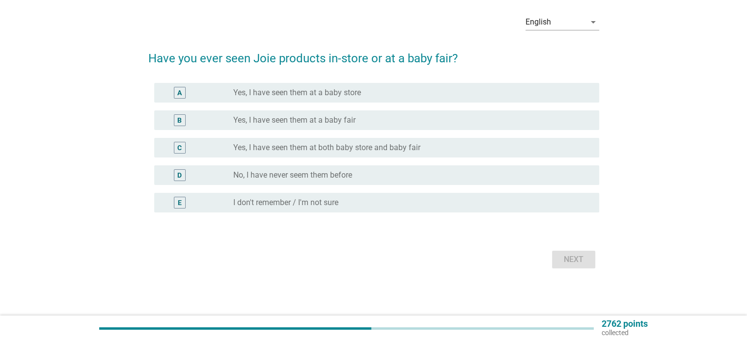
scroll to position [0, 0]
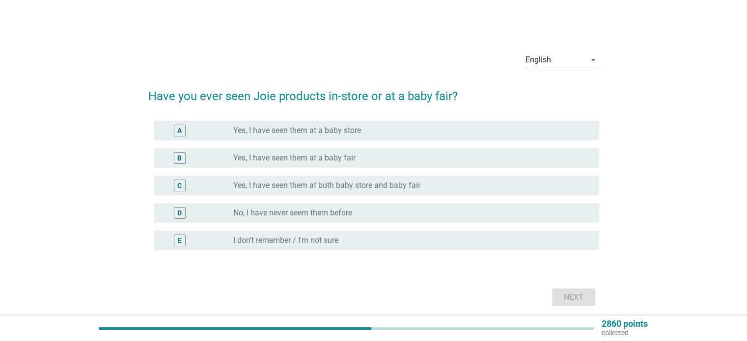
click at [292, 134] on label "Yes, I have seen them at a baby store" at bounding box center [297, 131] width 128 height 10
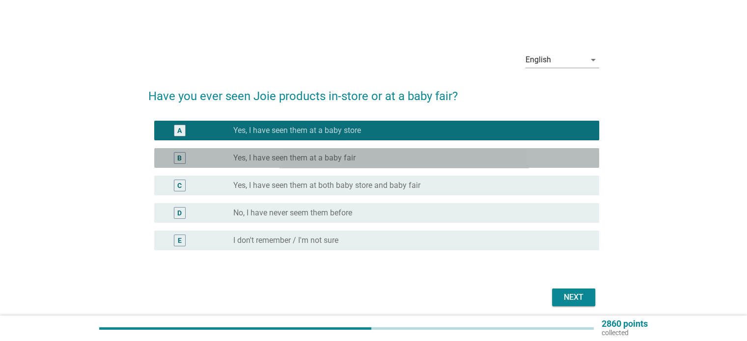
click at [303, 155] on label "Yes, I have seen them at a baby fair" at bounding box center [294, 158] width 122 height 10
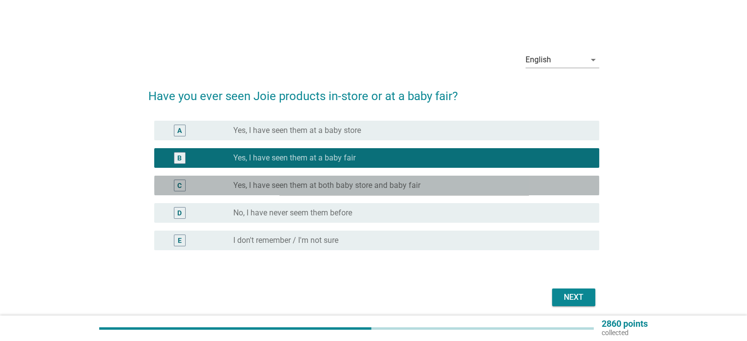
click at [316, 188] on label "Yes, I have seen them at both baby store and baby fair" at bounding box center [326, 186] width 187 height 10
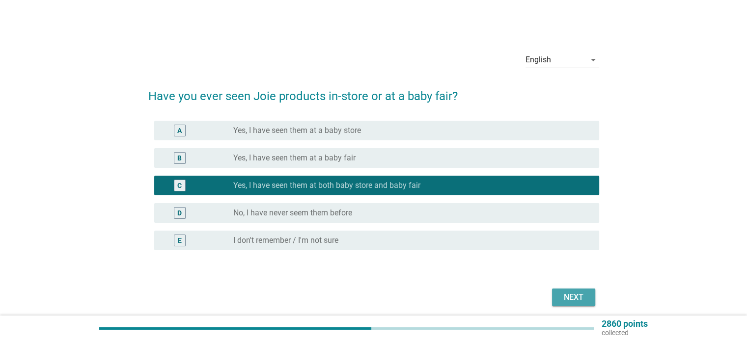
click at [560, 294] on div "Next" at bounding box center [573, 298] width 27 height 12
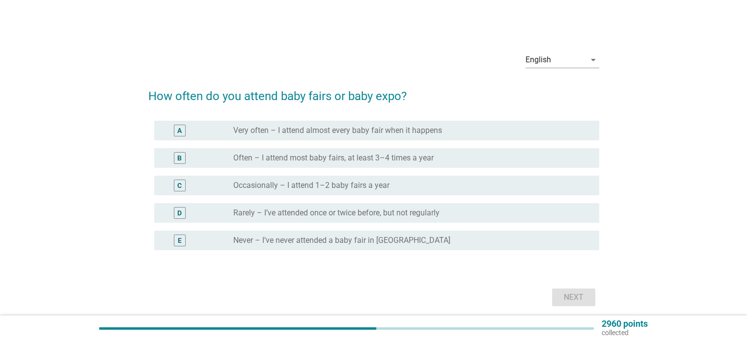
click at [270, 215] on label "Rarely – I’ve attended once or twice before, but not regularly" at bounding box center [336, 213] width 206 height 10
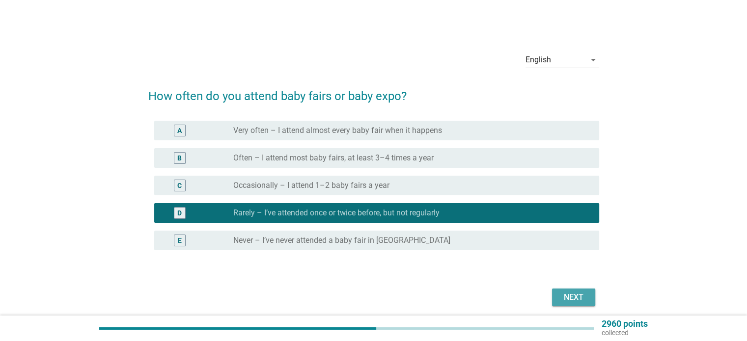
click at [568, 297] on div "Next" at bounding box center [573, 298] width 27 height 12
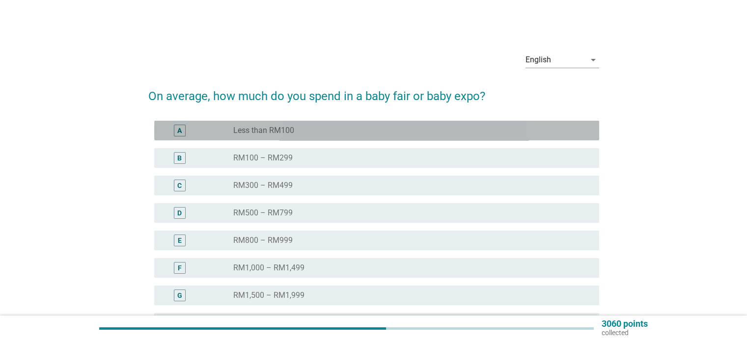
click at [293, 131] on label "Less than RM100" at bounding box center [263, 131] width 61 height 10
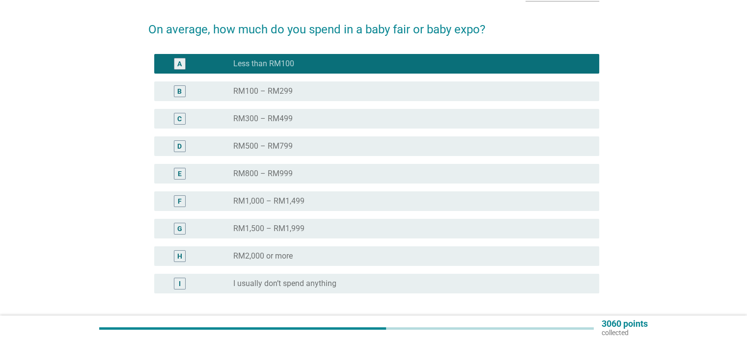
scroll to position [147, 0]
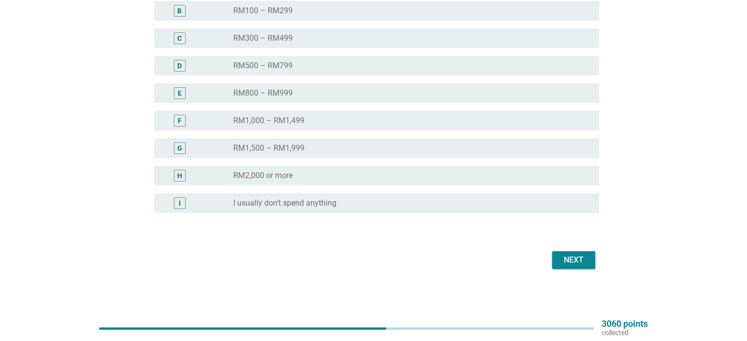
click at [588, 262] on button "Next" at bounding box center [573, 260] width 43 height 18
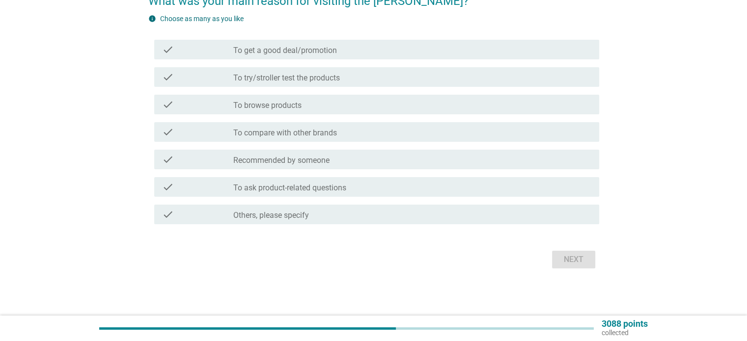
scroll to position [0, 0]
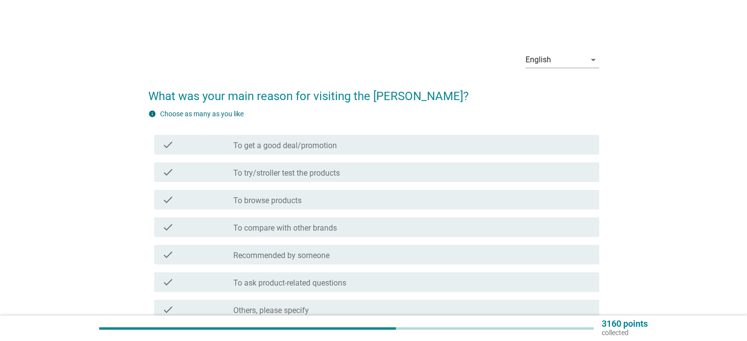
click at [289, 203] on label "To browse products" at bounding box center [267, 201] width 68 height 10
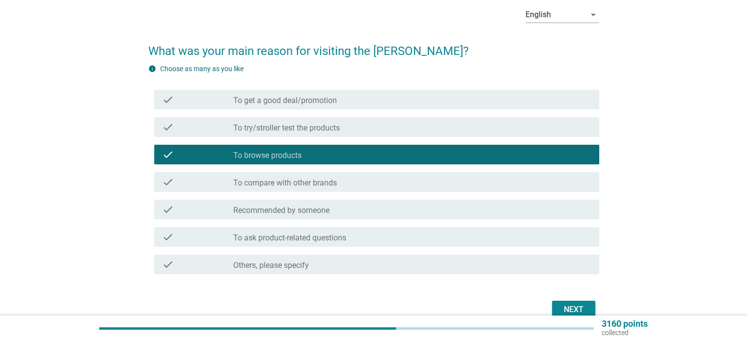
scroll to position [95, 0]
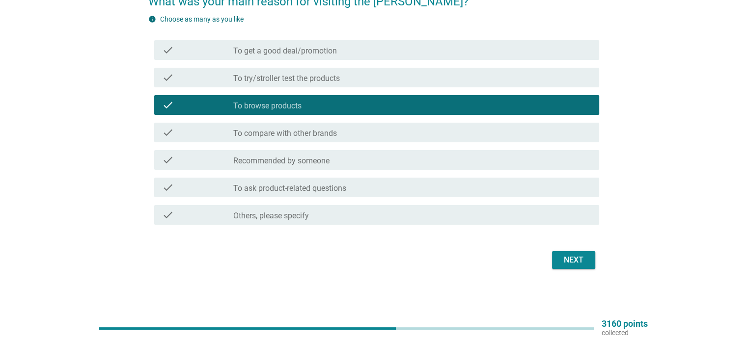
click at [583, 262] on div "Next" at bounding box center [573, 260] width 27 height 12
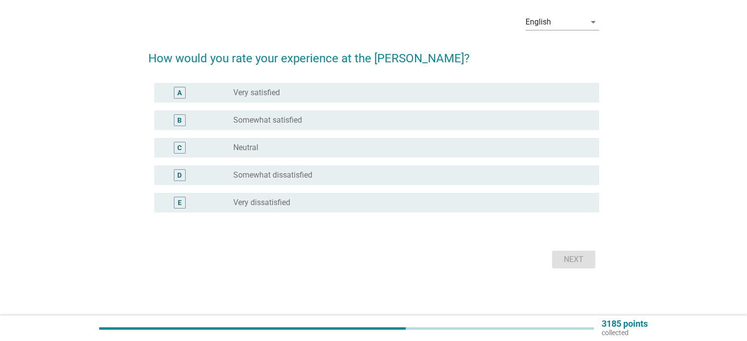
scroll to position [0, 0]
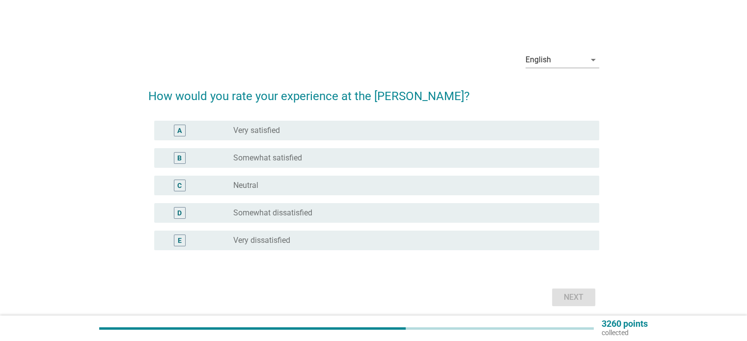
click at [258, 155] on label "Somewhat satisfied" at bounding box center [267, 158] width 69 height 10
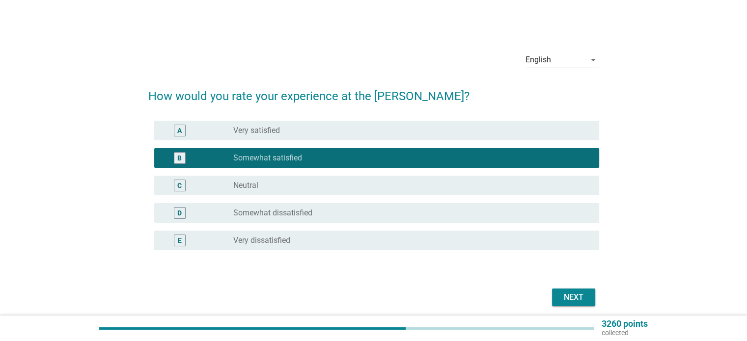
click at [556, 298] on button "Next" at bounding box center [573, 298] width 43 height 18
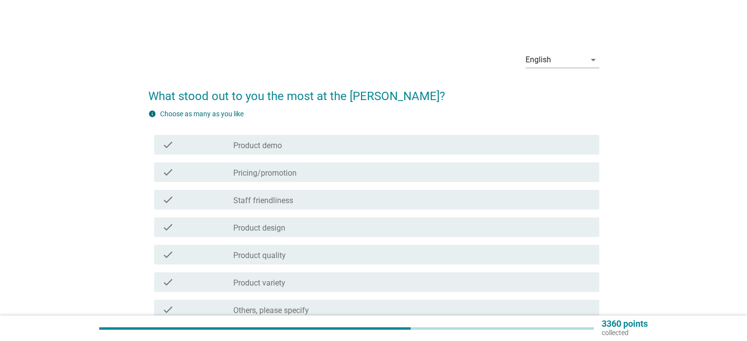
click at [303, 140] on div "check_box_outline_blank Product demo" at bounding box center [411, 145] width 357 height 12
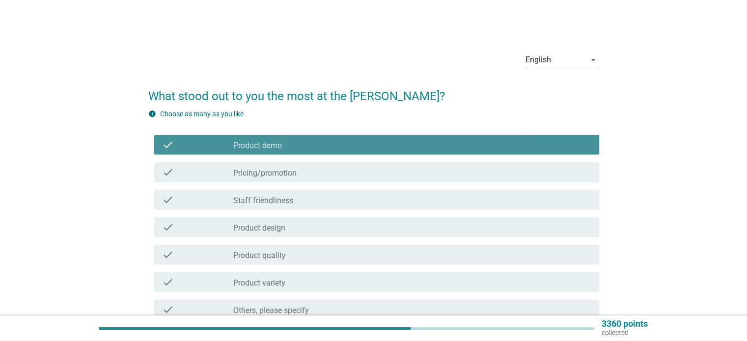
click at [299, 172] on div "check_box_outline_blank Pricing/promotion" at bounding box center [411, 172] width 357 height 12
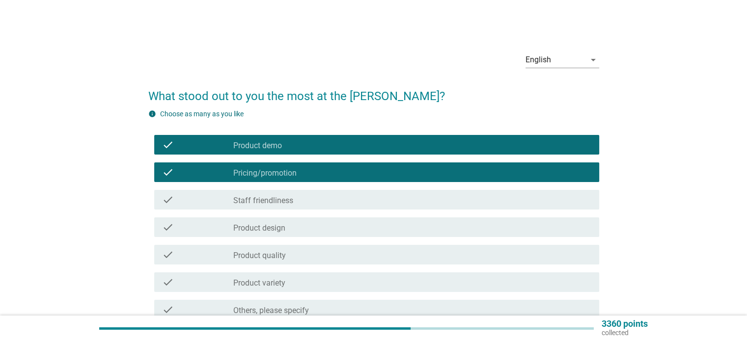
click at [298, 220] on div "check check_box_outline_blank Product design" at bounding box center [376, 227] width 445 height 20
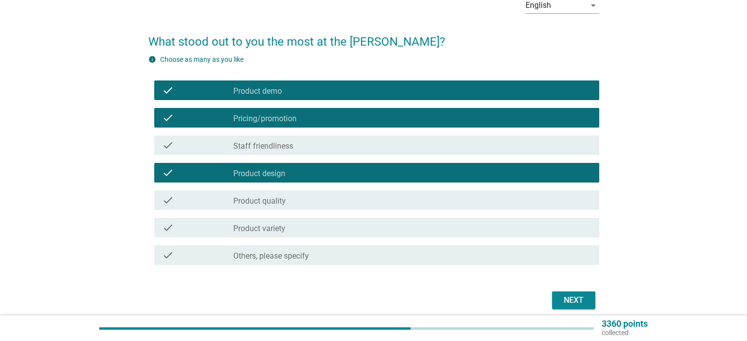
scroll to position [95, 0]
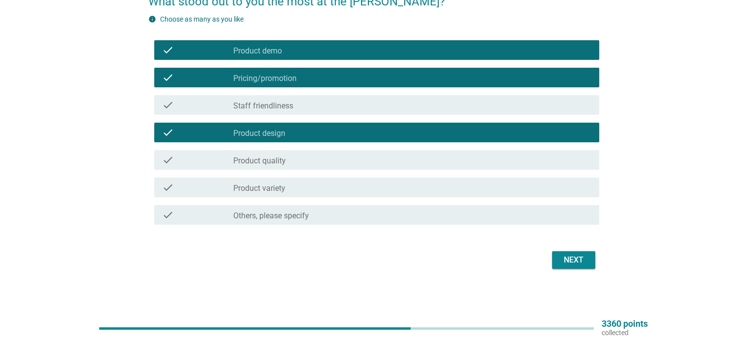
click at [330, 139] on div "check check_box_outline_blank Product design" at bounding box center [376, 133] width 445 height 20
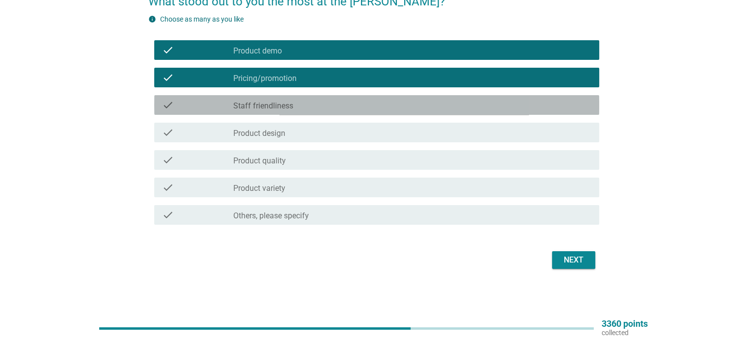
click at [296, 108] on div "check_box_outline_blank Staff friendliness" at bounding box center [411, 105] width 357 height 12
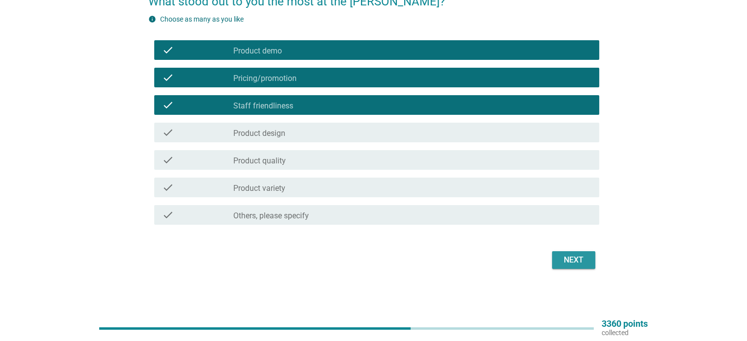
click at [565, 253] on button "Next" at bounding box center [573, 260] width 43 height 18
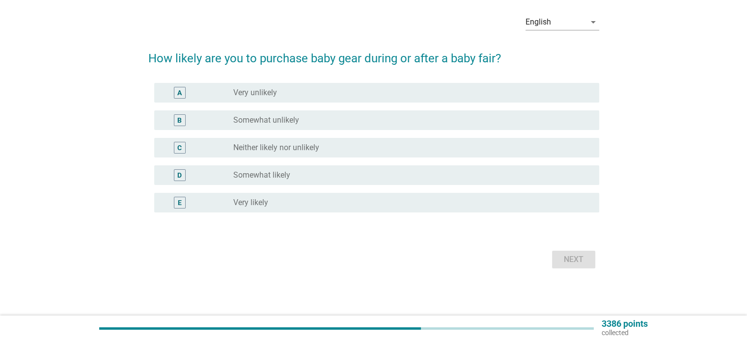
scroll to position [0, 0]
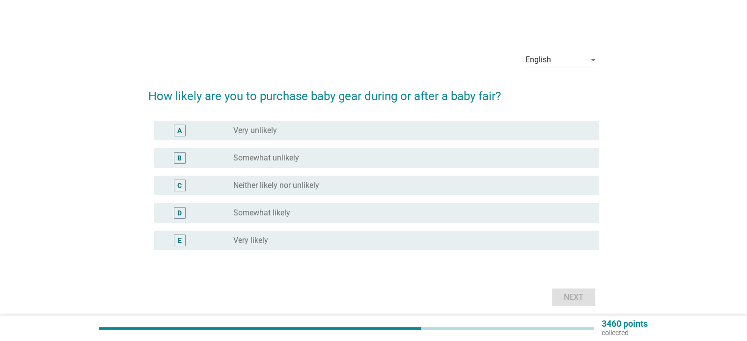
click at [300, 174] on div "C radio_button_unchecked Neither likely nor unlikely" at bounding box center [373, 185] width 451 height 27
drag, startPoint x: 296, startPoint y: 197, endPoint x: 301, endPoint y: 179, distance: 18.2
click at [297, 197] on div "C radio_button_unchecked Neither likely nor unlikely" at bounding box center [373, 185] width 451 height 27
click at [302, 178] on div "C radio_button_unchecked Neither likely nor unlikely" at bounding box center [376, 186] width 445 height 20
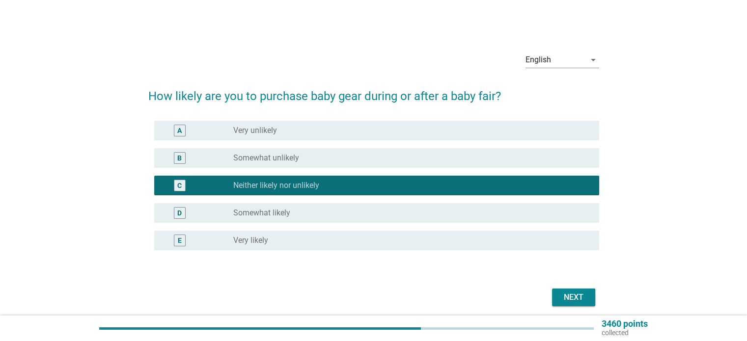
click at [571, 295] on div "Next" at bounding box center [573, 298] width 27 height 12
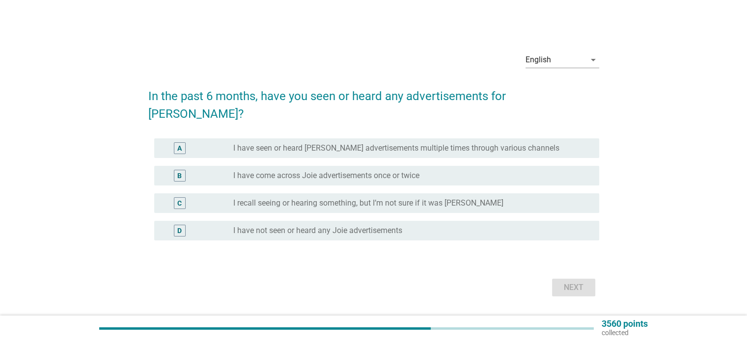
click at [313, 170] on div "radio_button_unchecked I have come across Joie advertisements once or twice" at bounding box center [411, 176] width 357 height 12
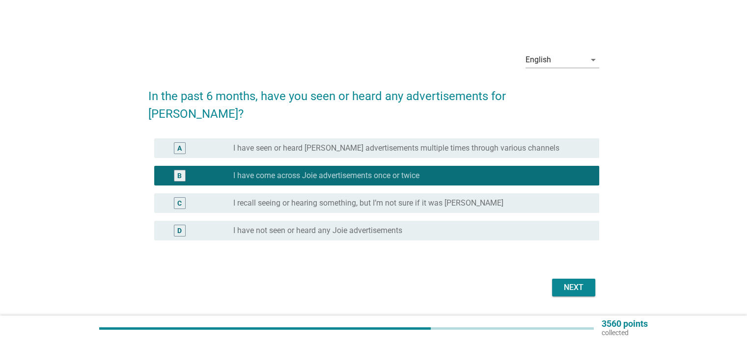
click at [581, 282] on div "Next" at bounding box center [573, 288] width 27 height 12
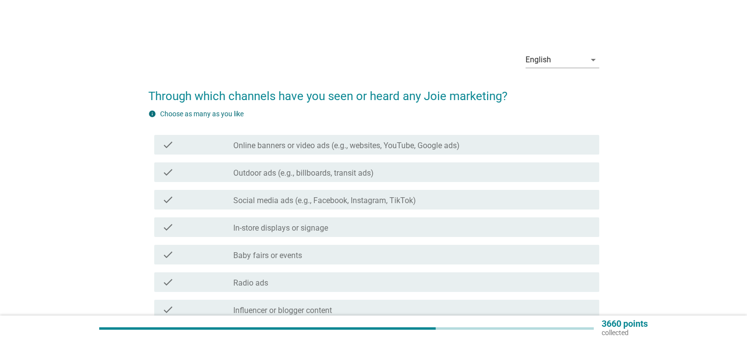
click at [352, 199] on label "Social media ads (e.g., Facebook, Instagram, TikTok)" at bounding box center [324, 201] width 183 height 10
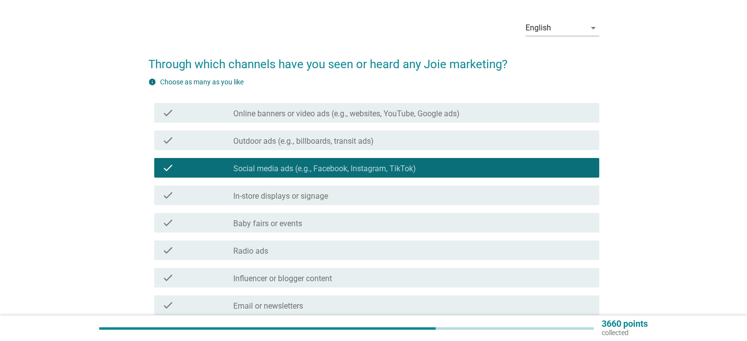
scroll to position [49, 0]
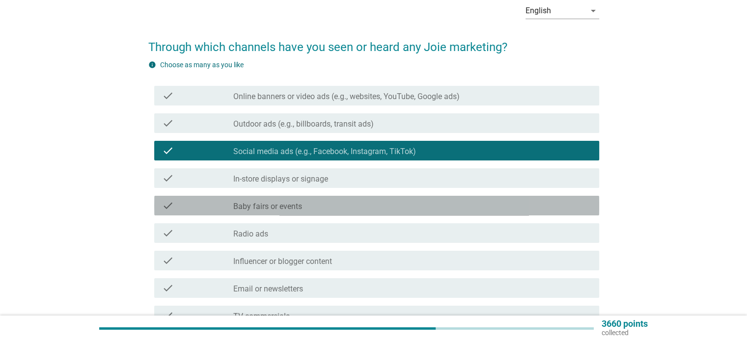
click at [352, 209] on div "check_box_outline_blank Baby fairs or events" at bounding box center [411, 206] width 357 height 12
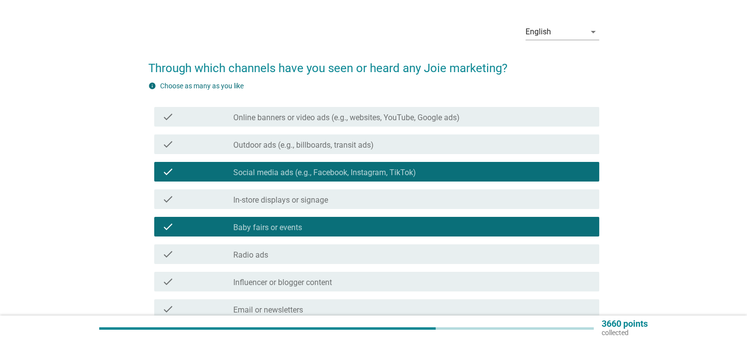
scroll to position [0, 0]
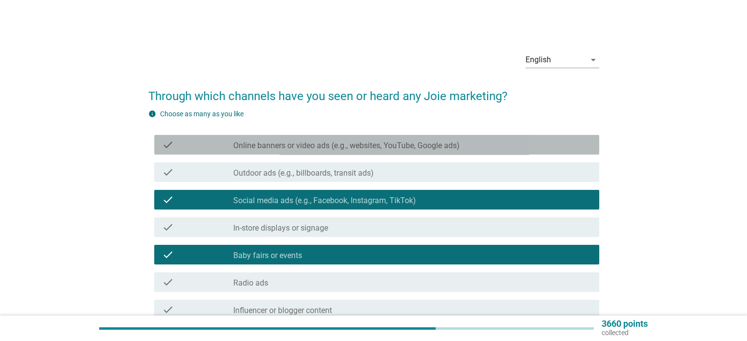
click at [366, 149] on label "Online banners or video ads (e.g., websites, YouTube, Google ads)" at bounding box center [346, 146] width 226 height 10
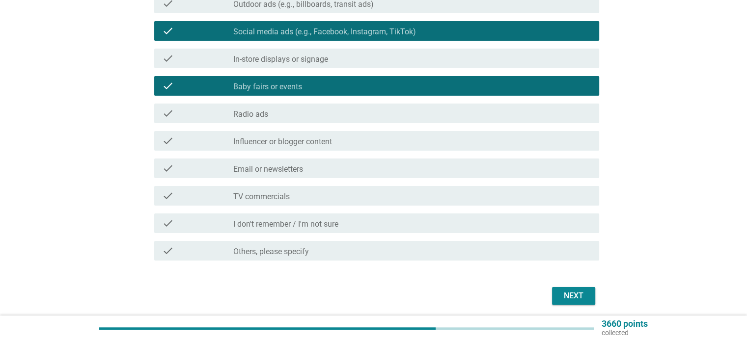
scroll to position [196, 0]
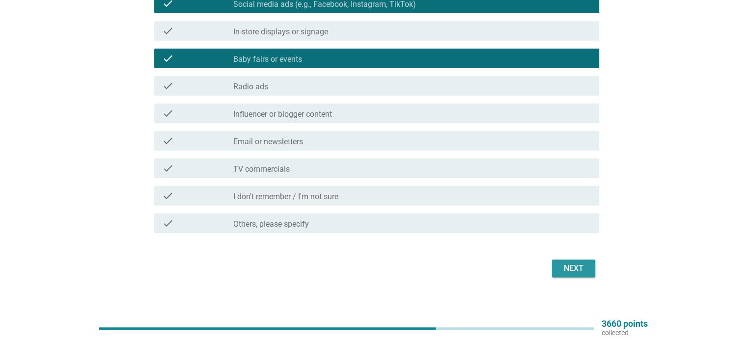
click at [592, 265] on button "Next" at bounding box center [573, 269] width 43 height 18
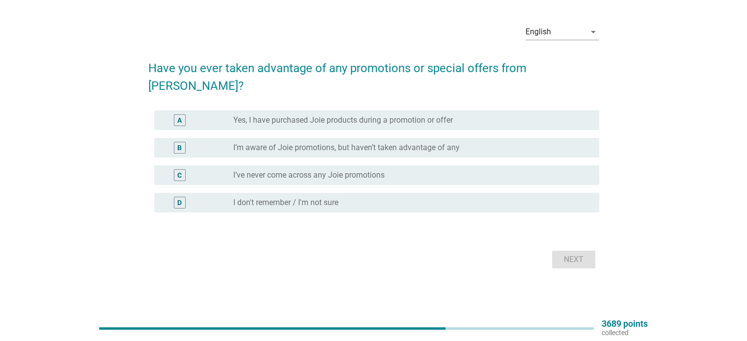
scroll to position [0, 0]
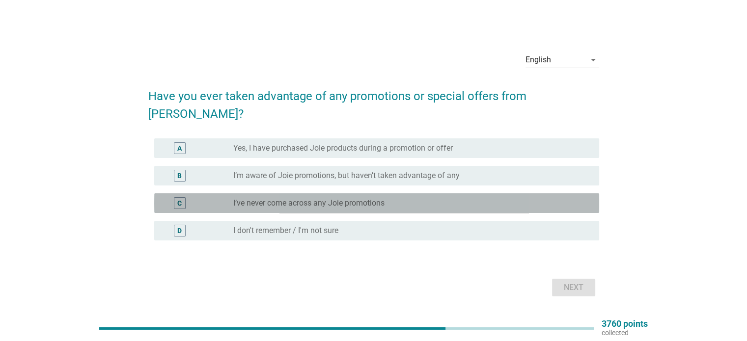
click at [312, 198] on label "I’ve never come across any Joie promotions" at bounding box center [308, 203] width 151 height 10
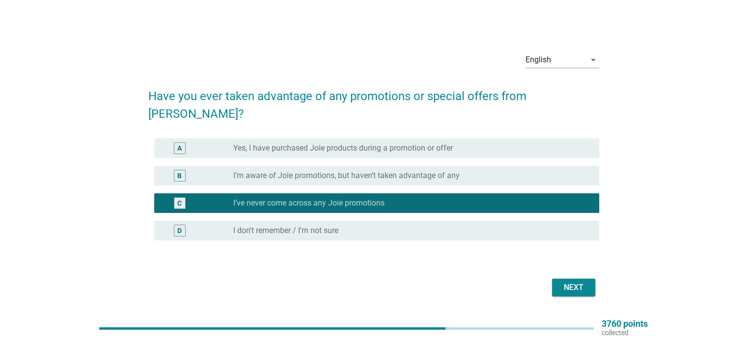
click at [324, 171] on label "I’m aware of Joie promotions, but haven’t taken advantage of any" at bounding box center [346, 176] width 226 height 10
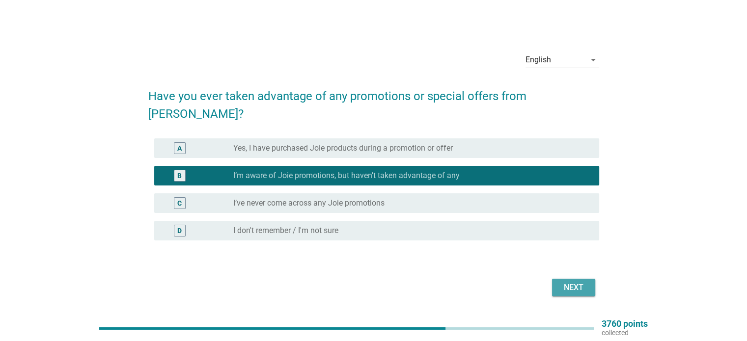
click at [565, 282] on div "Next" at bounding box center [573, 288] width 27 height 12
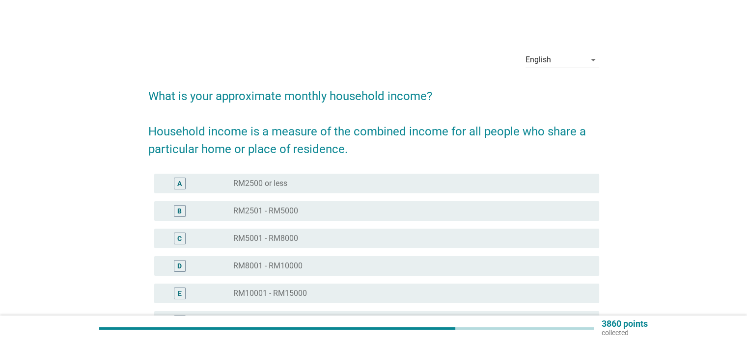
click at [306, 233] on div "radio_button_unchecked RM5001 - RM8000" at bounding box center [411, 239] width 357 height 12
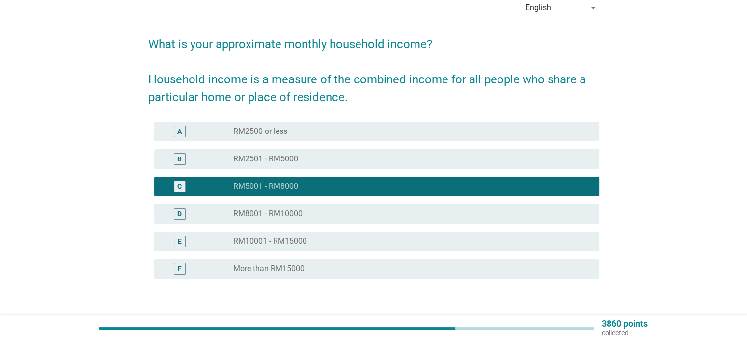
scroll to position [118, 0]
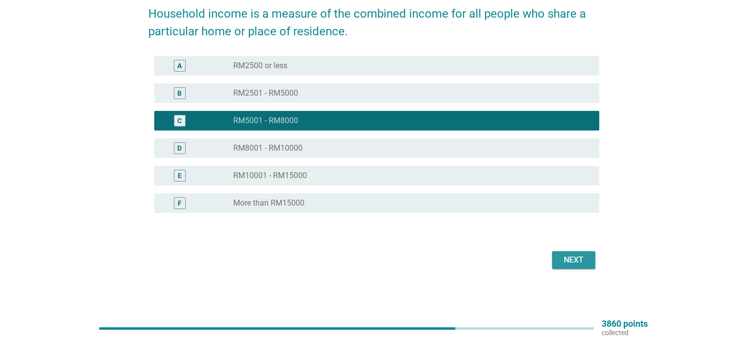
drag, startPoint x: 574, startPoint y: 263, endPoint x: 532, endPoint y: 250, distance: 44.0
click at [568, 258] on div "Next" at bounding box center [573, 260] width 27 height 12
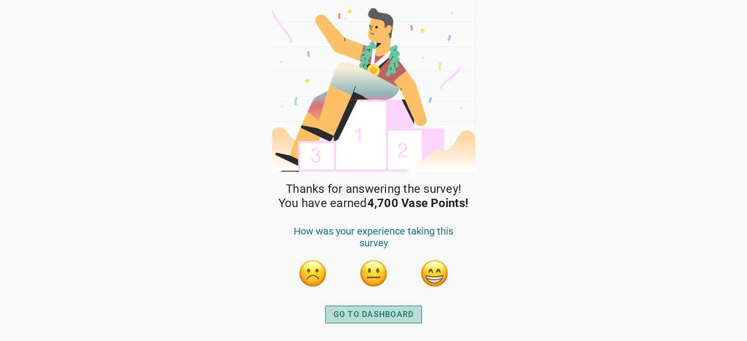
click at [381, 307] on button "GO TO DASHBOARD" at bounding box center [373, 315] width 97 height 18
